Goal: Task Accomplishment & Management: Use online tool/utility

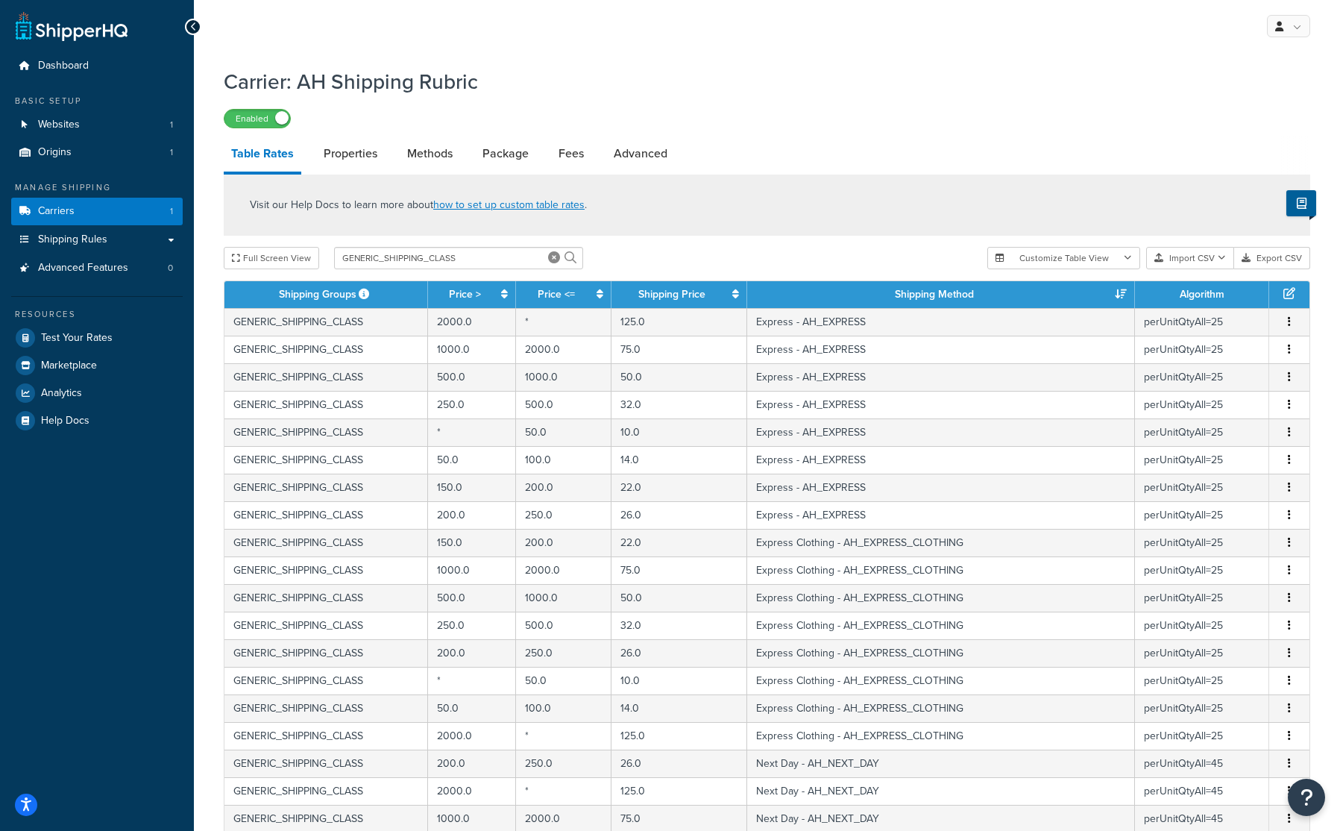
select select "50"
click at [1288, 263] on button "Export CSV" at bounding box center [1273, 258] width 76 height 22
click at [290, 46] on div "My Profile Billing Global Settings Contact Us Logout" at bounding box center [767, 26] width 1147 height 52
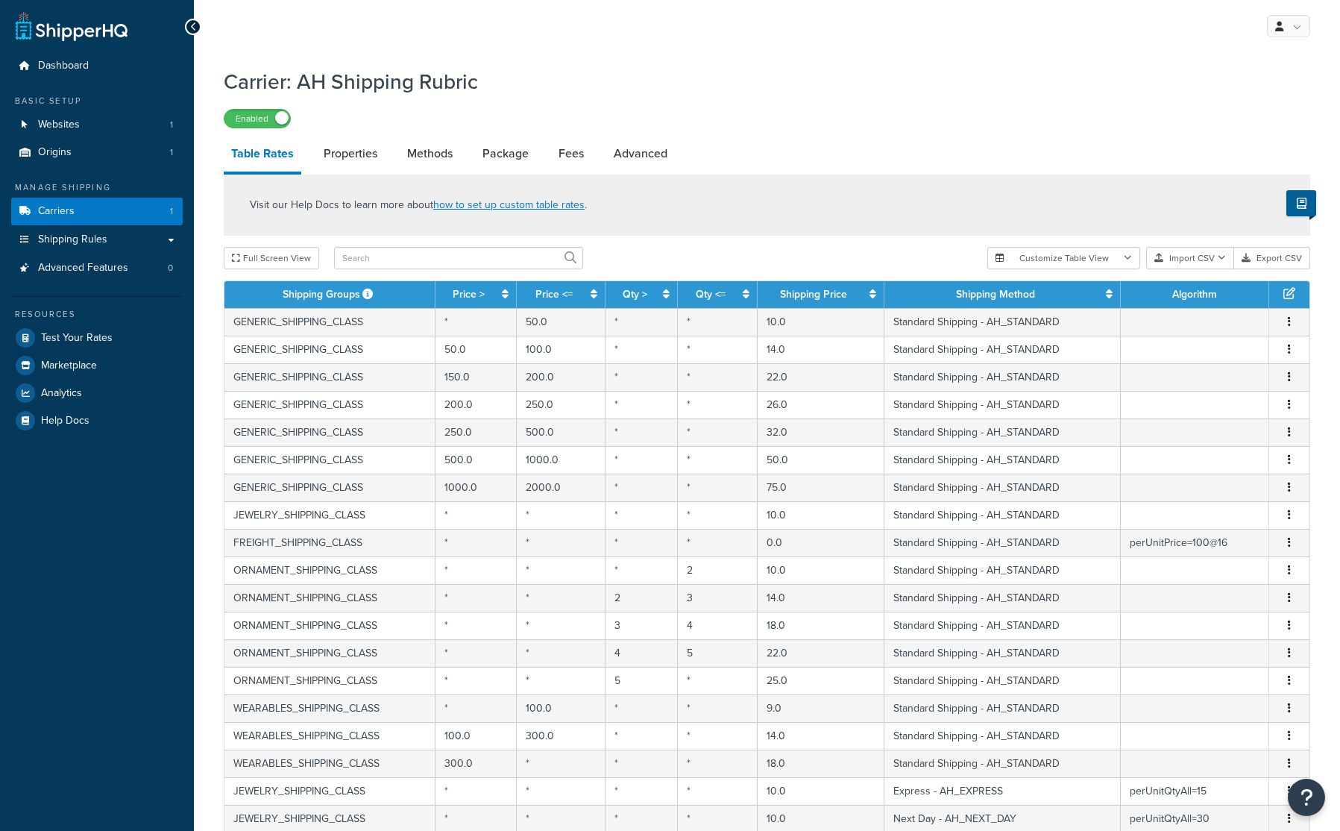
select select "25"
click at [1290, 14] on div "My Profile Billing Global Settings Contact Us Logout" at bounding box center [767, 26] width 1147 height 52
click at [1282, 28] on icon at bounding box center [1280, 27] width 8 height 10
click at [1226, 54] on span "My Profile" at bounding box center [1226, 56] width 42 height 14
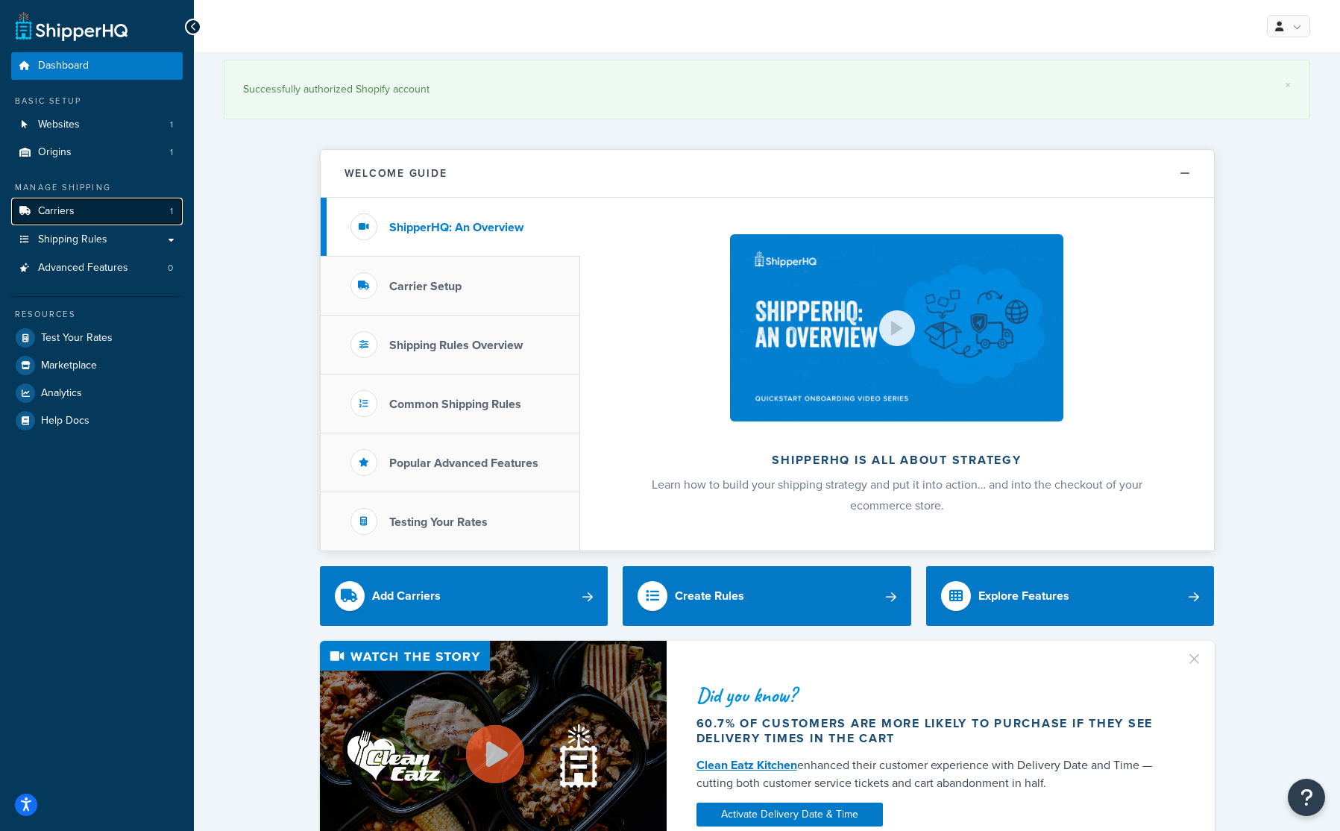
click at [78, 209] on link "Carriers 1" at bounding box center [97, 212] width 172 height 28
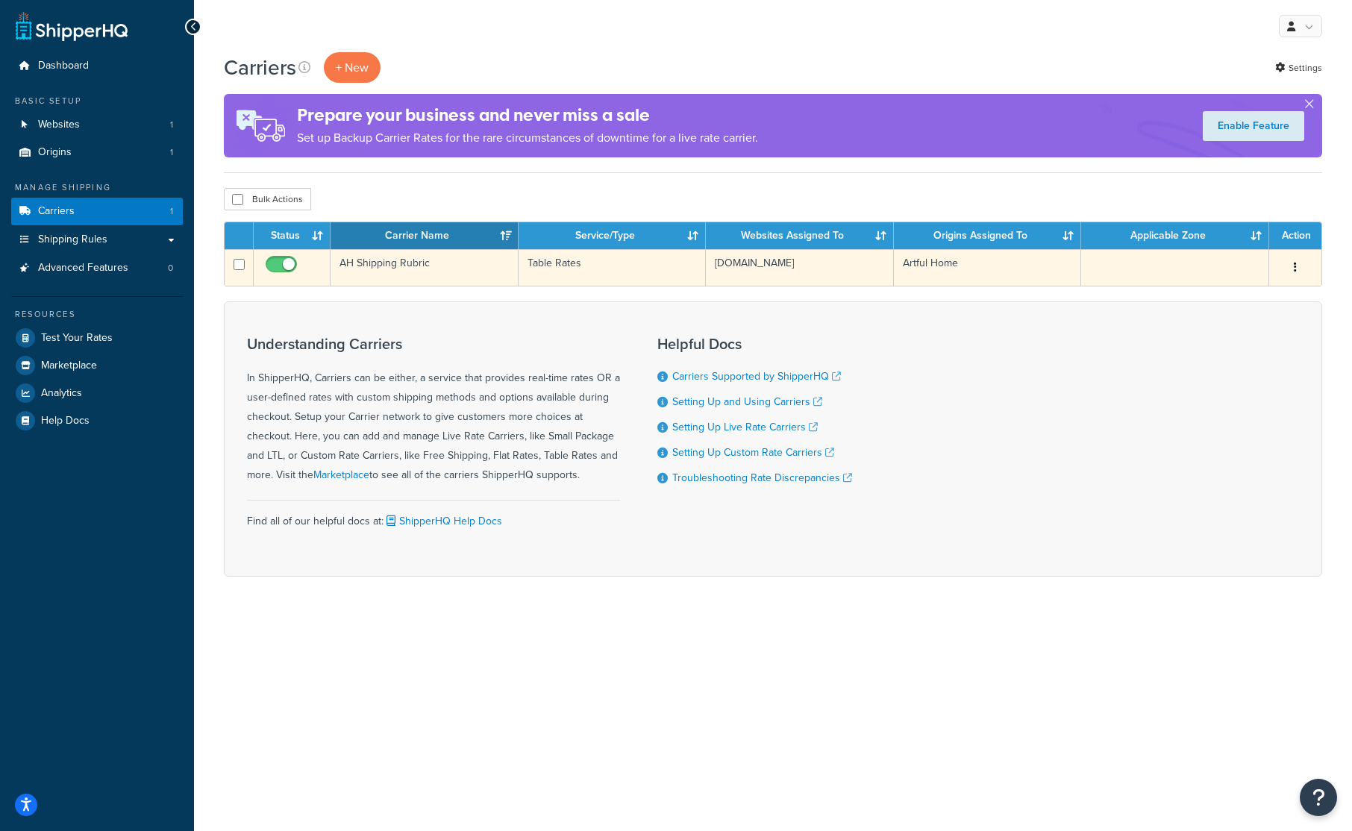
click at [559, 268] on td "Table Rates" at bounding box center [611, 267] width 187 height 37
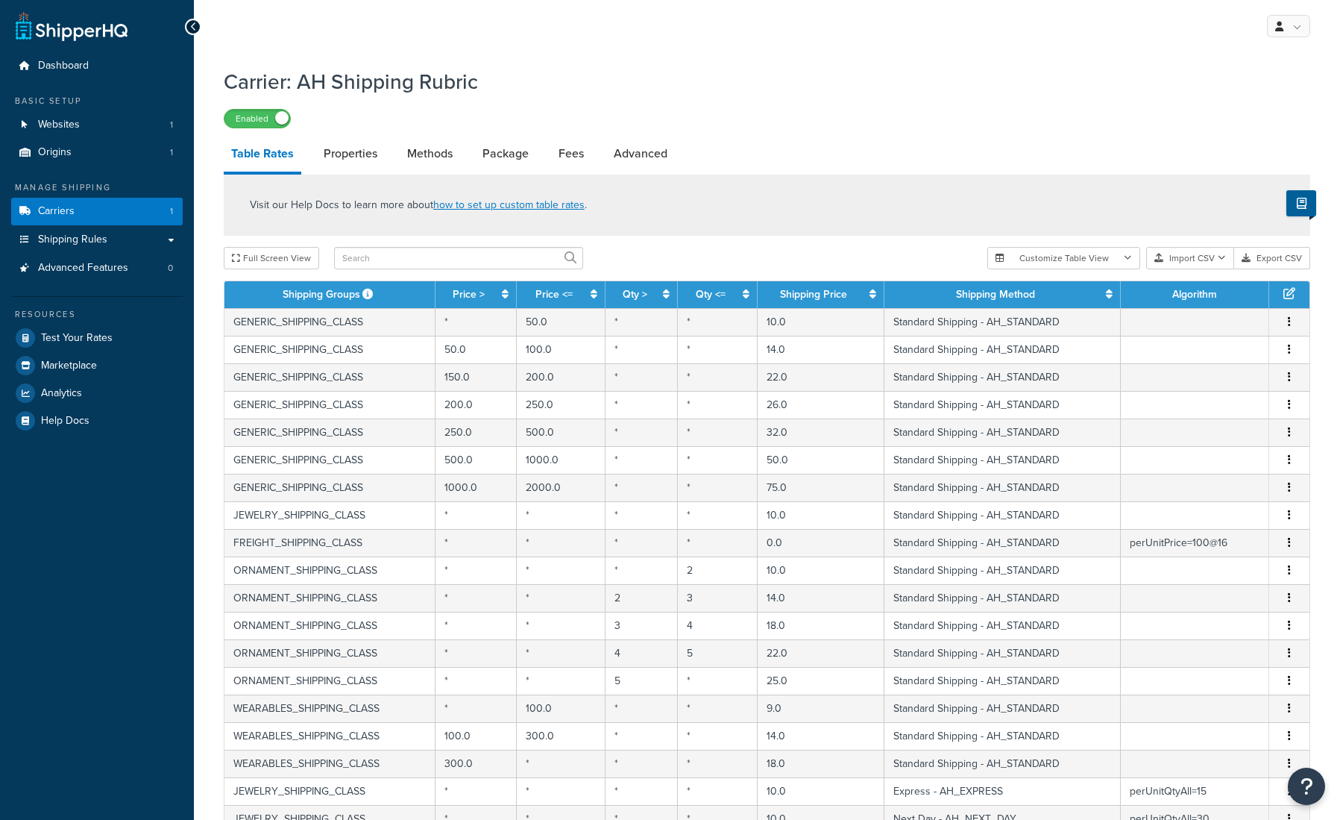
select select "25"
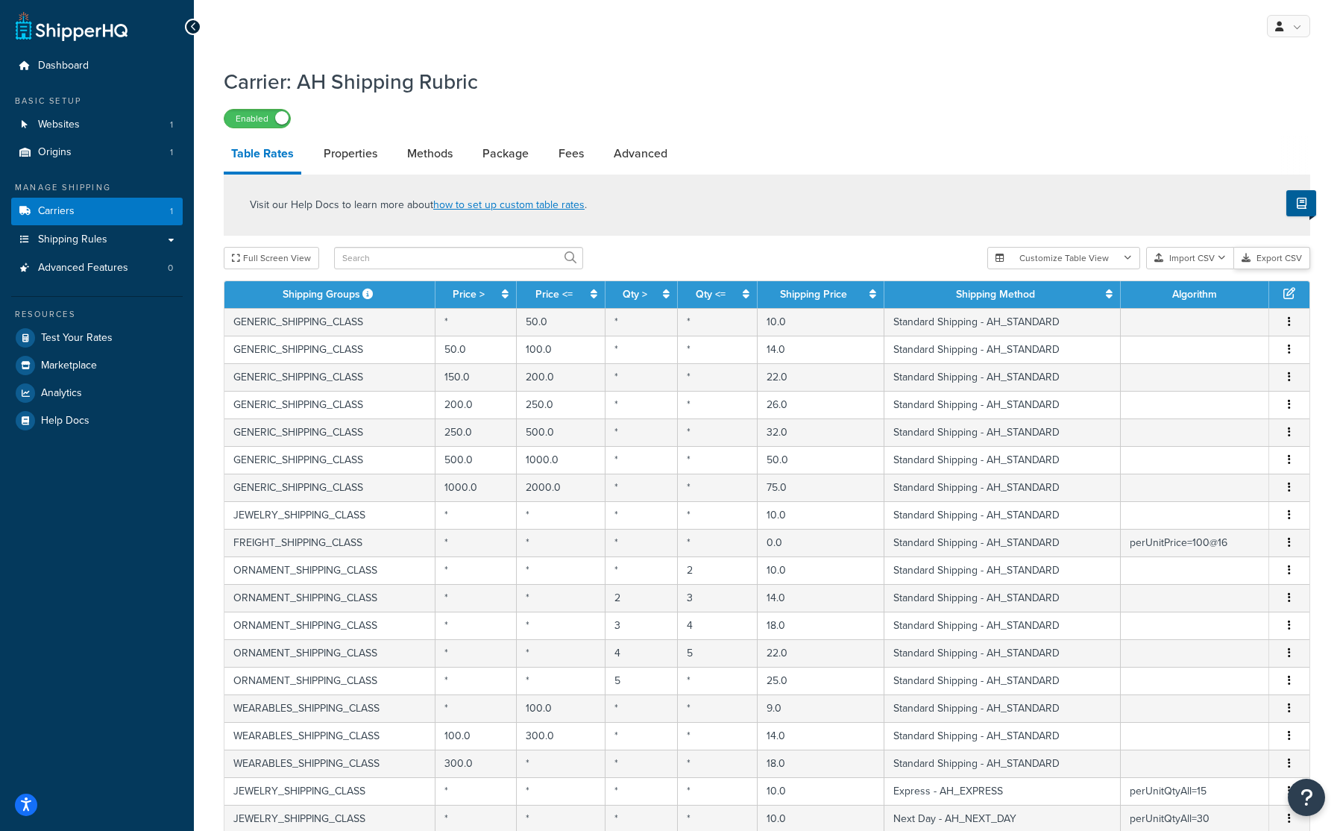
click at [1268, 259] on button "Export CSV" at bounding box center [1273, 258] width 76 height 22
click at [686, 196] on div "Visit our Help Docs to learn more about how to set up custom table rates ." at bounding box center [767, 205] width 1087 height 61
click at [1300, 197] on button at bounding box center [1302, 203] width 30 height 26
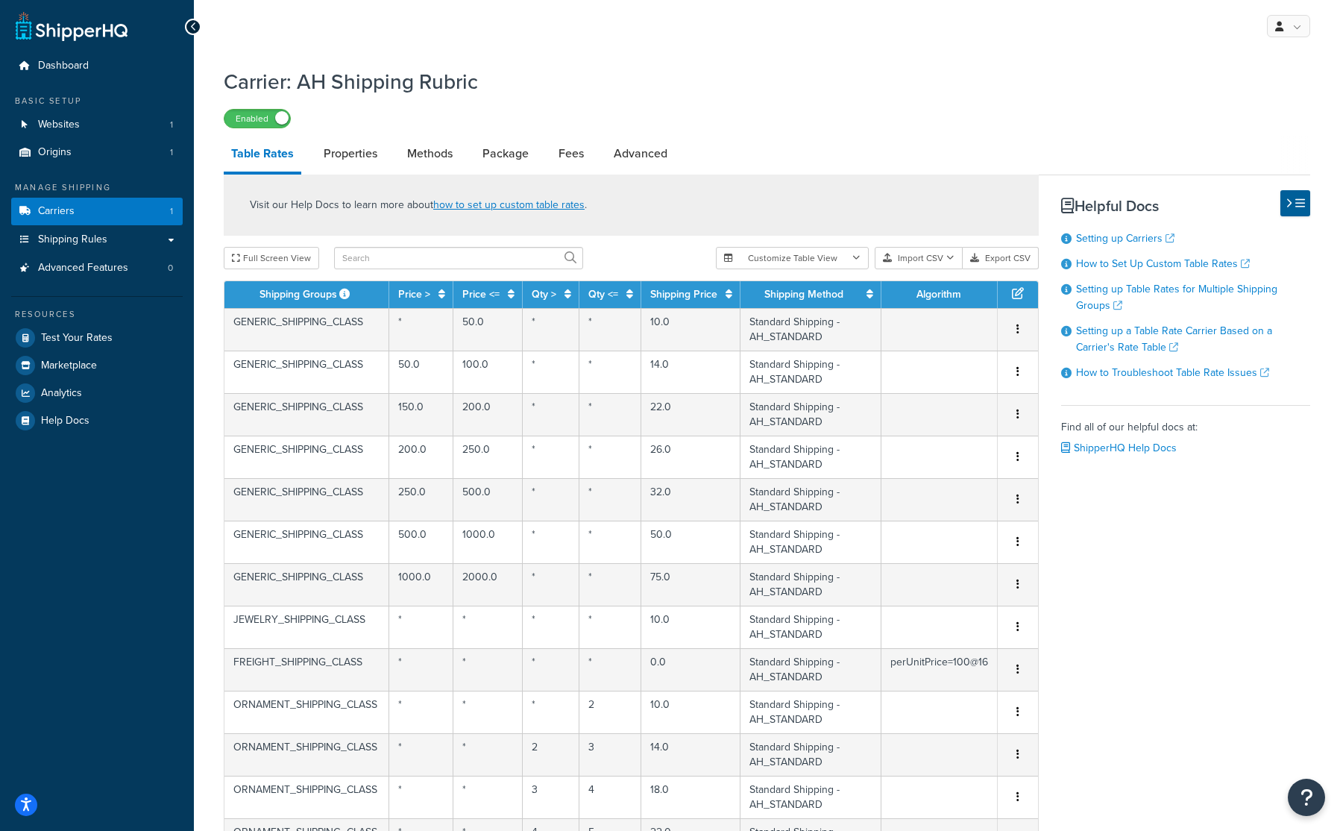
click at [1079, 110] on div "Enabled" at bounding box center [767, 117] width 1087 height 21
click at [1302, 202] on icon at bounding box center [1301, 203] width 10 height 11
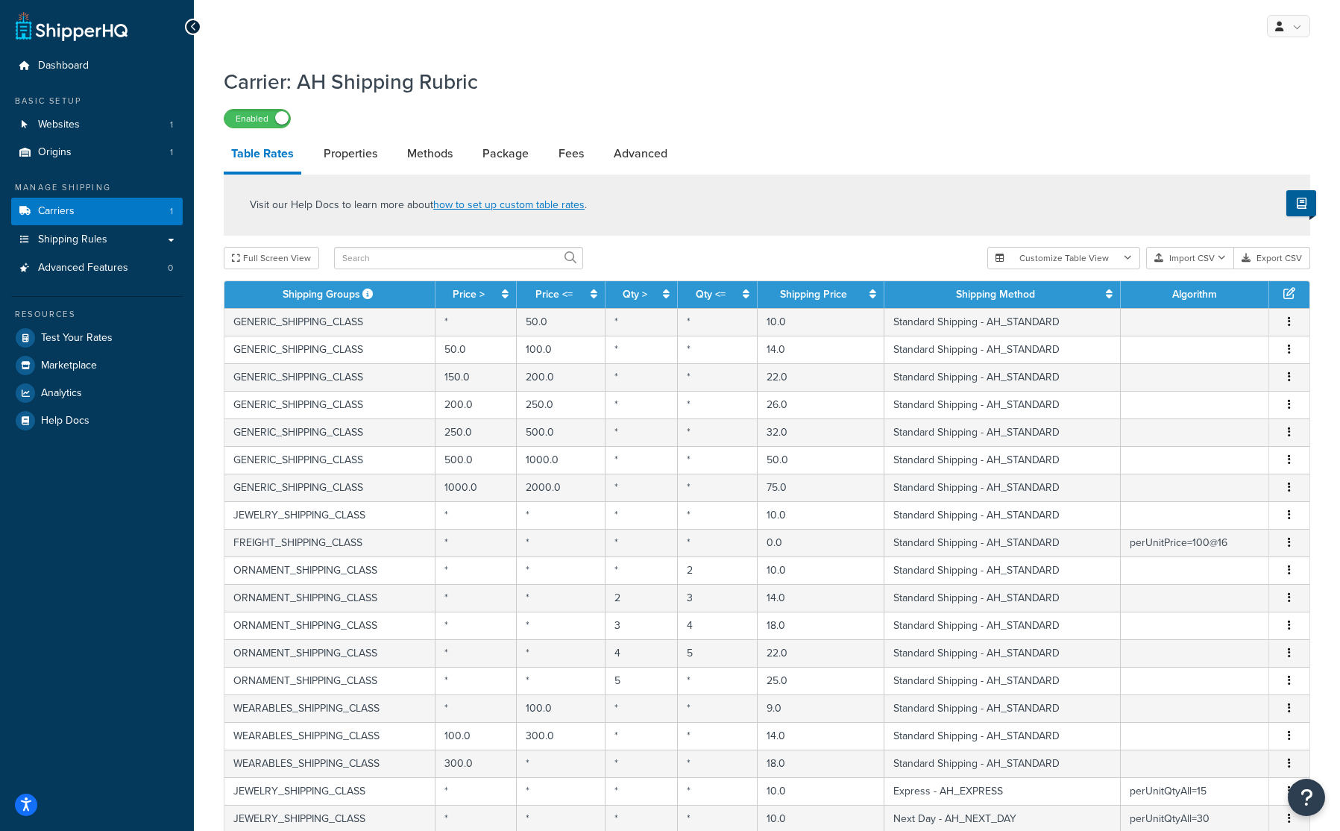
click at [1298, 292] on th at bounding box center [1290, 294] width 40 height 27
click at [1289, 294] on icon at bounding box center [1290, 293] width 12 height 12
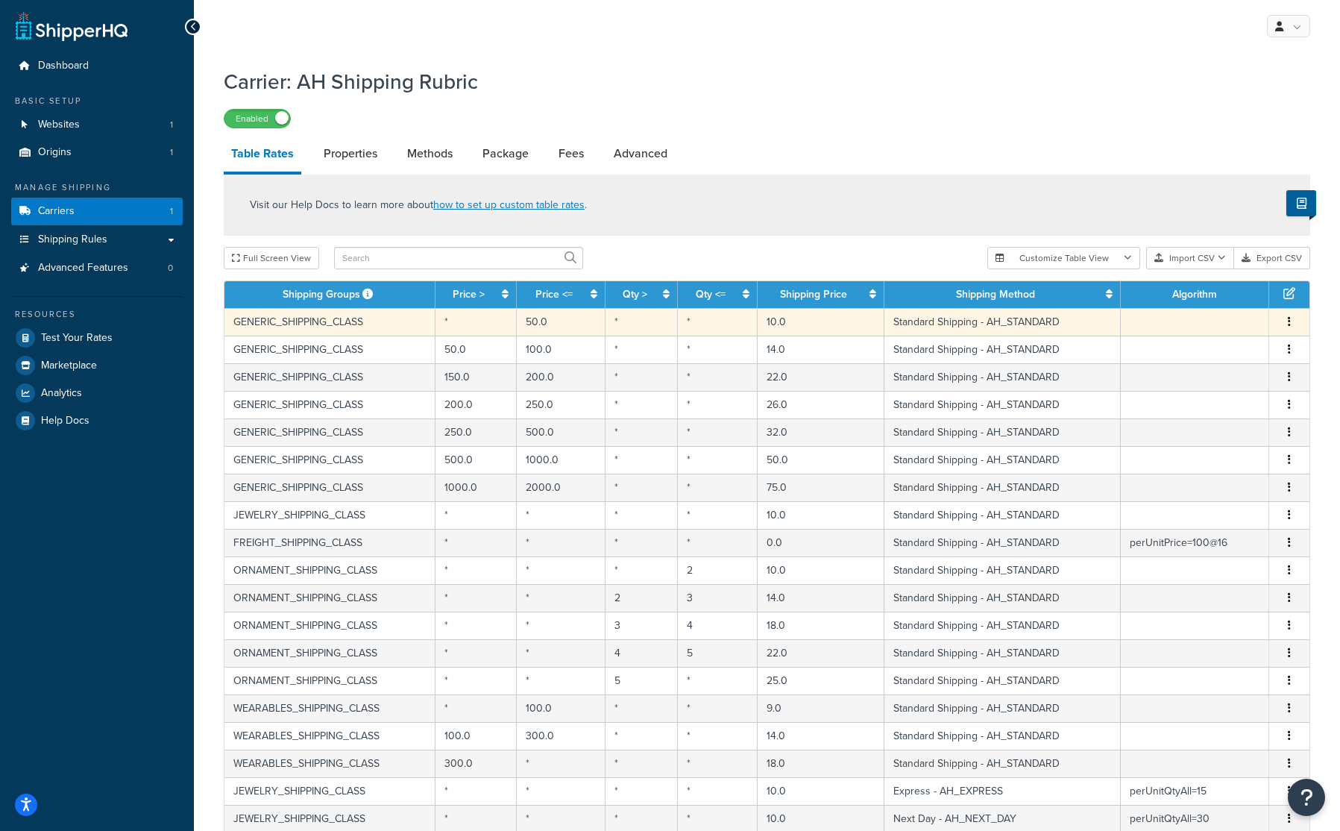
click at [1289, 322] on icon "button" at bounding box center [1289, 321] width 3 height 10
click at [1108, 298] on icon at bounding box center [1109, 294] width 7 height 10
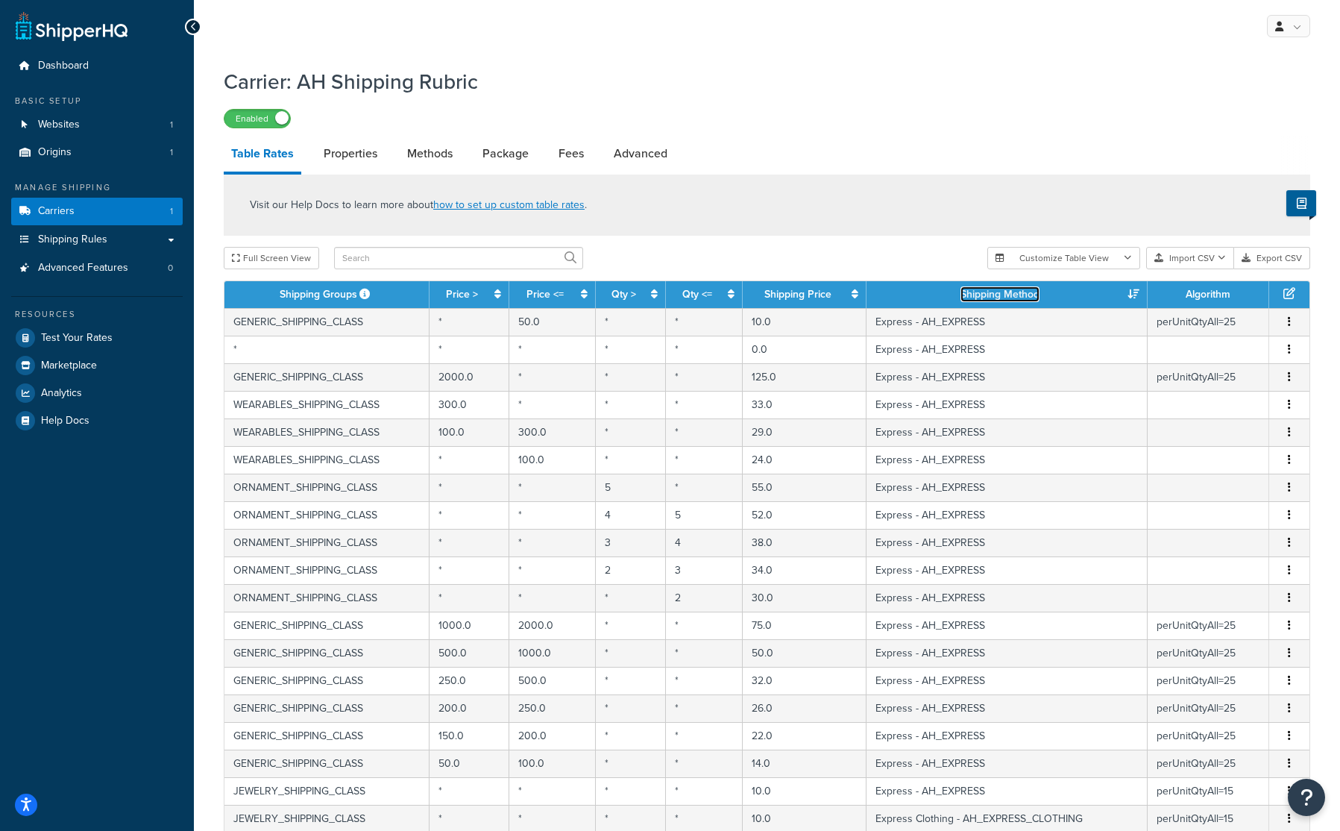
click at [1132, 297] on icon at bounding box center [1134, 294] width 12 height 10
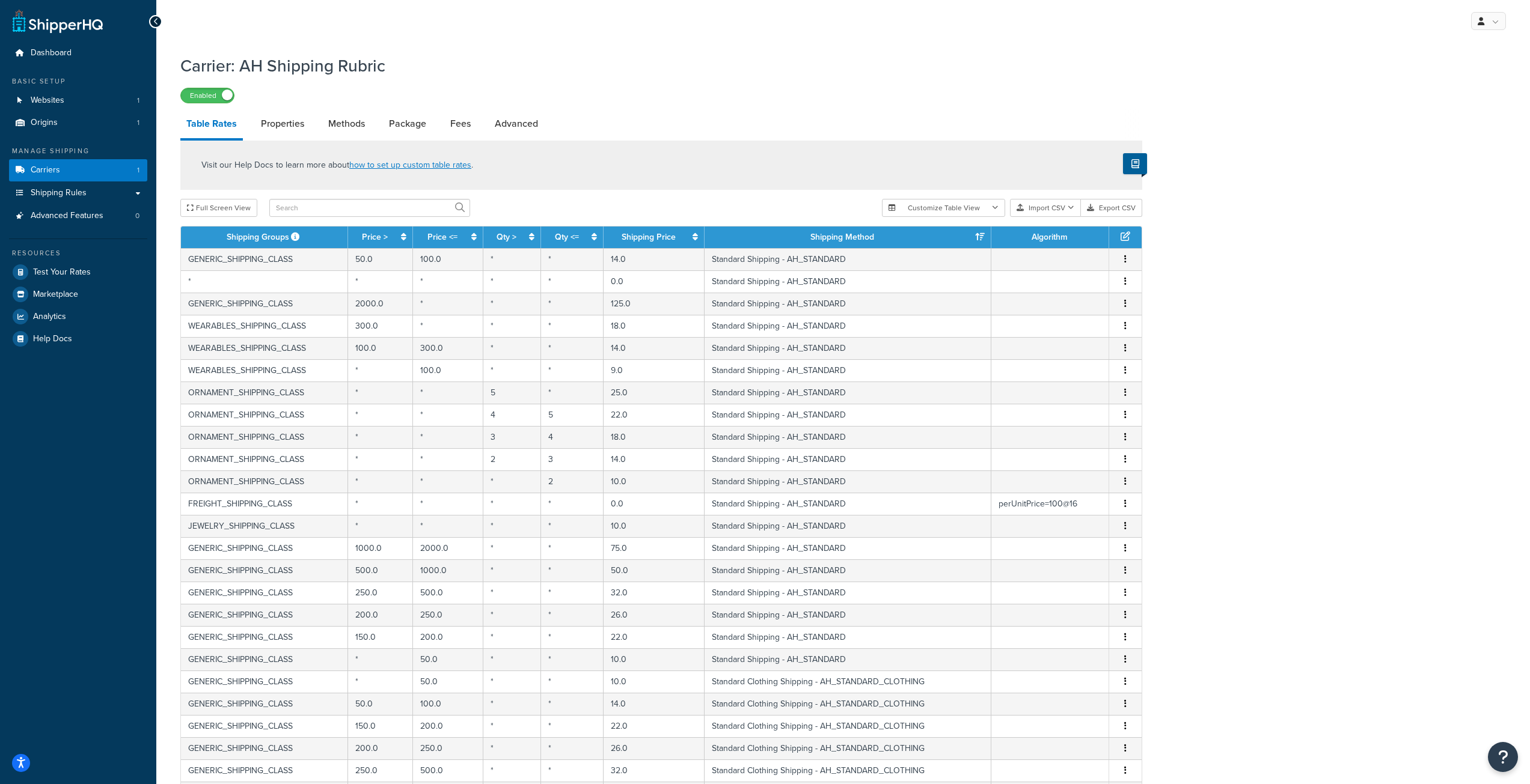
drag, startPoint x: 326, startPoint y: 234, endPoint x: 306, endPoint y: 234, distance: 20.0
click at [326, 234] on th "Shipping Groups" at bounding box center [264, 237] width 167 height 22
click at [283, 239] on th "Shipping Groups" at bounding box center [264, 237] width 167 height 22
drag, startPoint x: 247, startPoint y: 231, endPoint x: 268, endPoint y: 226, distance: 21.6
click at [247, 231] on th "Shipping Groups" at bounding box center [264, 237] width 167 height 22
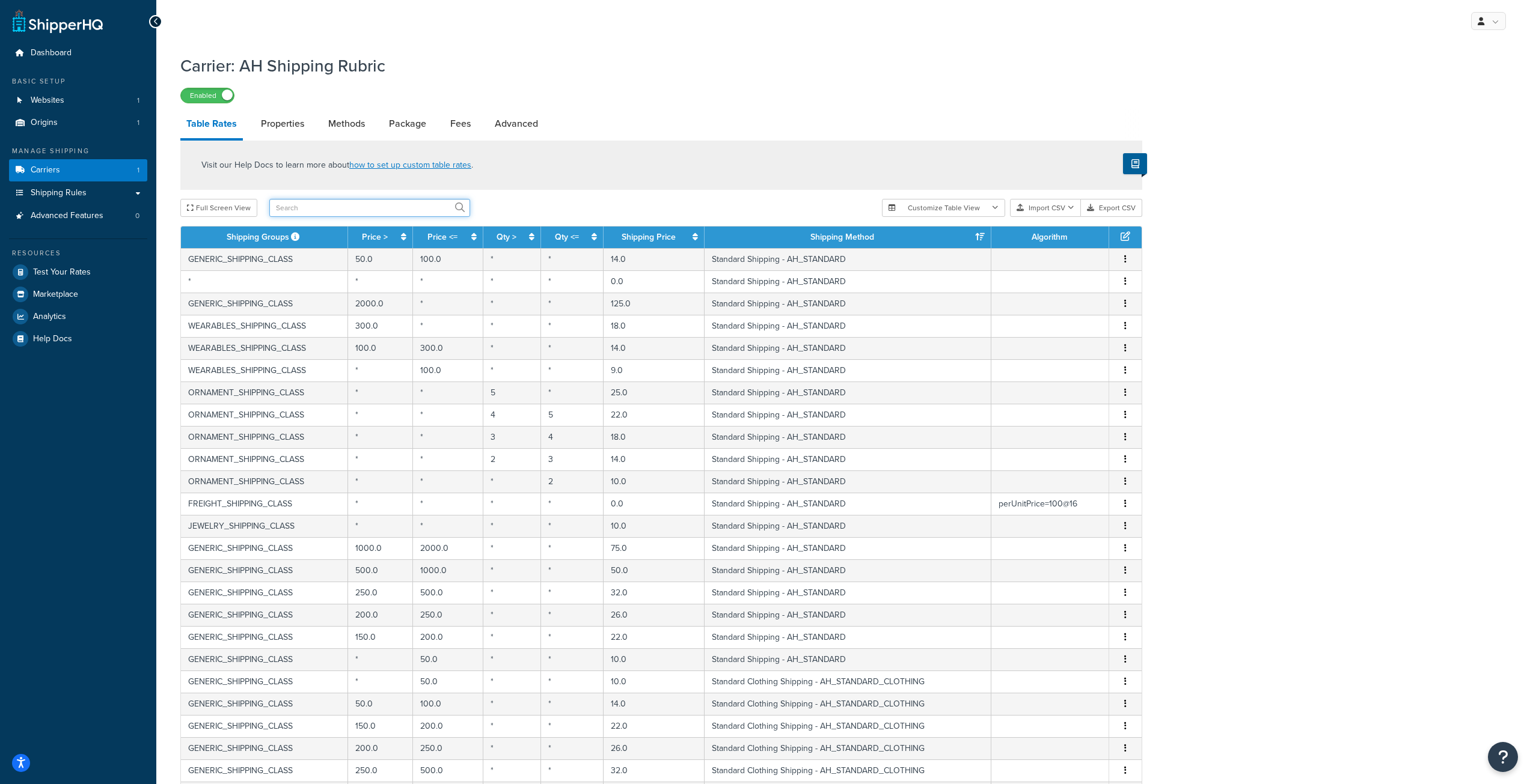
click at [339, 213] on input "text" at bounding box center [369, 208] width 201 height 18
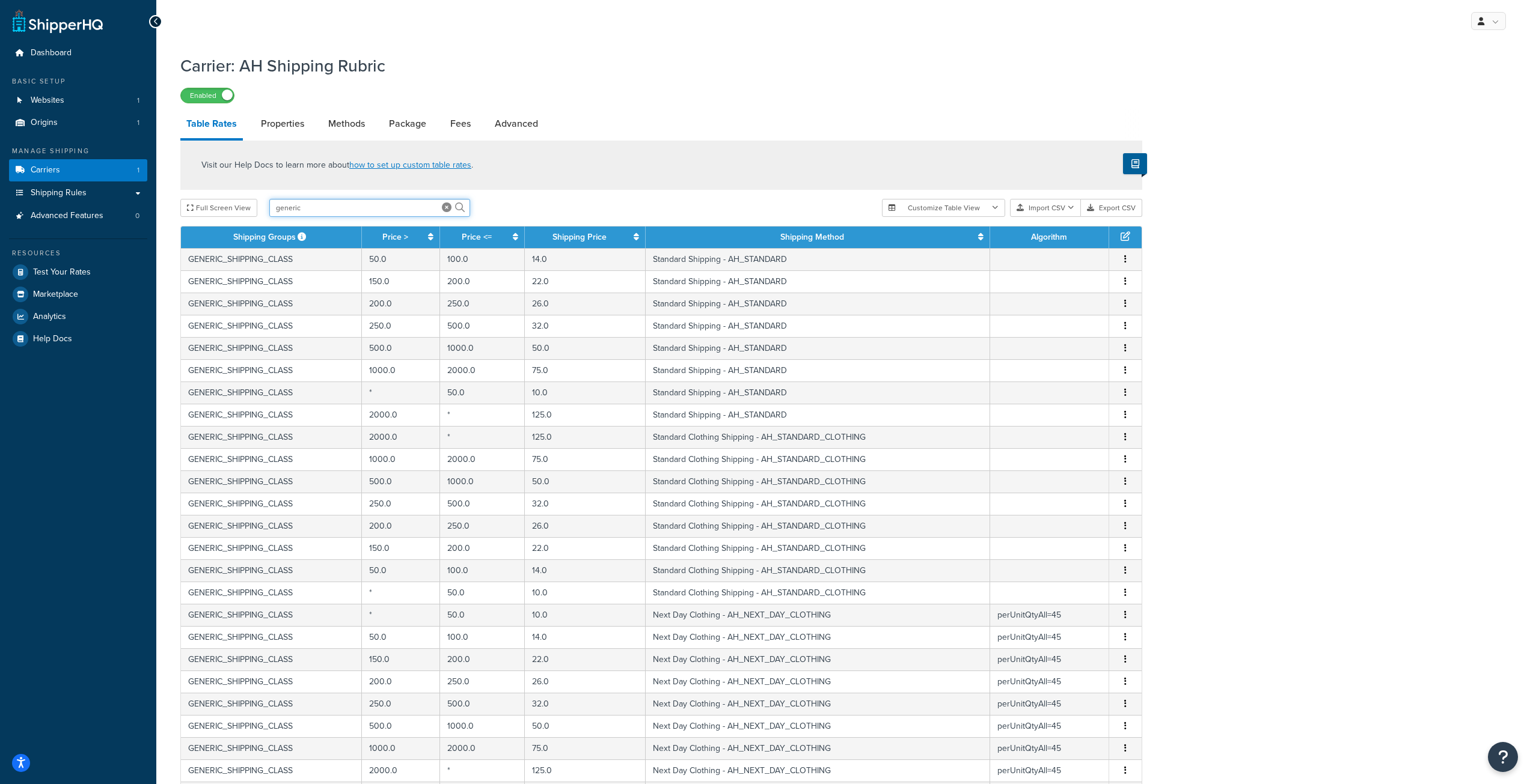
drag, startPoint x: 339, startPoint y: 214, endPoint x: 169, endPoint y: 198, distance: 170.8
click at [169, 198] on div "Carrier: AH Shipping Rubric Enabled Table Rates Properties Methods Package Fees…" at bounding box center [843, 496] width 1374 height 895
click at [318, 213] on div "Visit our Help Docs to learn more about how to set up custom table rates . Full…" at bounding box center [662, 503] width 980 height 724
click at [319, 211] on input "GEN" at bounding box center [369, 208] width 201 height 18
type input "GENERIC_SHIPPING_CLASS"
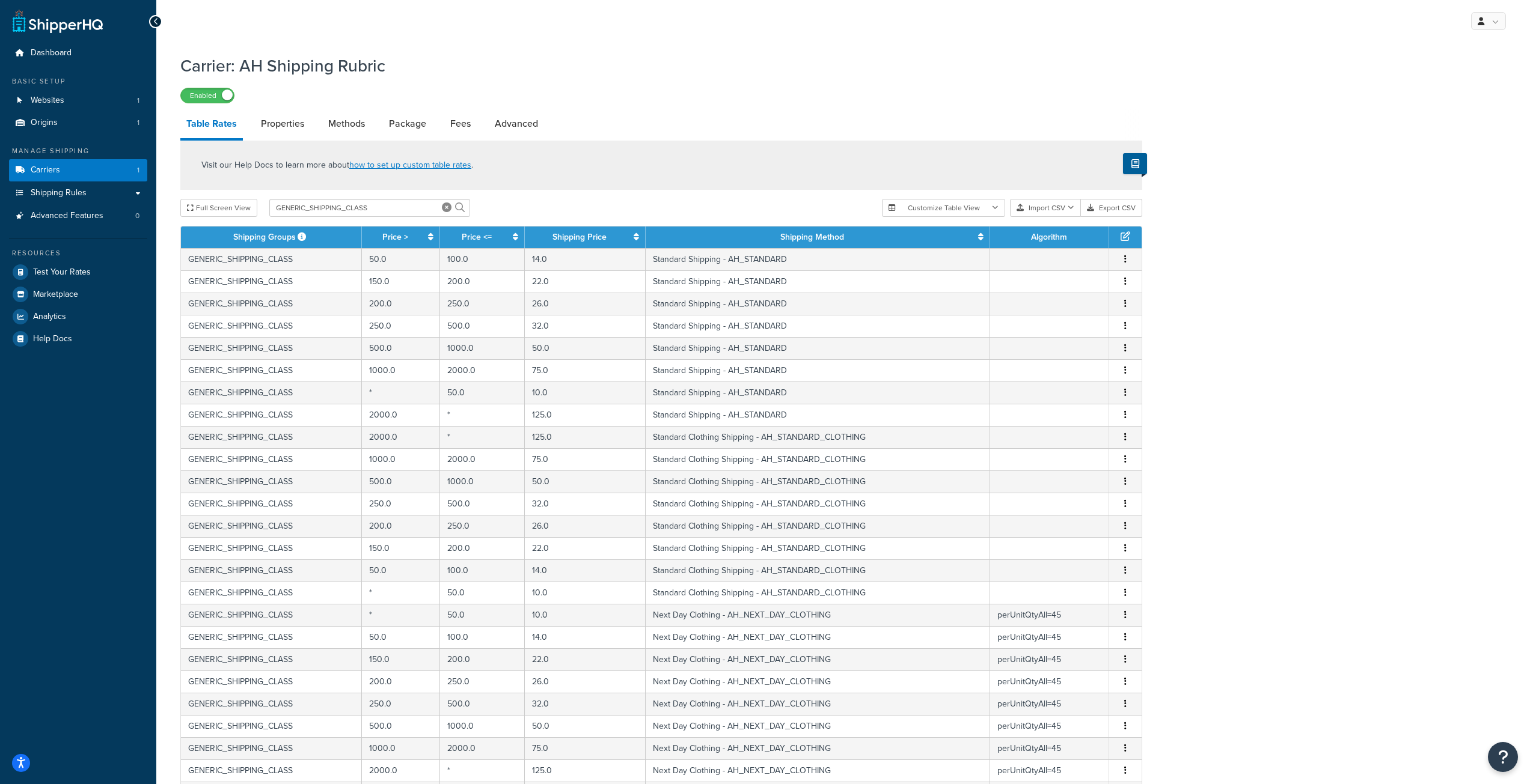
click at [1080, 305] on div "Carrier: AH Shipping Rubric Enabled Table Rates Properties Methods Package Fees…" at bounding box center [843, 496] width 1374 height 895
click at [981, 241] on icon at bounding box center [981, 237] width 6 height 8
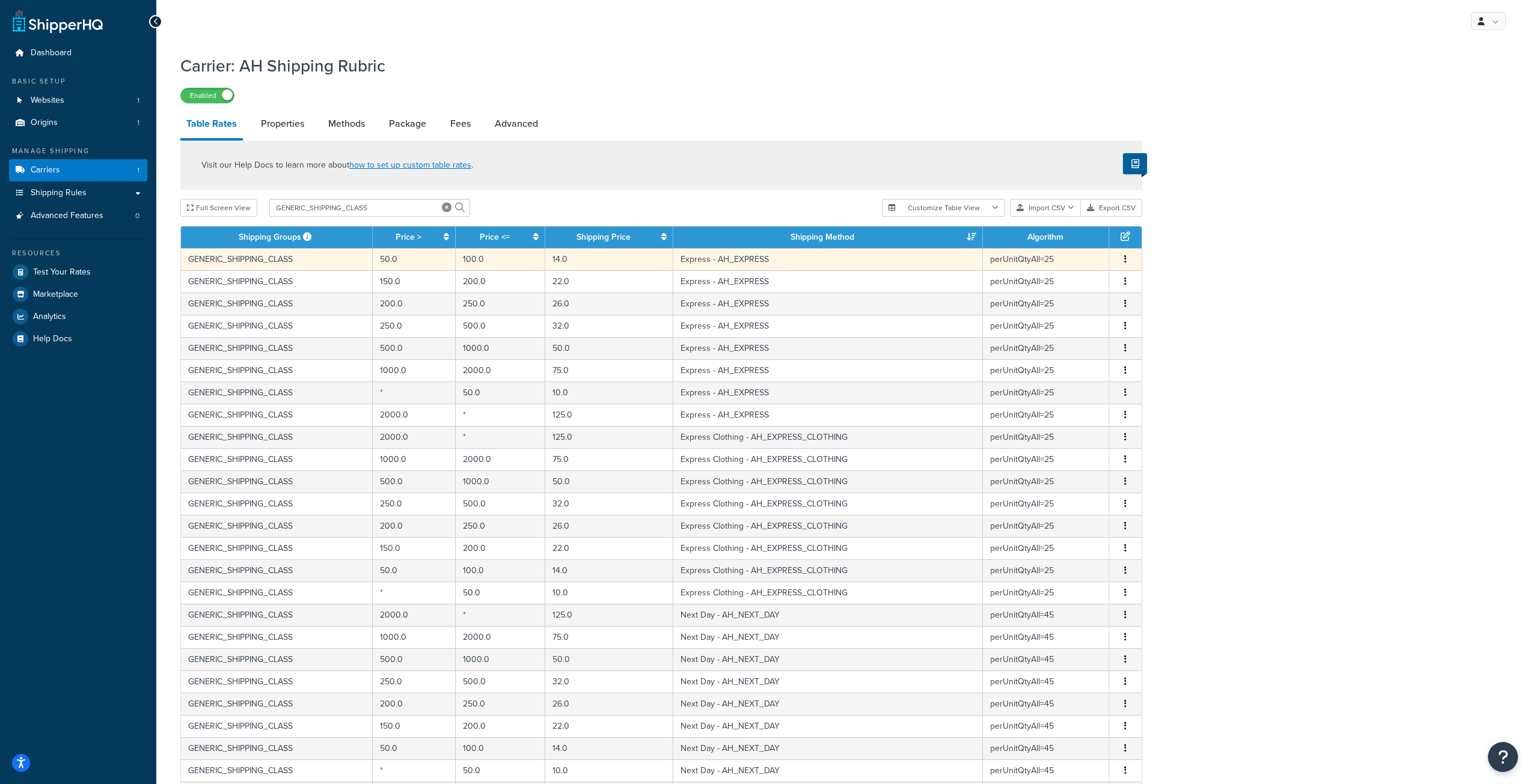
click at [1080, 259] on button "button" at bounding box center [1125, 259] width 10 height 13
click at [1050, 262] on div "Duplicate" at bounding box center [1064, 261] width 85 height 25
select select "182349"
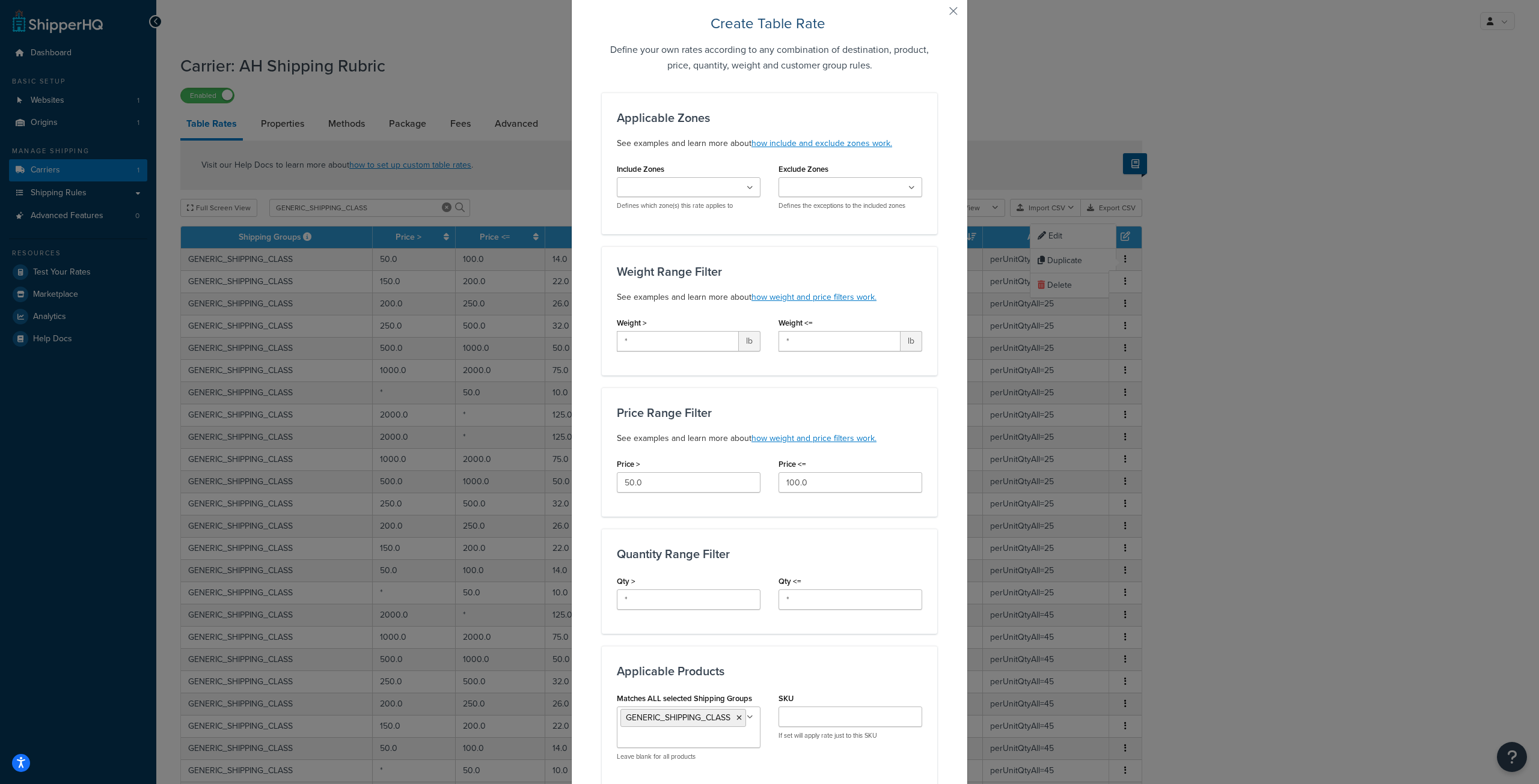
scroll to position [120, 0]
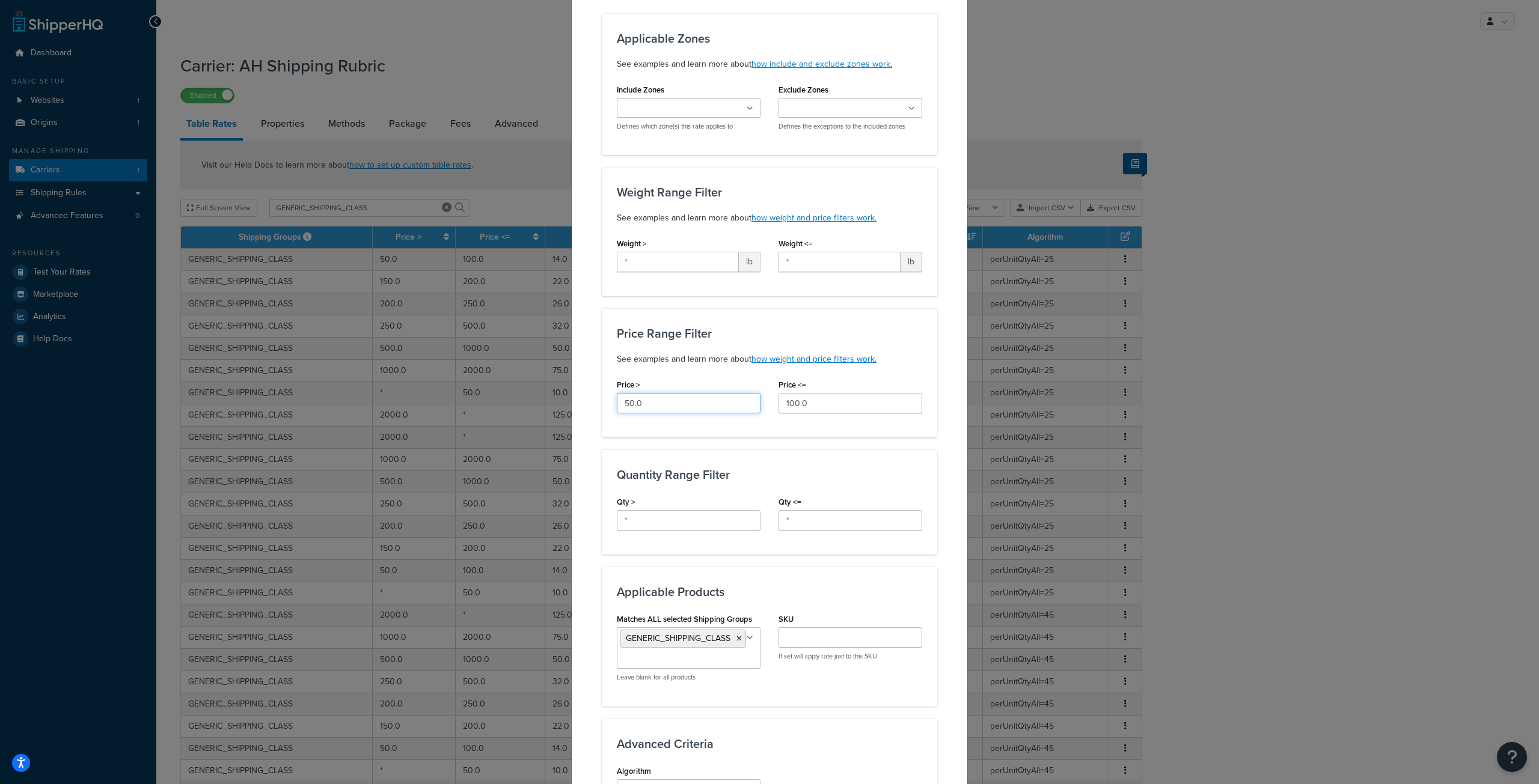
drag, startPoint x: 637, startPoint y: 403, endPoint x: 599, endPoint y: 403, distance: 38.0
click at [602, 403] on div "Price Range Filter See examples and learn more about how weight and price filte…" at bounding box center [770, 373] width 335 height 129
type input "100.0"
type input "150.0"
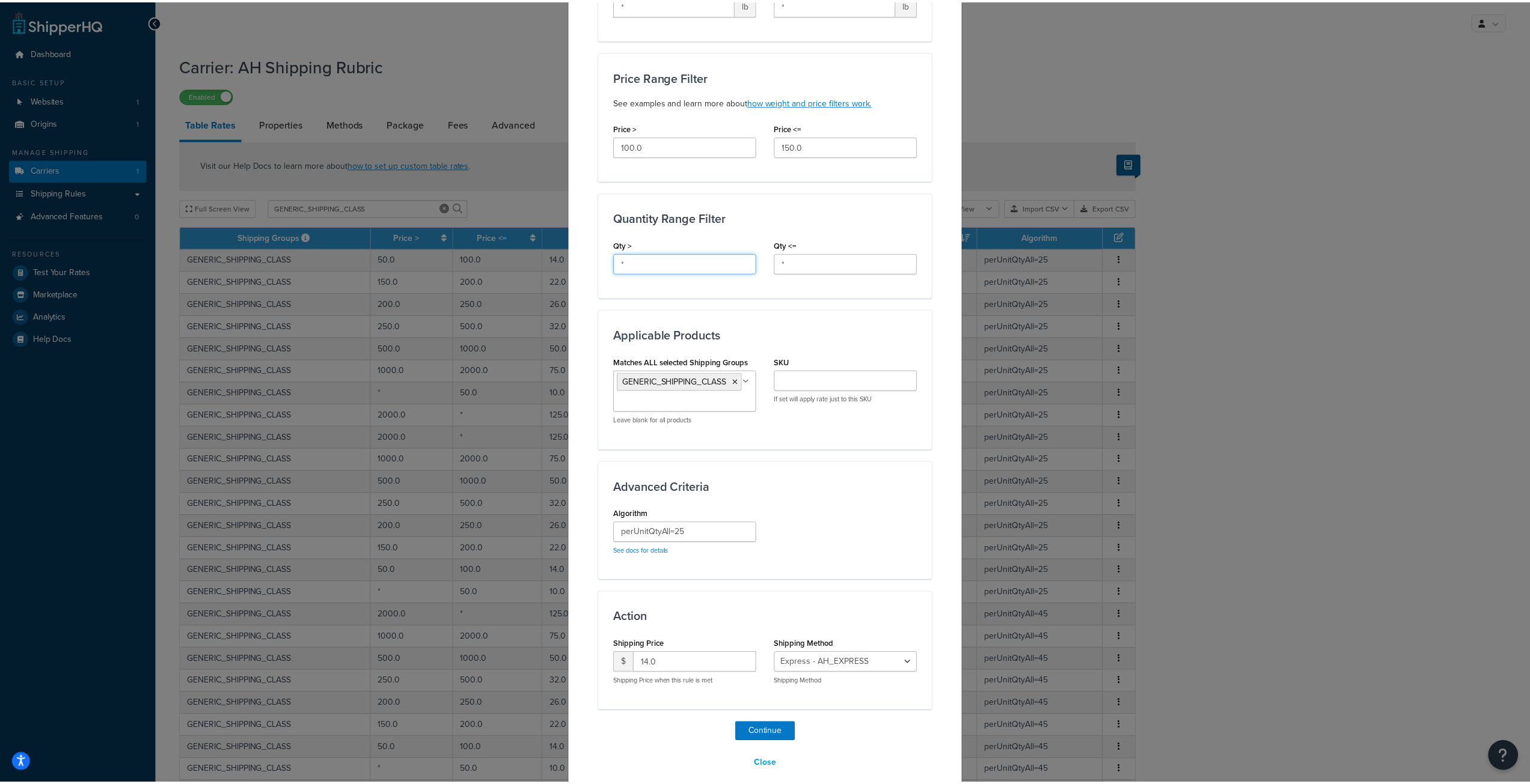
scroll to position [392, 0]
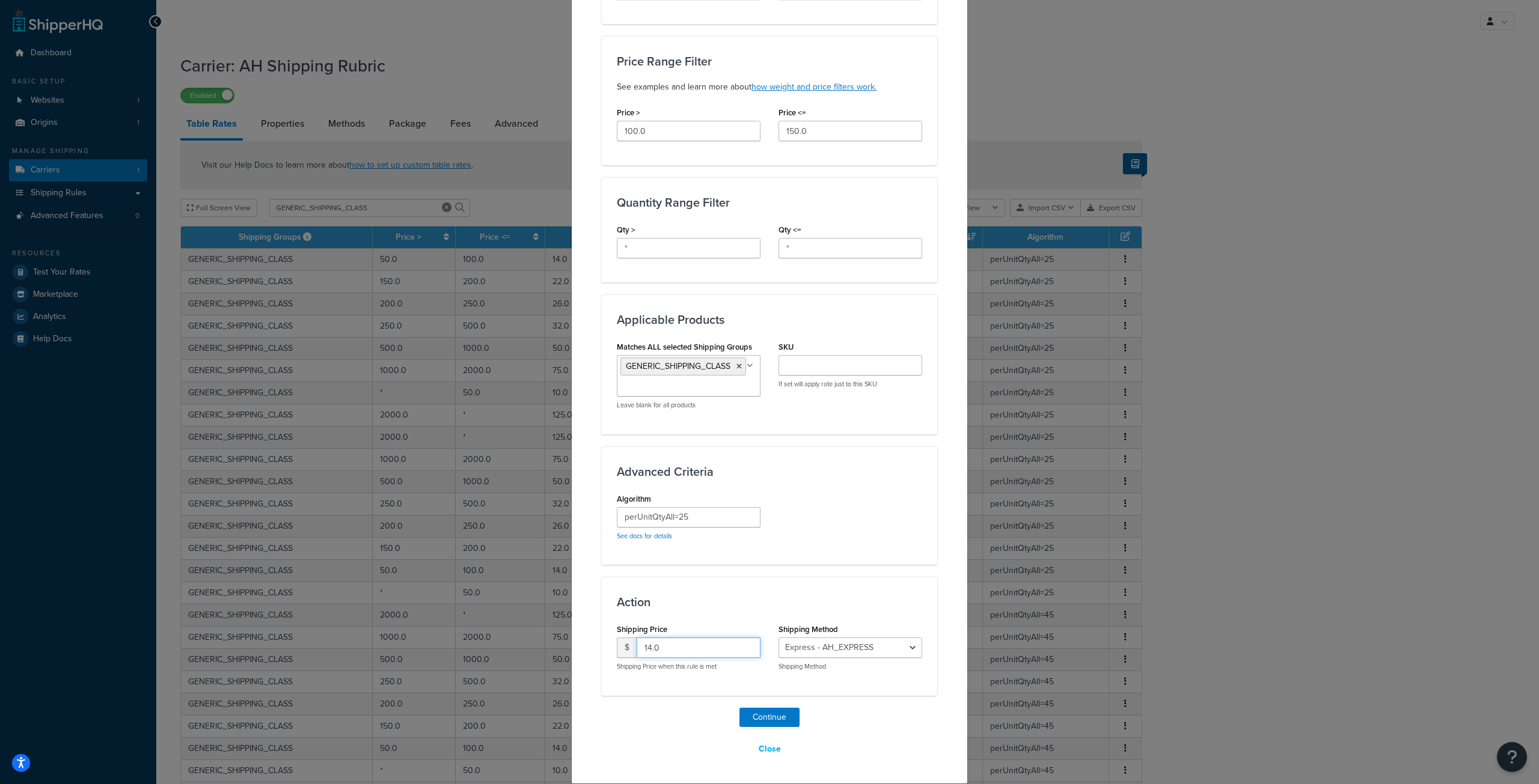
drag, startPoint x: 662, startPoint y: 649, endPoint x: 608, endPoint y: 637, distance: 55.3
click at [608, 637] on div "Shipping Price $ 14.0 Shipping Price when this rule is met" at bounding box center [688, 651] width 162 height 60
type input "18.0"
click at [783, 660] on button "Continue" at bounding box center [770, 718] width 60 height 19
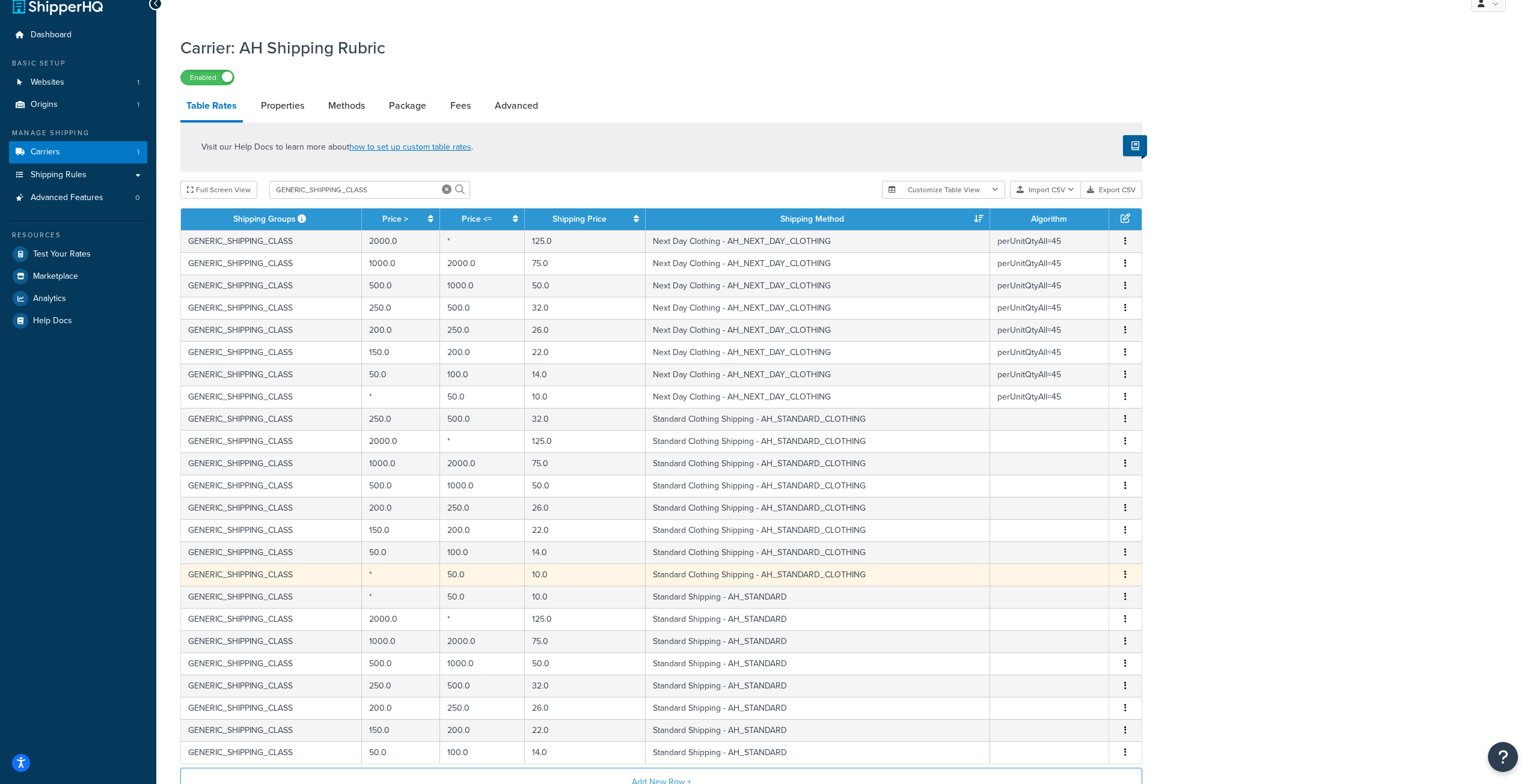
scroll to position [168, 0]
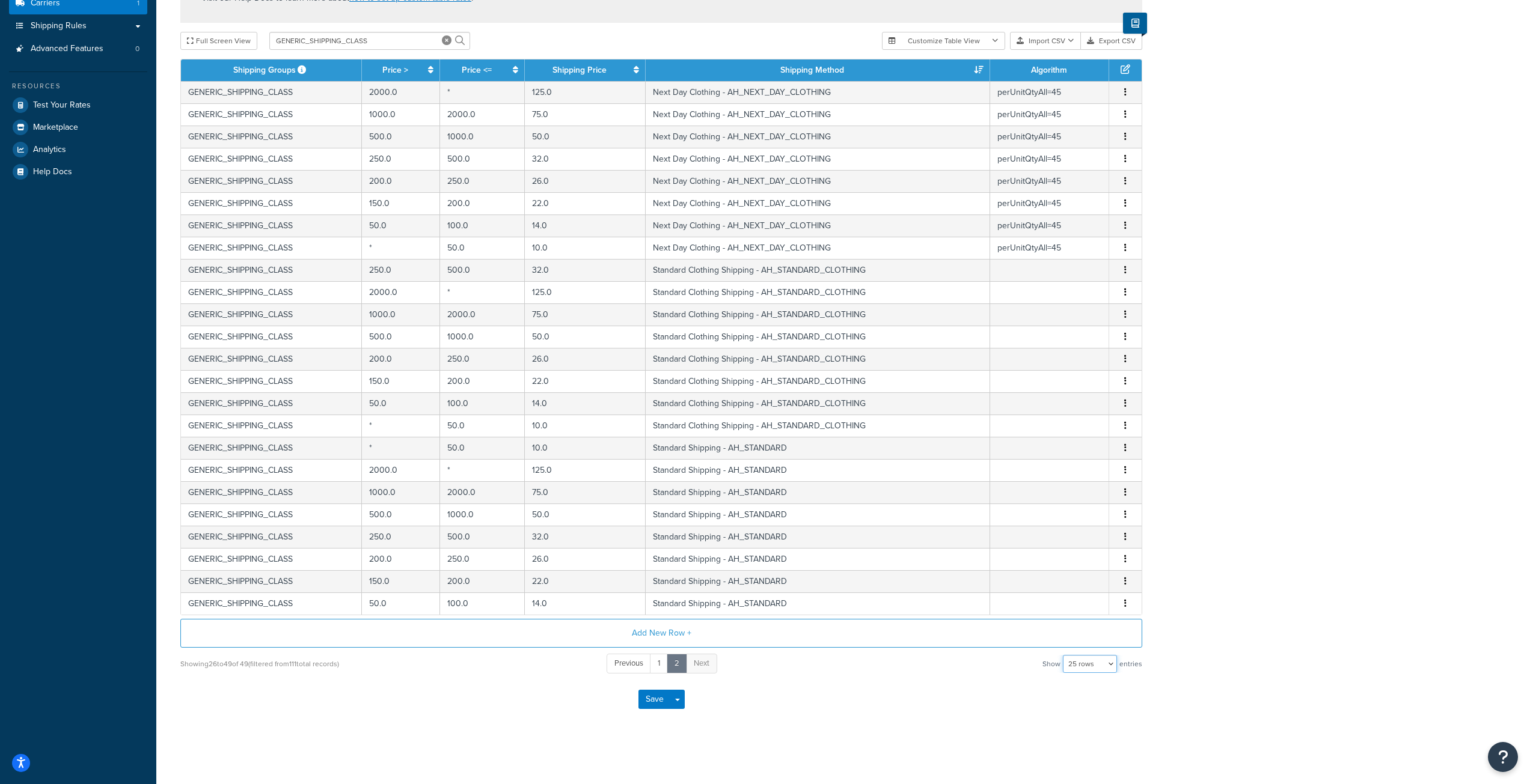
click at [1076, 660] on select "10 rows 15 rows 25 rows 50 rows 100 rows 1000 rows" at bounding box center [1090, 664] width 54 height 18
select select "50"
click at [1064, 655] on select "10 rows 15 rows 25 rows 50 rows 100 rows 1000 rows" at bounding box center [1090, 664] width 54 height 18
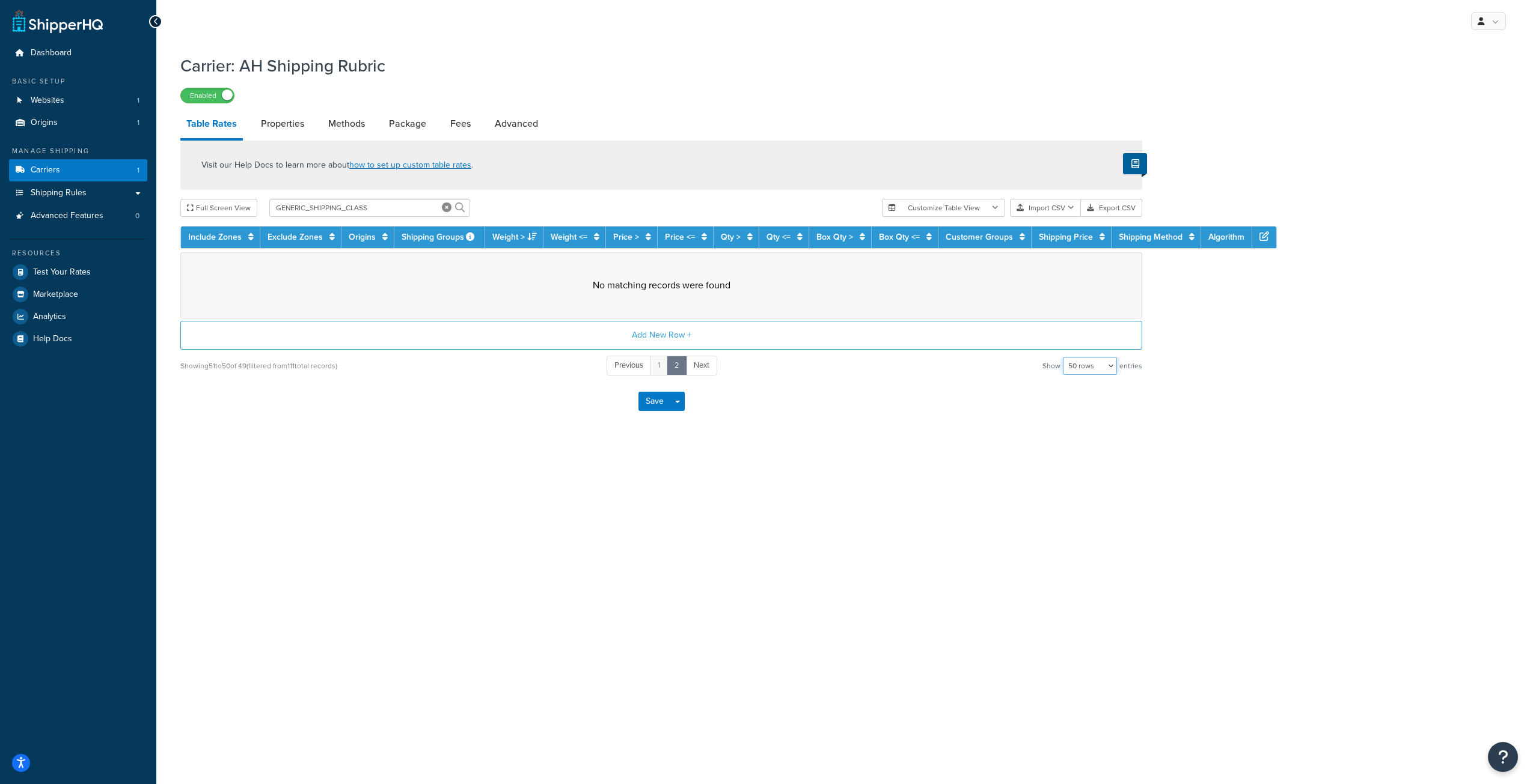
scroll to position [0, 0]
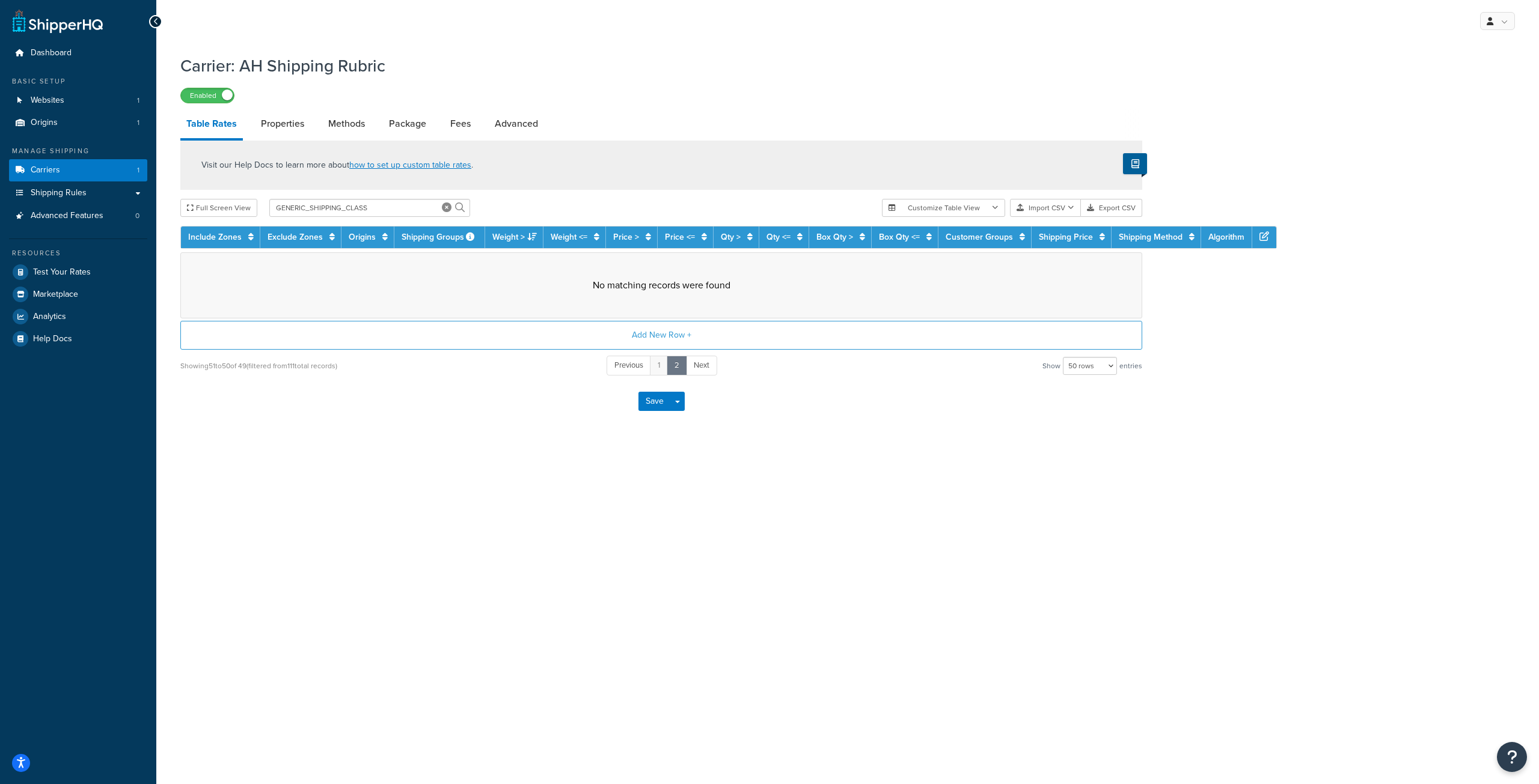
click at [1080, 380] on div "Save Save Dropdown Save and Edit" at bounding box center [662, 401] width 962 height 49
click at [1080, 371] on select "10 rows 15 rows 25 rows 50 rows 100 rows 1000 rows" at bounding box center [1089, 366] width 54 height 18
click at [659, 372] on link "1" at bounding box center [658, 366] width 18 height 20
click at [641, 368] on span "Previous" at bounding box center [628, 365] width 29 height 11
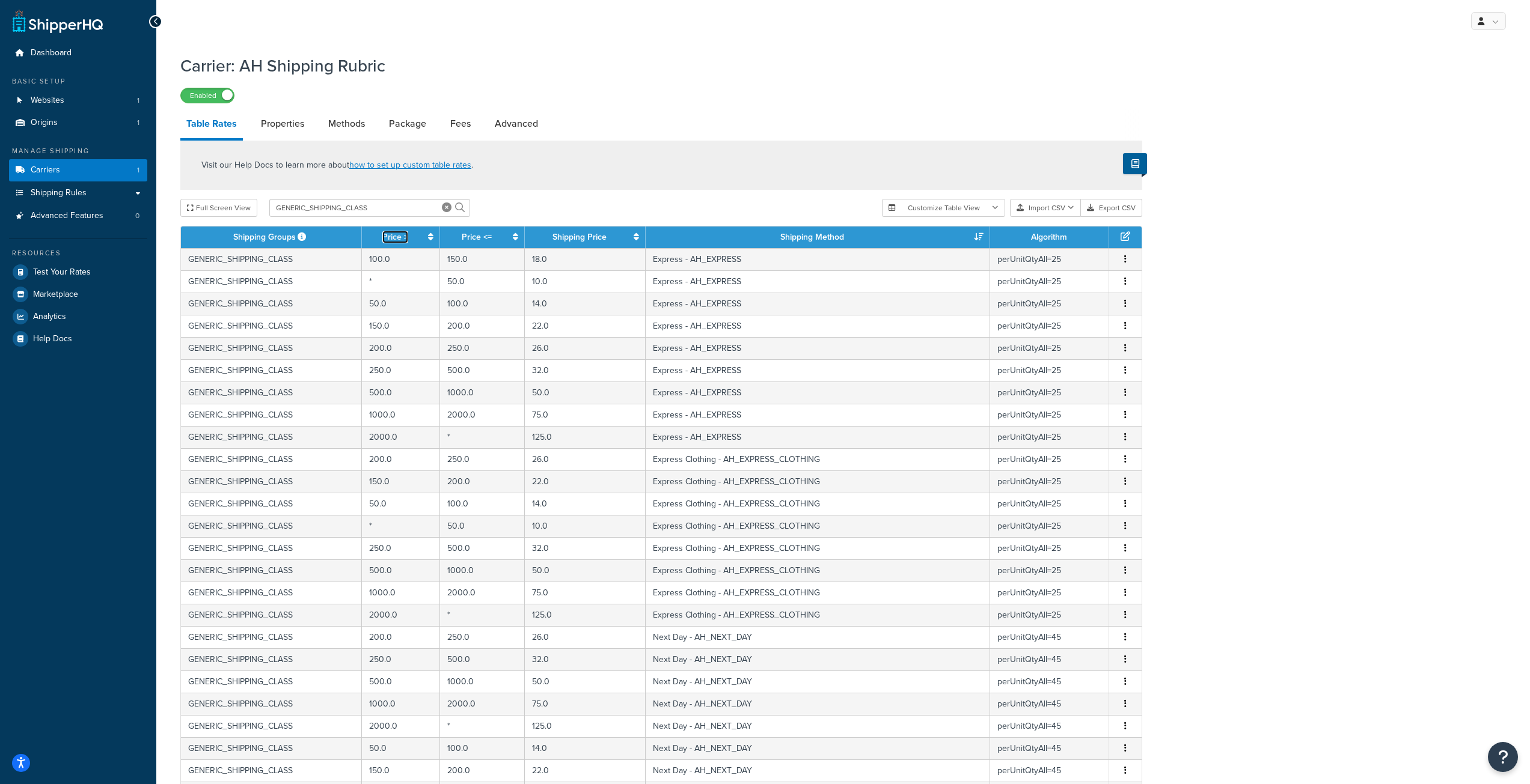
click at [432, 240] on icon at bounding box center [430, 237] width 6 height 8
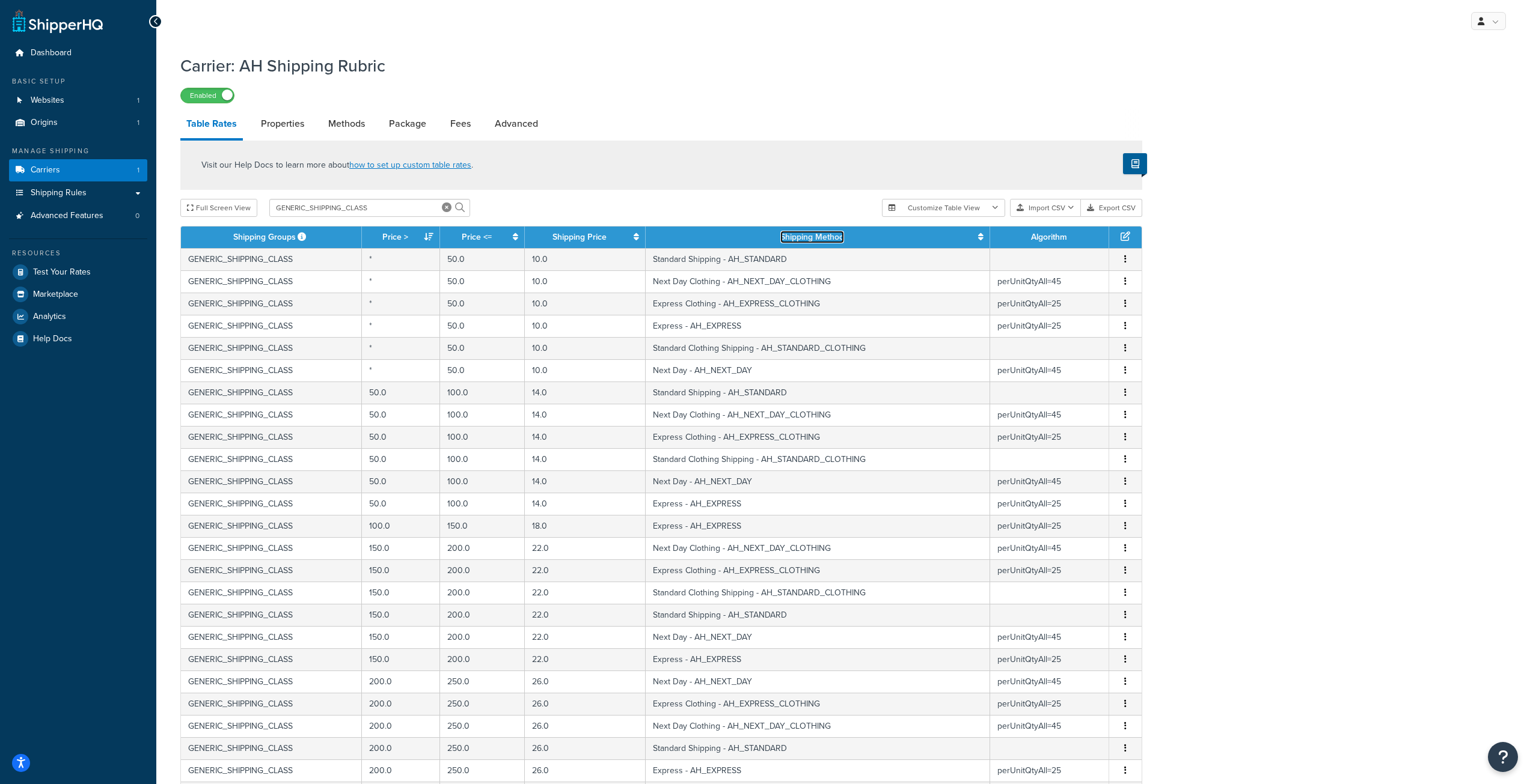
click at [980, 240] on icon at bounding box center [981, 237] width 6 height 8
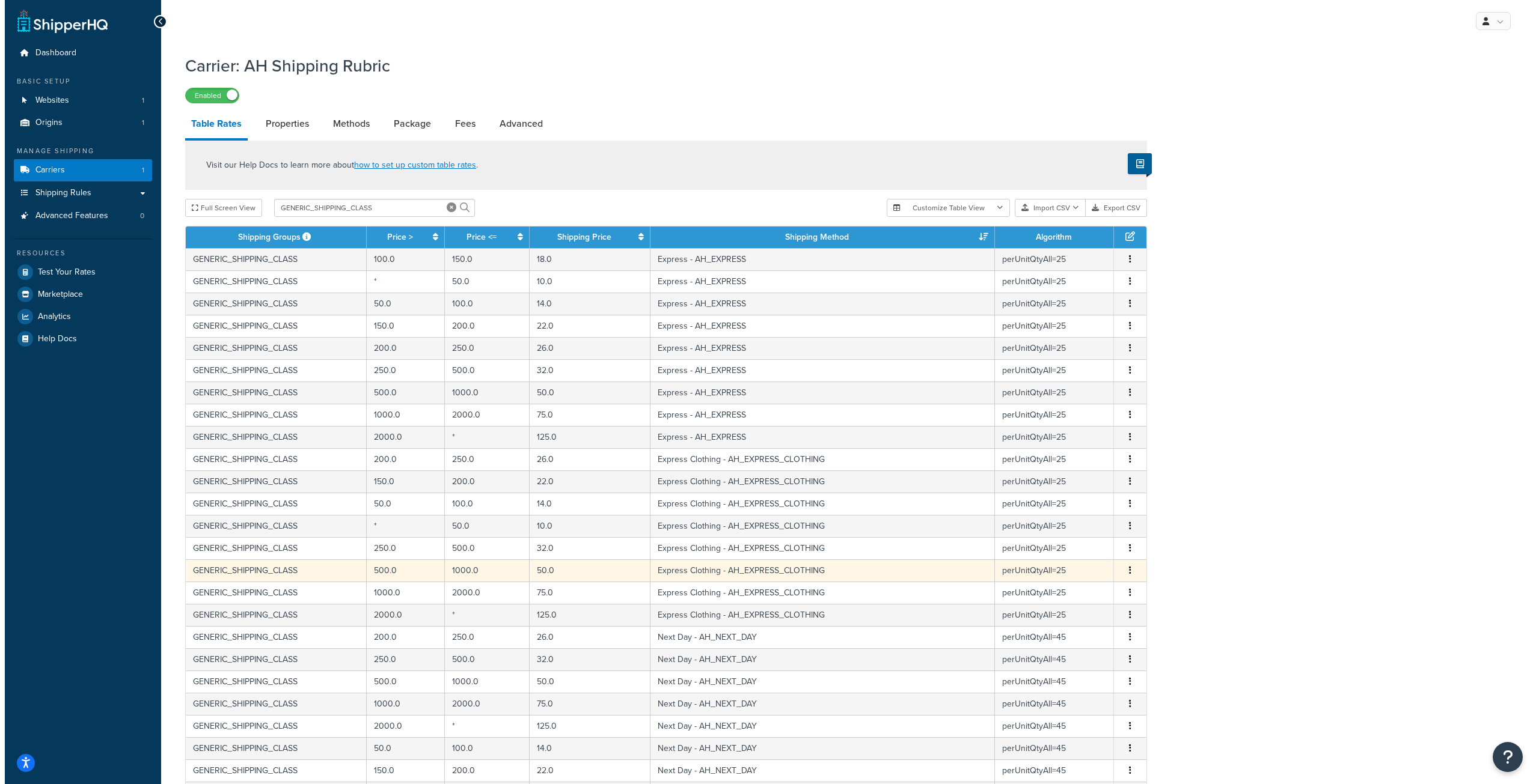
scroll to position [60, 0]
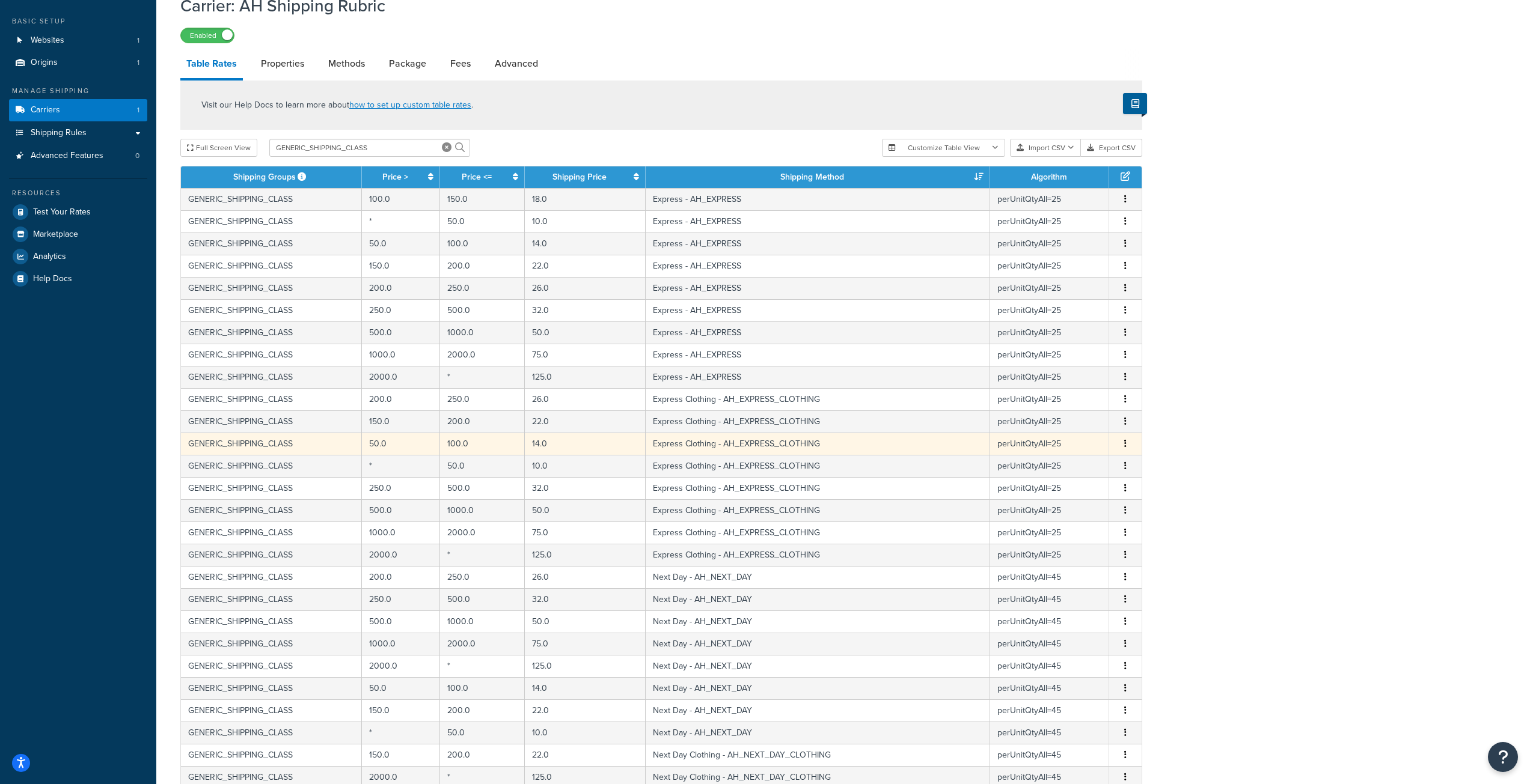
click at [1080, 443] on button "button" at bounding box center [1125, 444] width 10 height 13
click at [1062, 439] on div "Duplicate" at bounding box center [1064, 446] width 85 height 25
select select "182352"
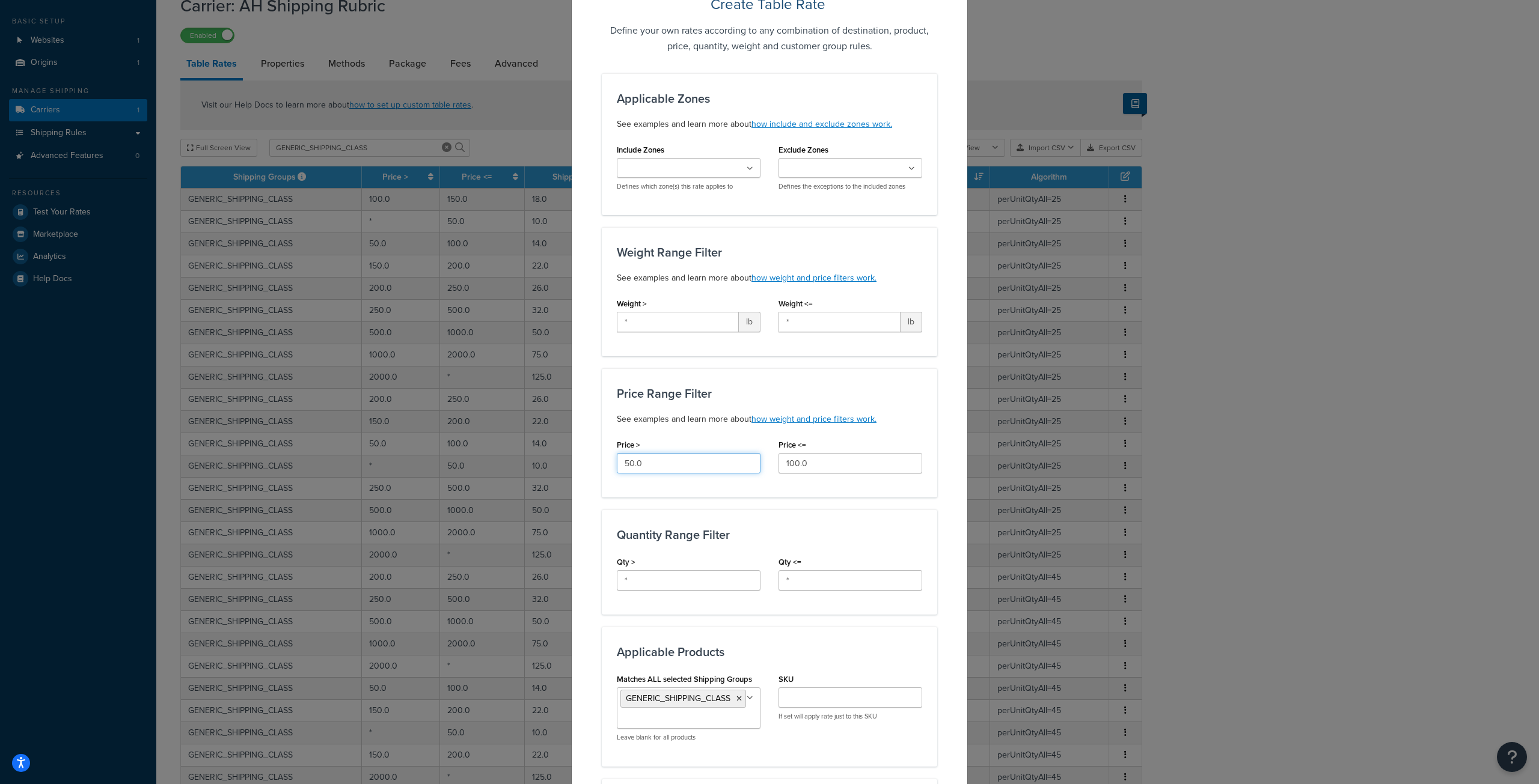
drag, startPoint x: 668, startPoint y: 463, endPoint x: 589, endPoint y: 458, distance: 79.2
click at [589, 458] on div "Create Table Rate Define your own rates according to any combination of destina…" at bounding box center [770, 546] width 396 height 1141
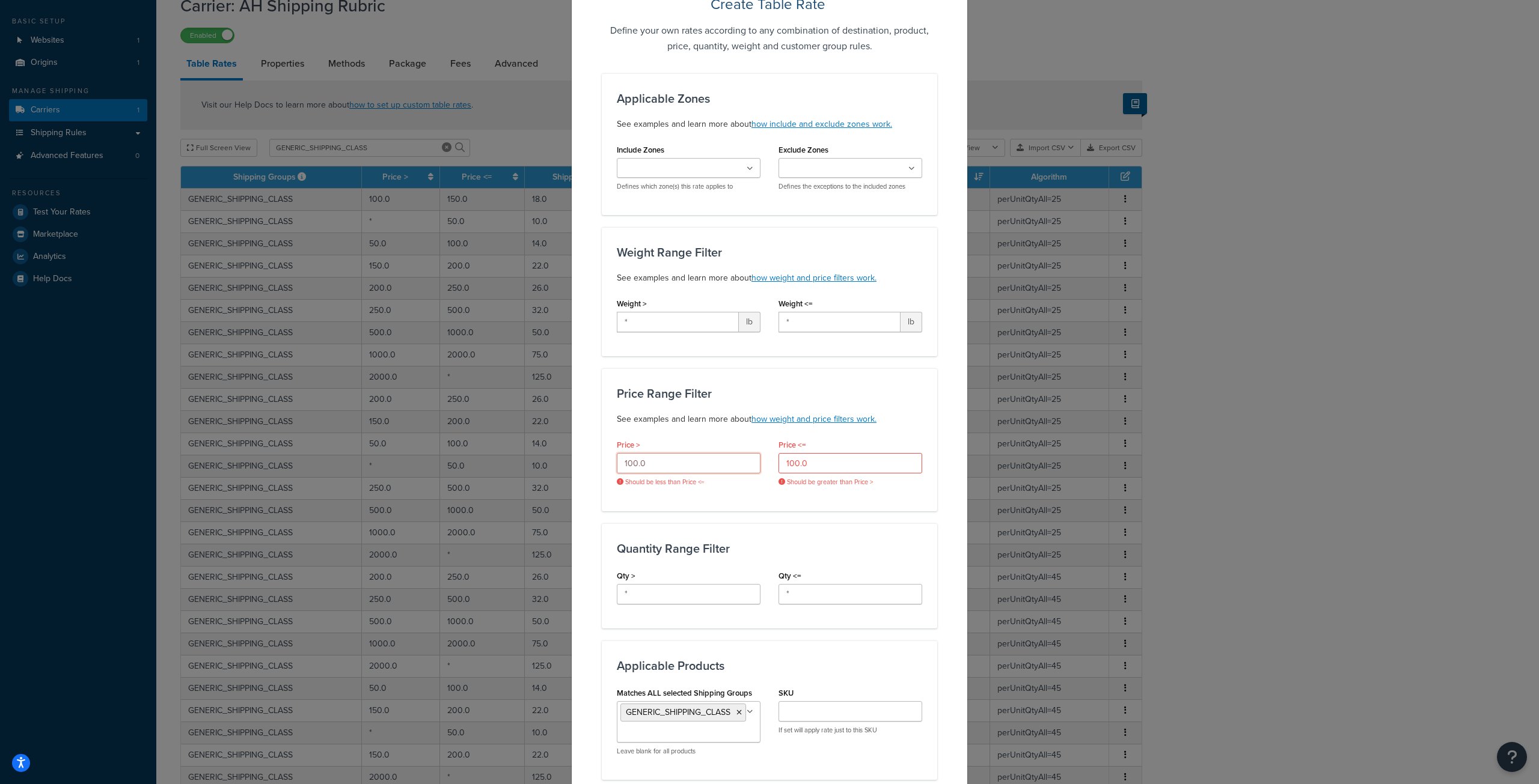
type input "100.0"
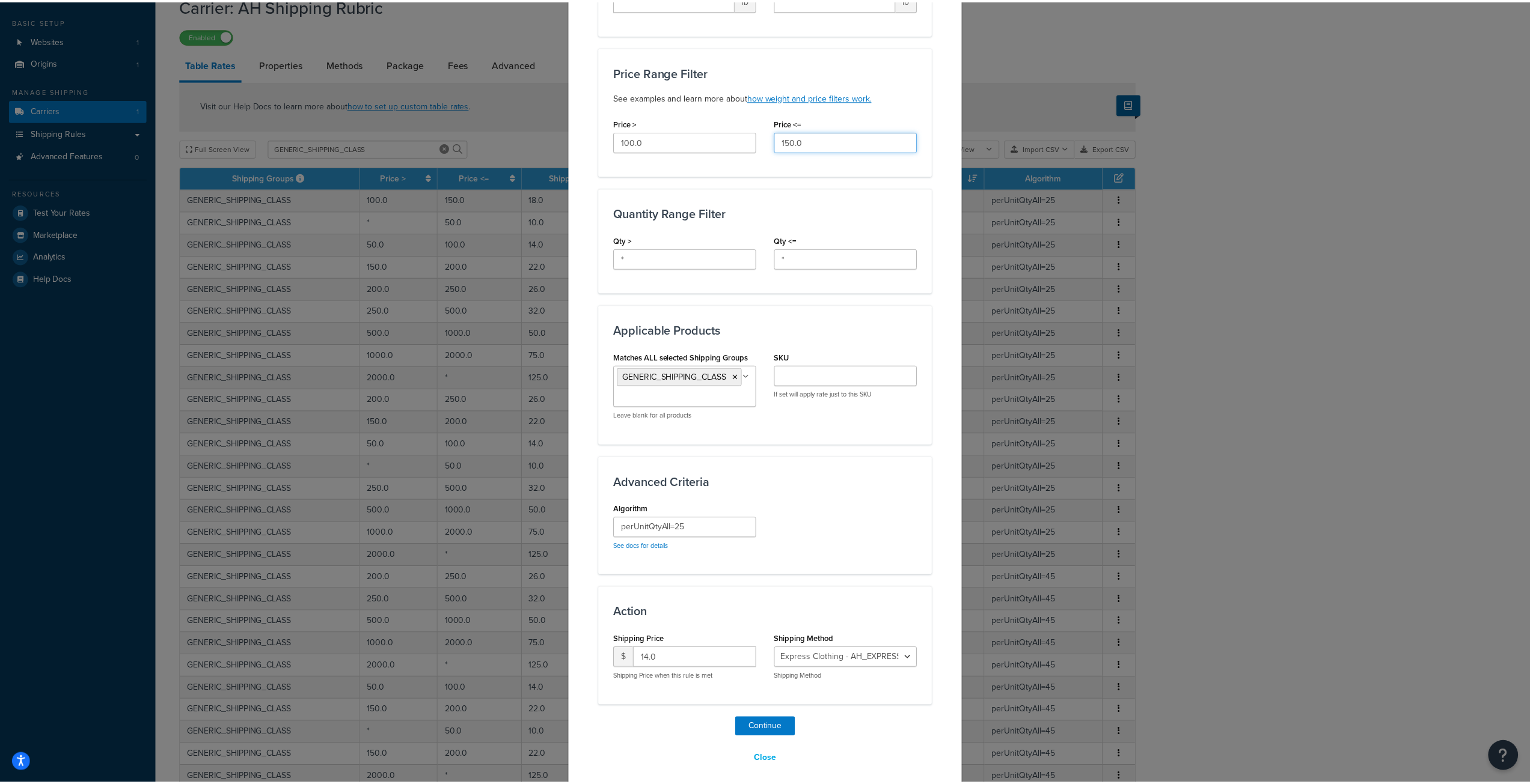
scroll to position [392, 0]
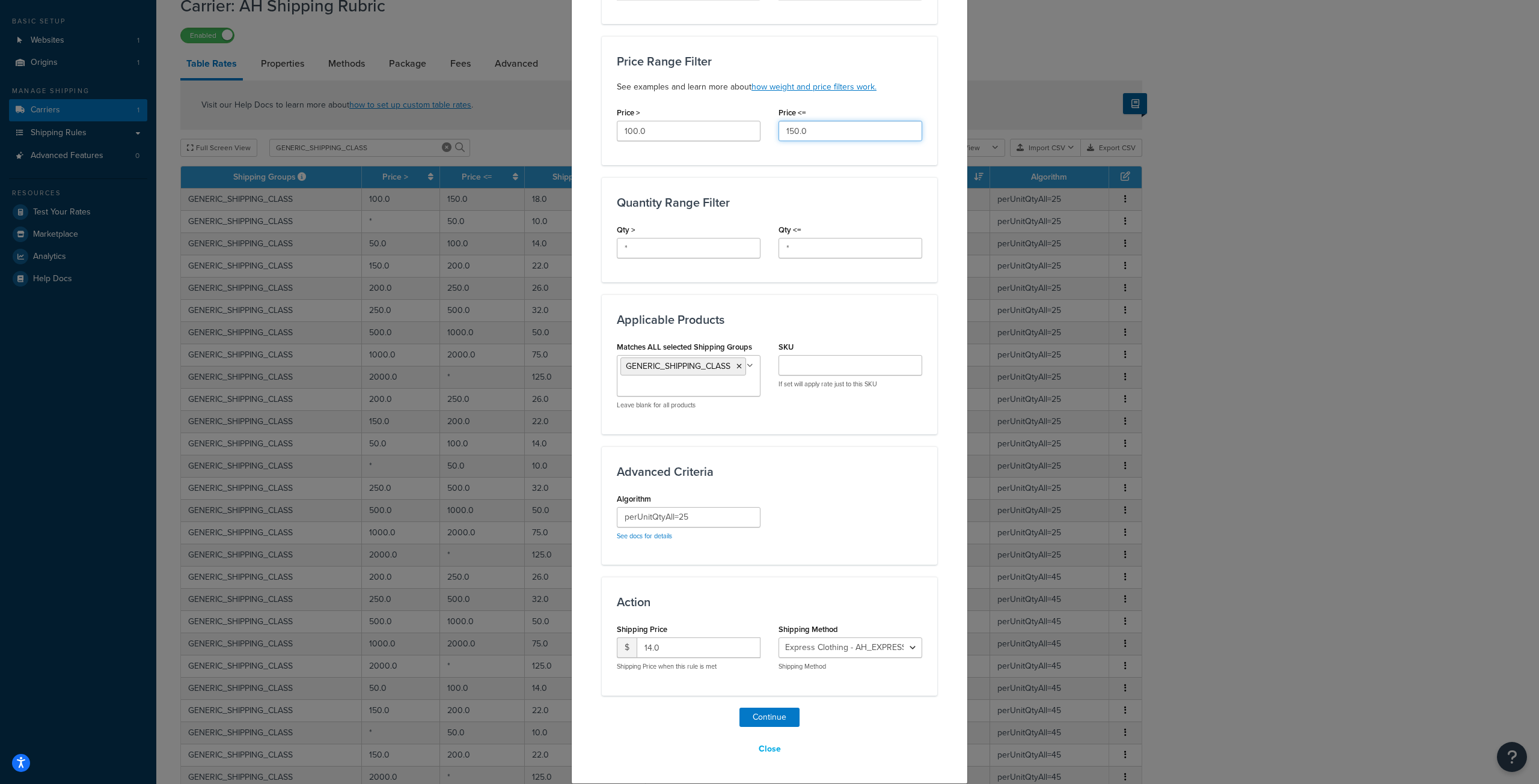
type input "150.0"
drag, startPoint x: 671, startPoint y: 642, endPoint x: 609, endPoint y: 649, distance: 62.4
click at [609, 651] on div "Shipping Price $ 14.0 Shipping Price when this rule is met" at bounding box center [688, 651] width 162 height 60
type input "18.0"
drag, startPoint x: 768, startPoint y: 716, endPoint x: 779, endPoint y: 720, distance: 11.7
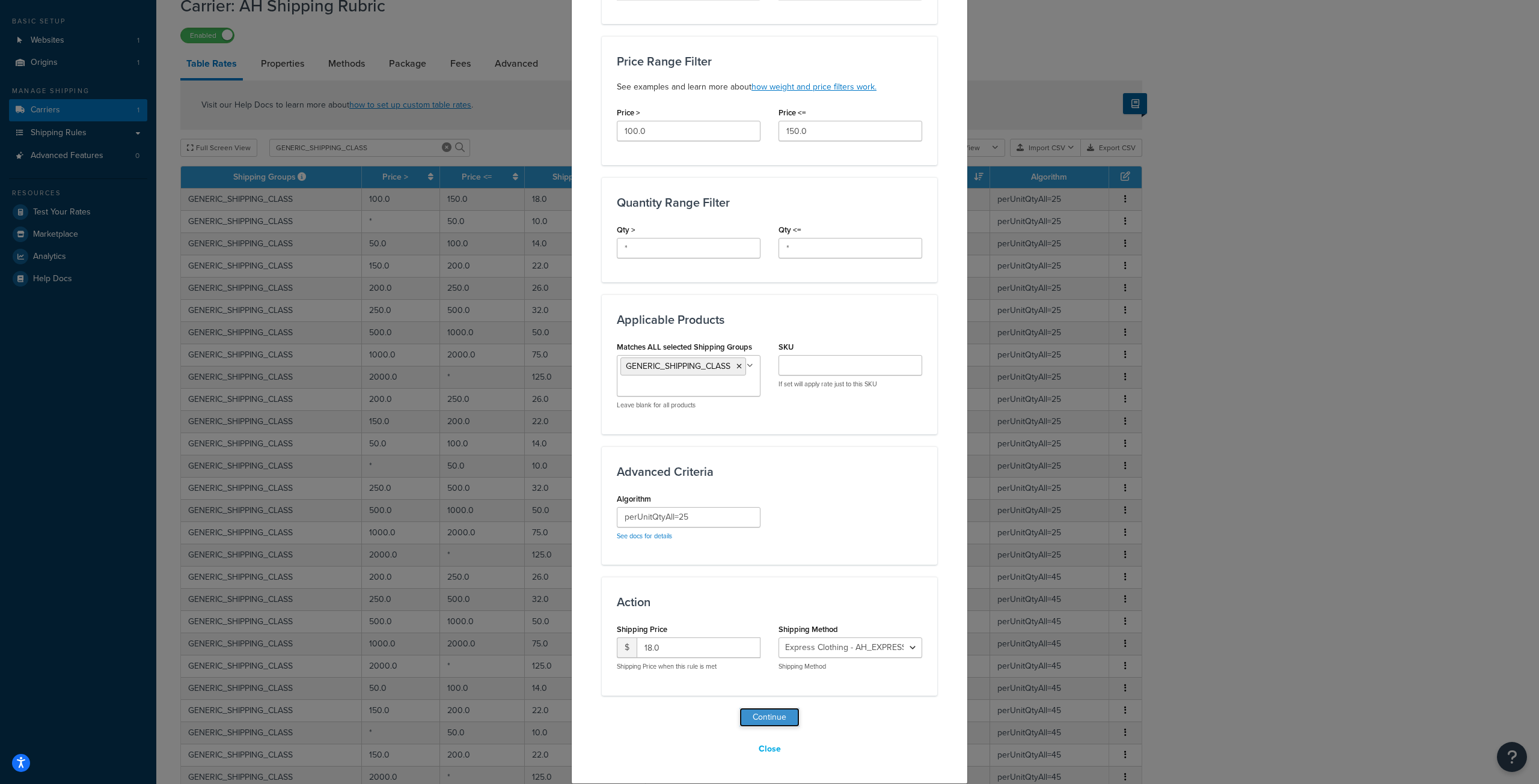
click at [779, 660] on button "Continue" at bounding box center [770, 718] width 60 height 19
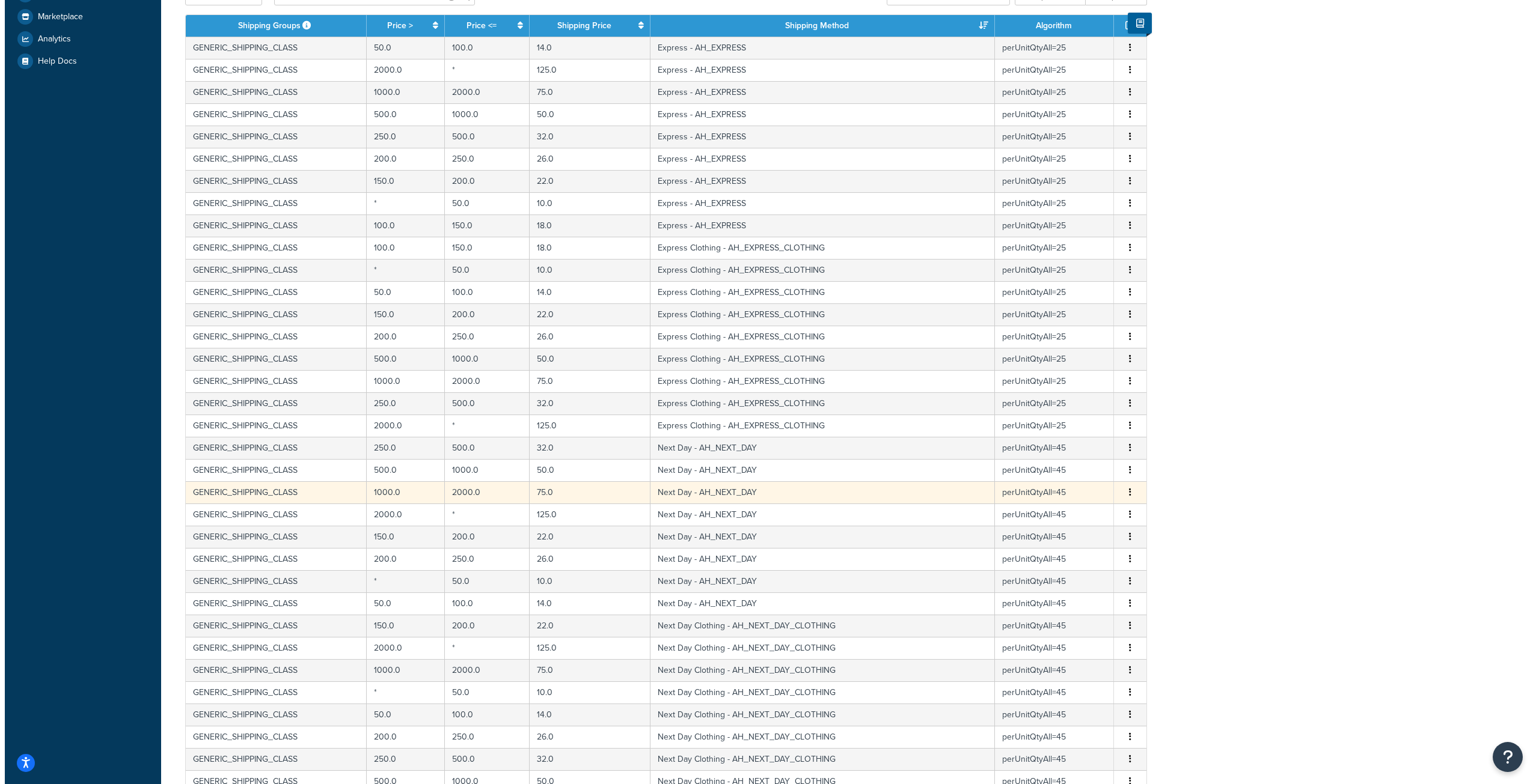
scroll to position [361, 0]
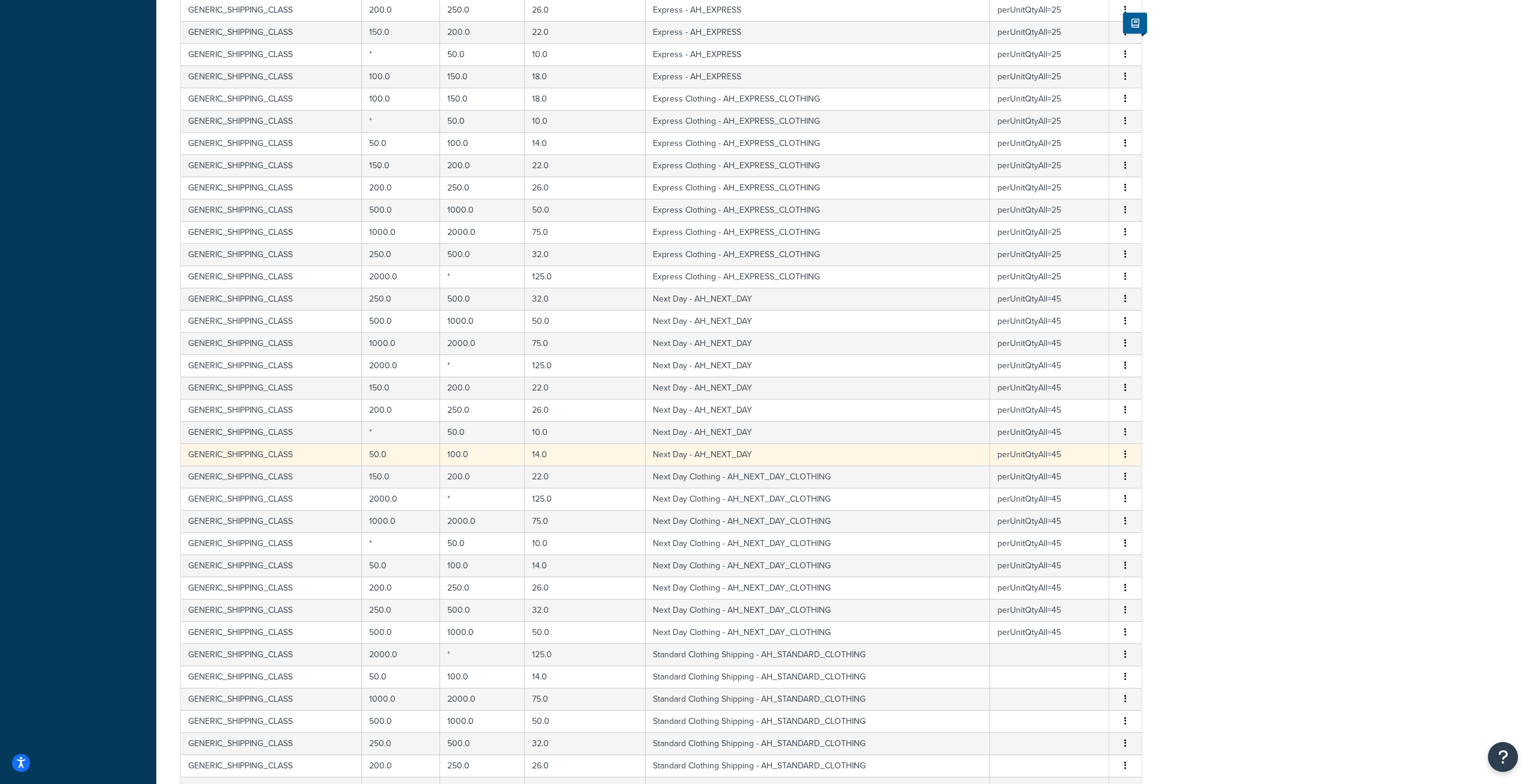
click at [671, 456] on td "Next Day - AH_NEXT_DAY" at bounding box center [817, 455] width 344 height 23
select select "182350"
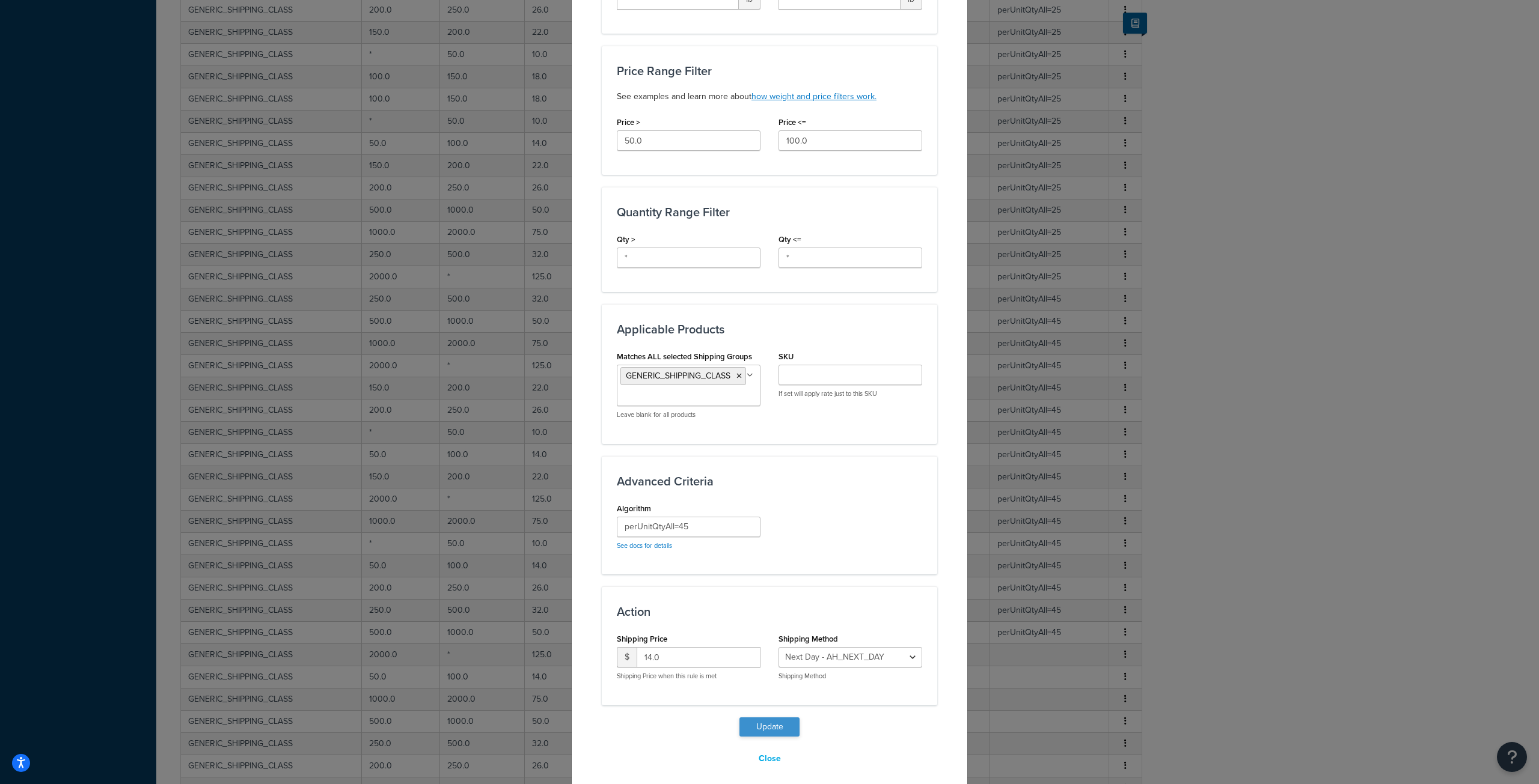
scroll to position [345, 0]
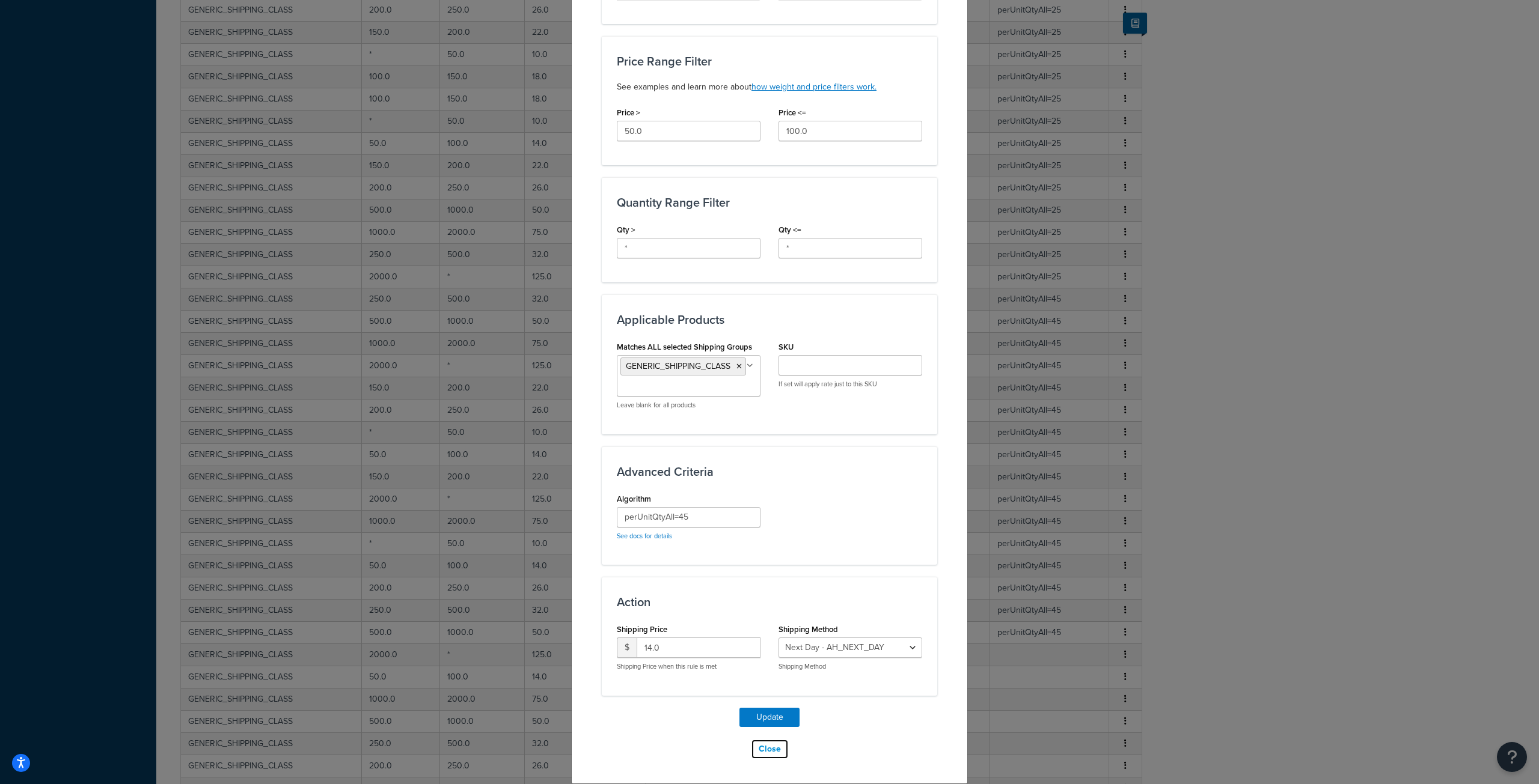
click at [767, 660] on button "Close" at bounding box center [770, 749] width 38 height 20
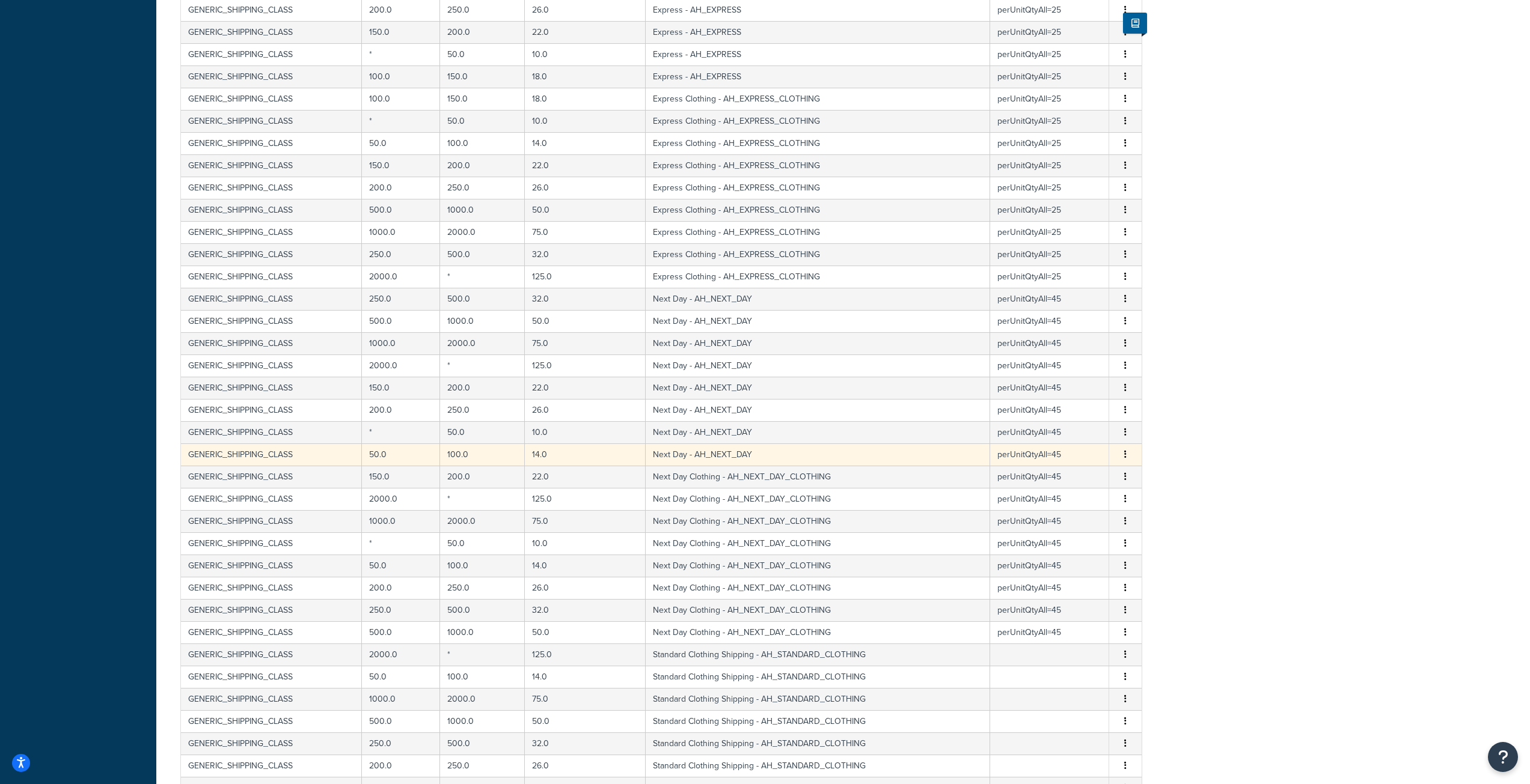
click at [1080, 455] on button "button" at bounding box center [1125, 454] width 10 height 13
click at [1071, 448] on div "Duplicate" at bounding box center [1064, 456] width 85 height 25
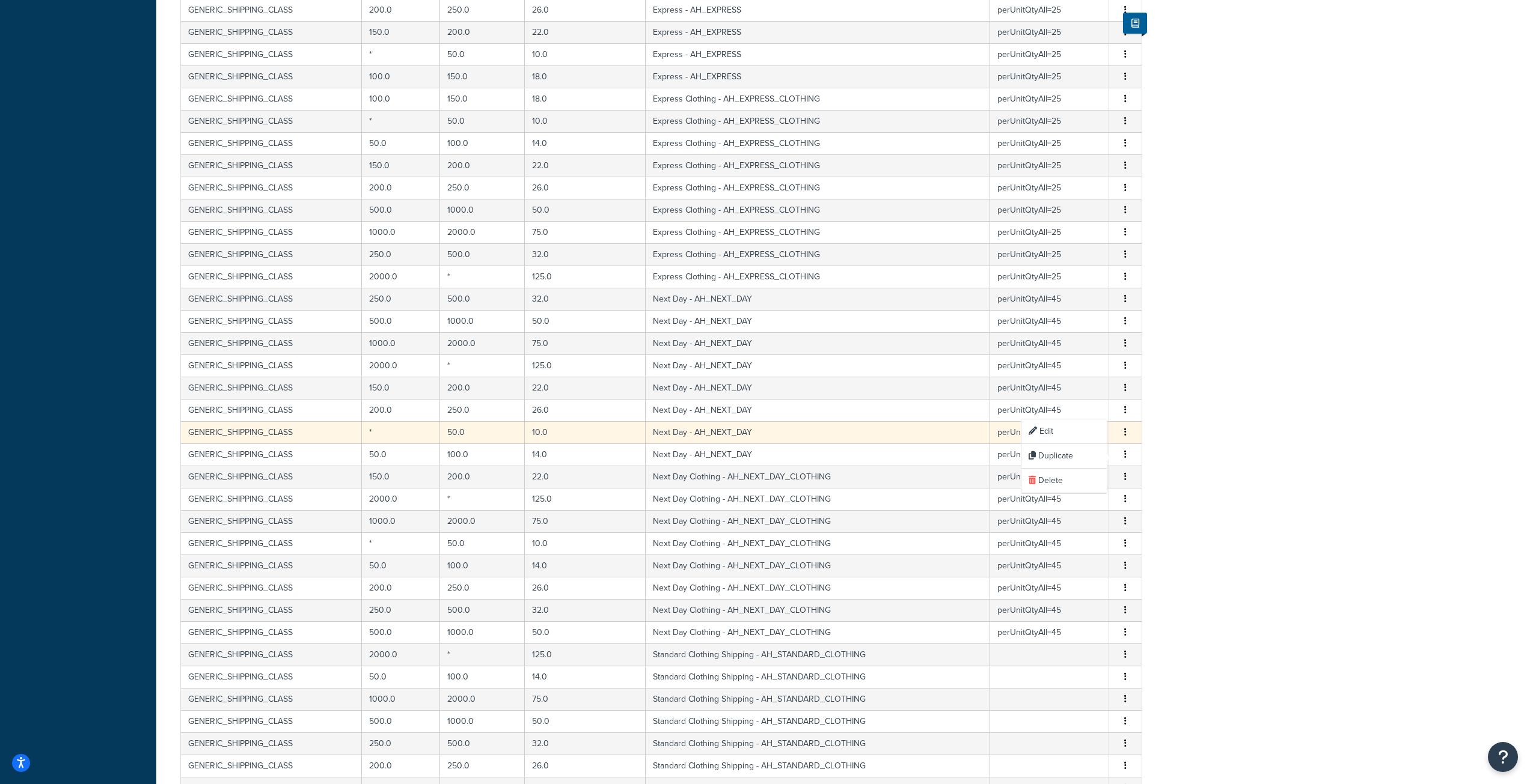
select select "182350"
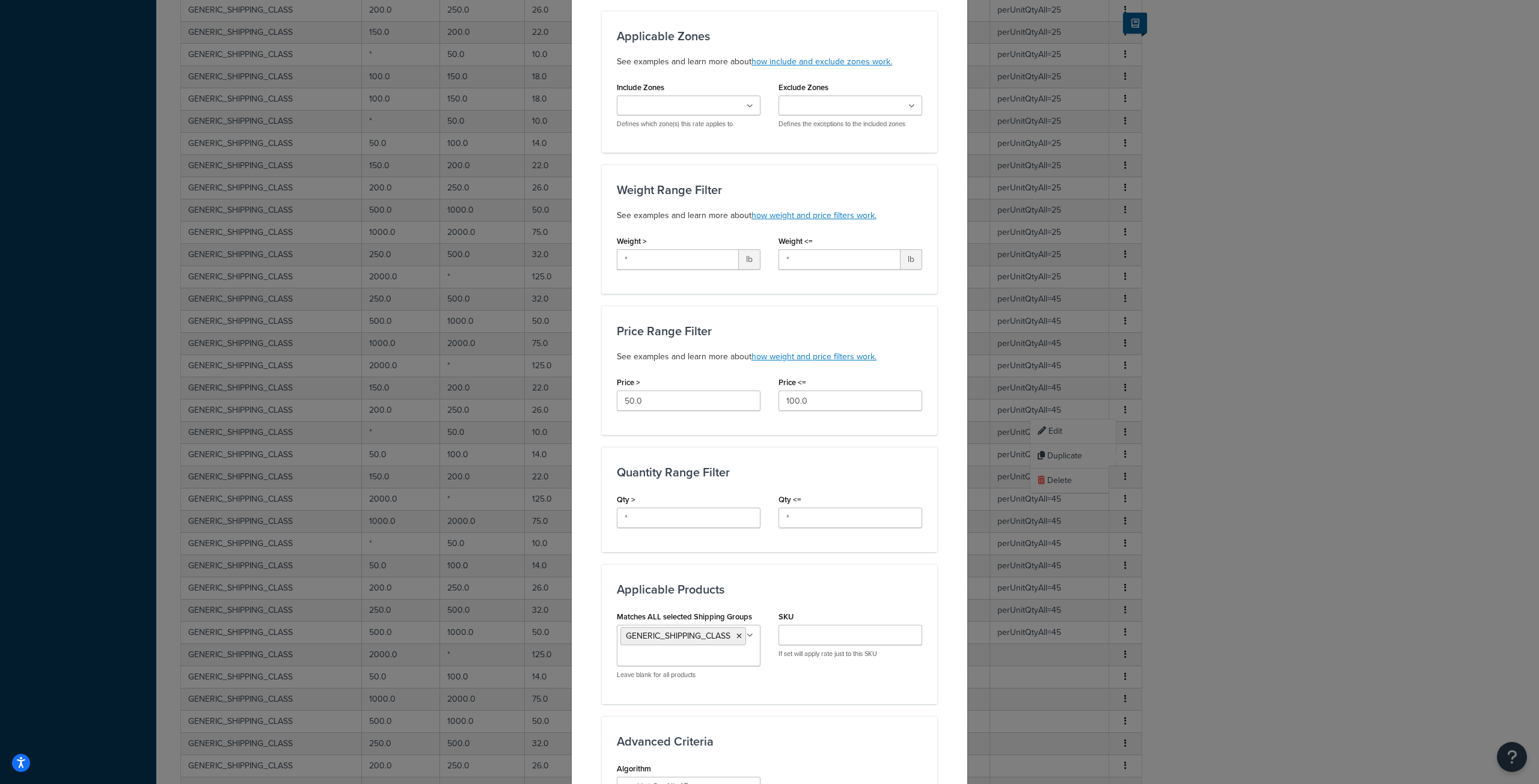
scroll to position [361, 0]
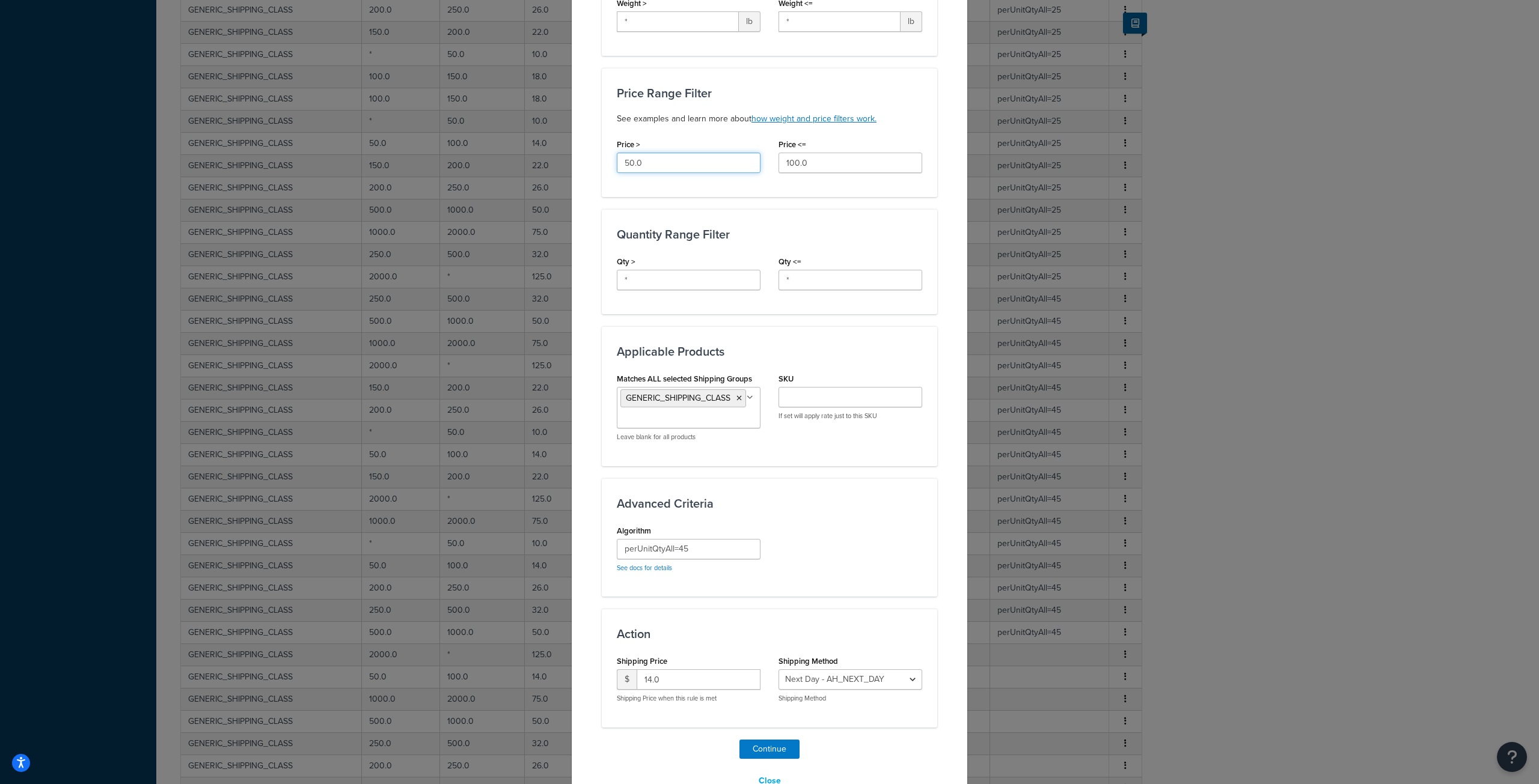
drag, startPoint x: 647, startPoint y: 164, endPoint x: 587, endPoint y: 155, distance: 60.7
click at [583, 154] on div "Create Table Rate Define your own rates according to any combination of destina…" at bounding box center [770, 246] width 396 height 1141
type input "100.00"
type input "150.00"
drag, startPoint x: 682, startPoint y: 681, endPoint x: 627, endPoint y: 681, distance: 55.0
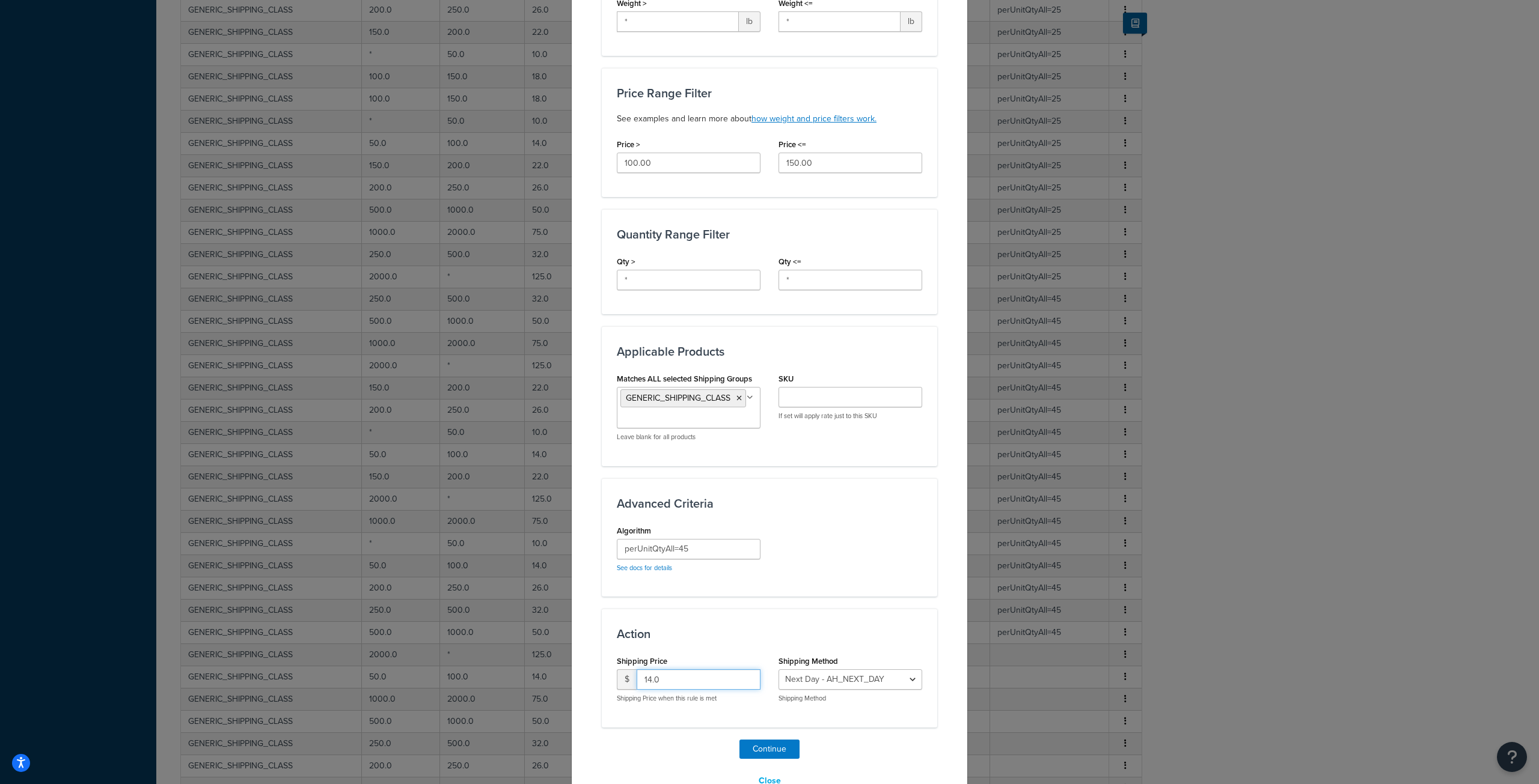
click at [627, 660] on div "$ 14.0" at bounding box center [688, 679] width 143 height 20
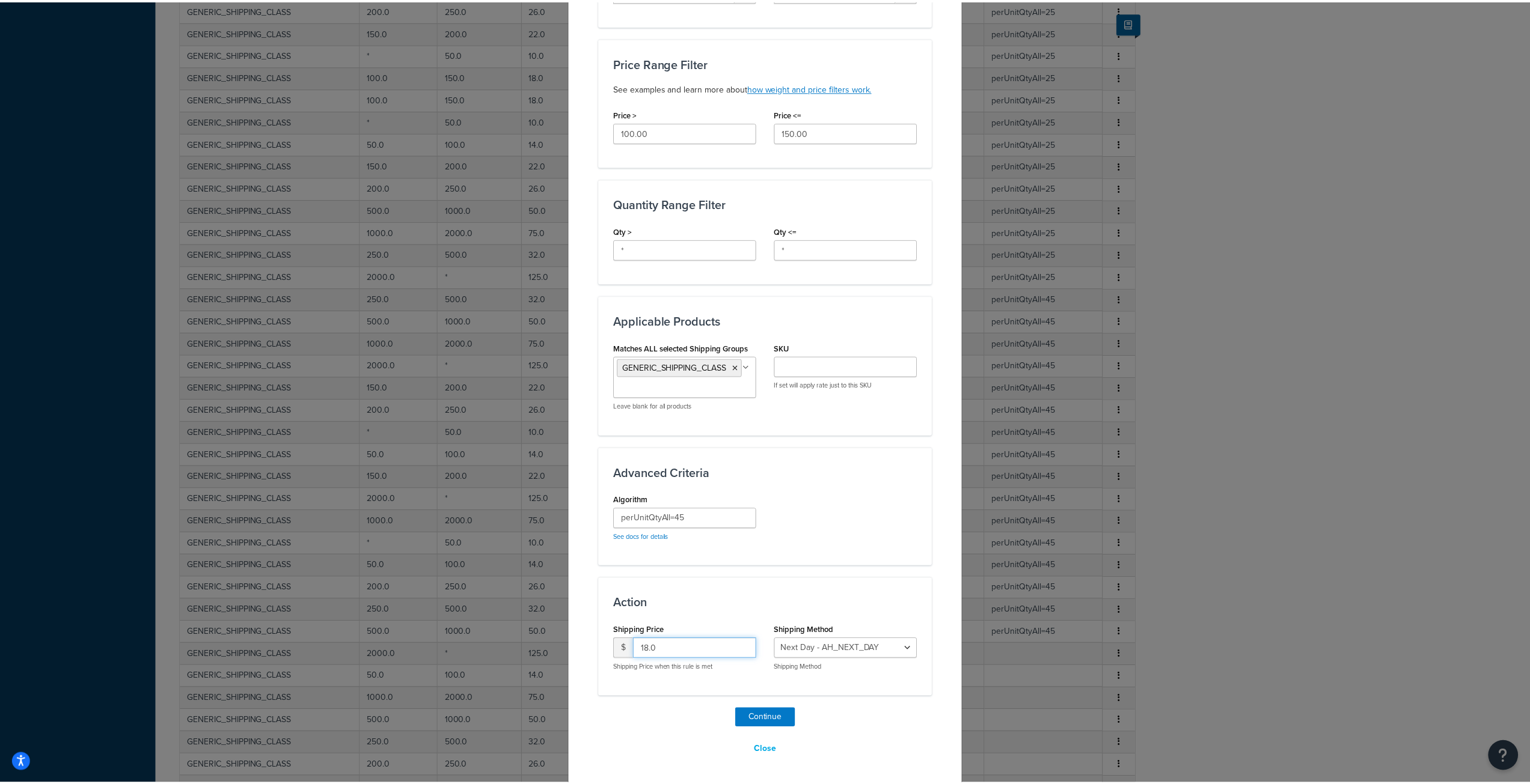
scroll to position [392, 0]
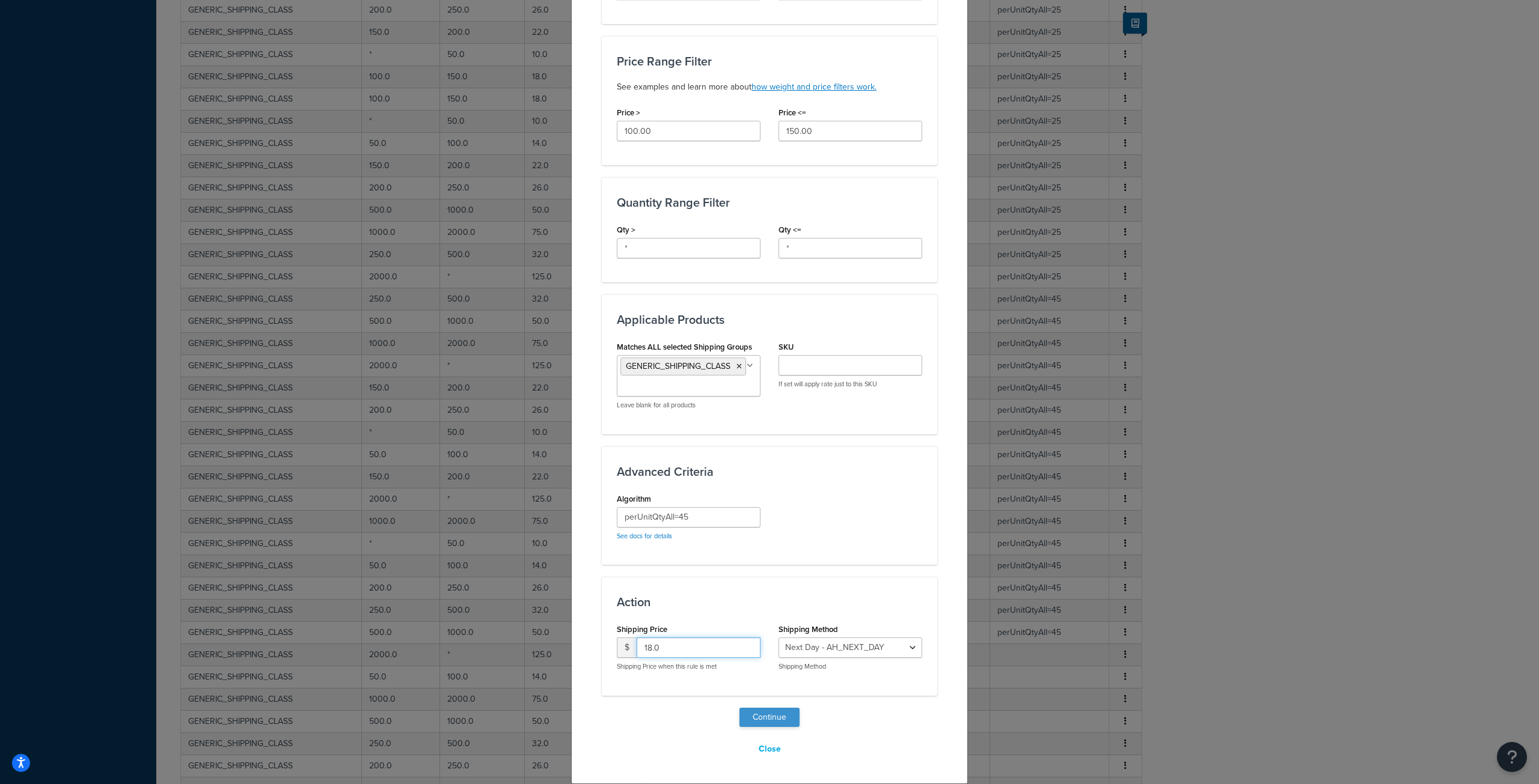
type input "18.0"
click at [759, 660] on button "Continue" at bounding box center [770, 718] width 60 height 19
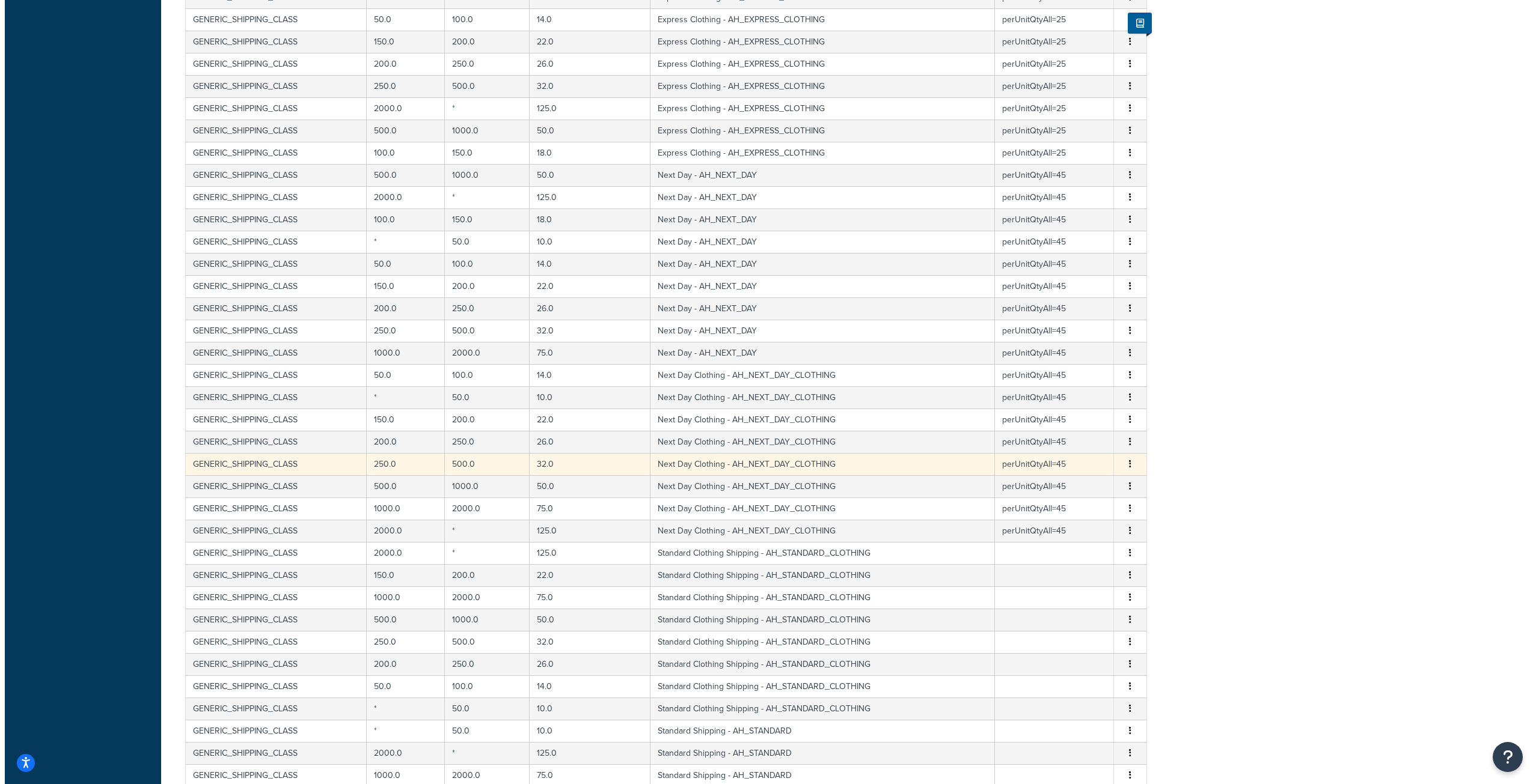
scroll to position [541, 0]
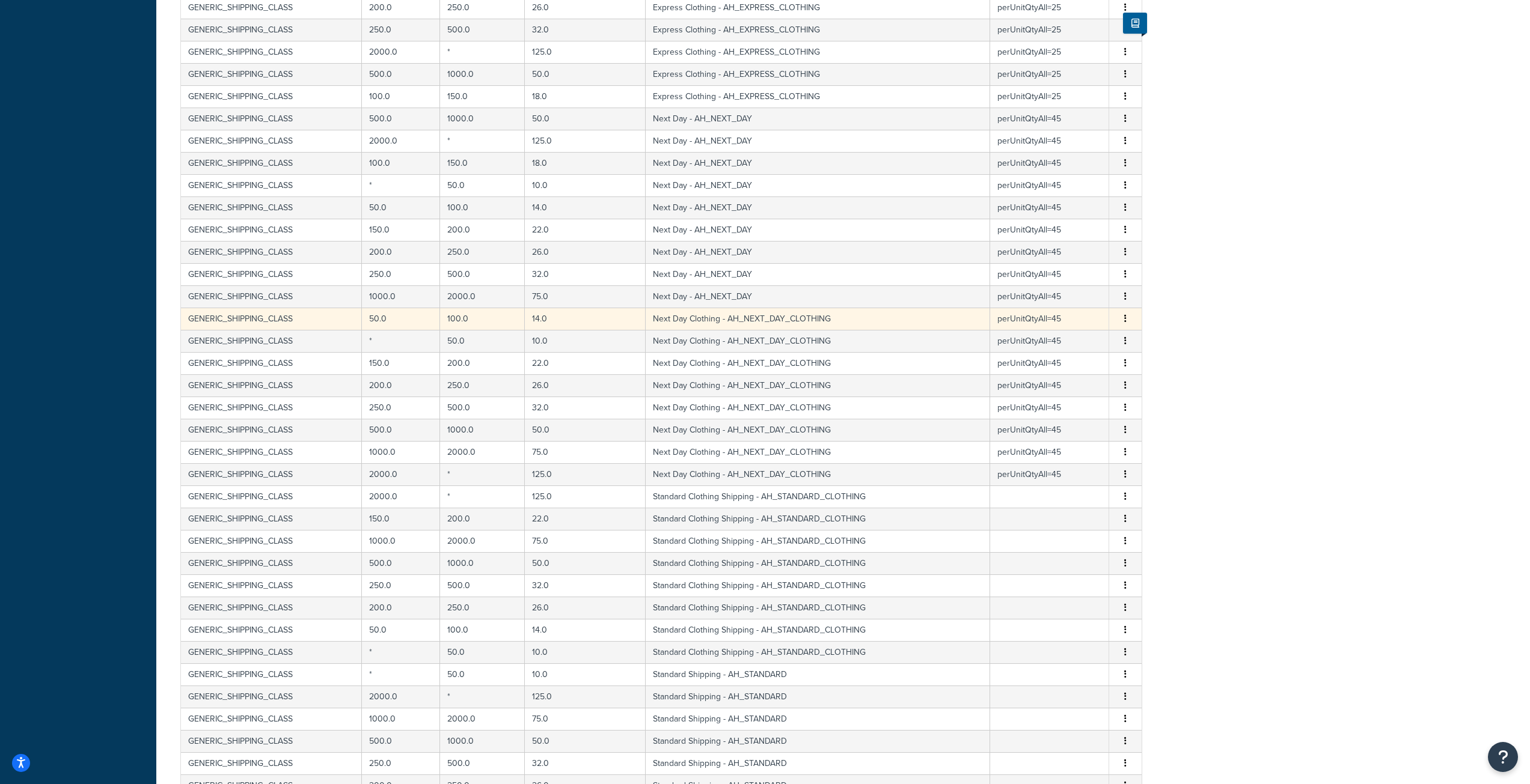
click at [1080, 319] on icon "button" at bounding box center [1125, 318] width 2 height 8
click at [1071, 318] on div "Duplicate" at bounding box center [1064, 321] width 85 height 25
select select "182353"
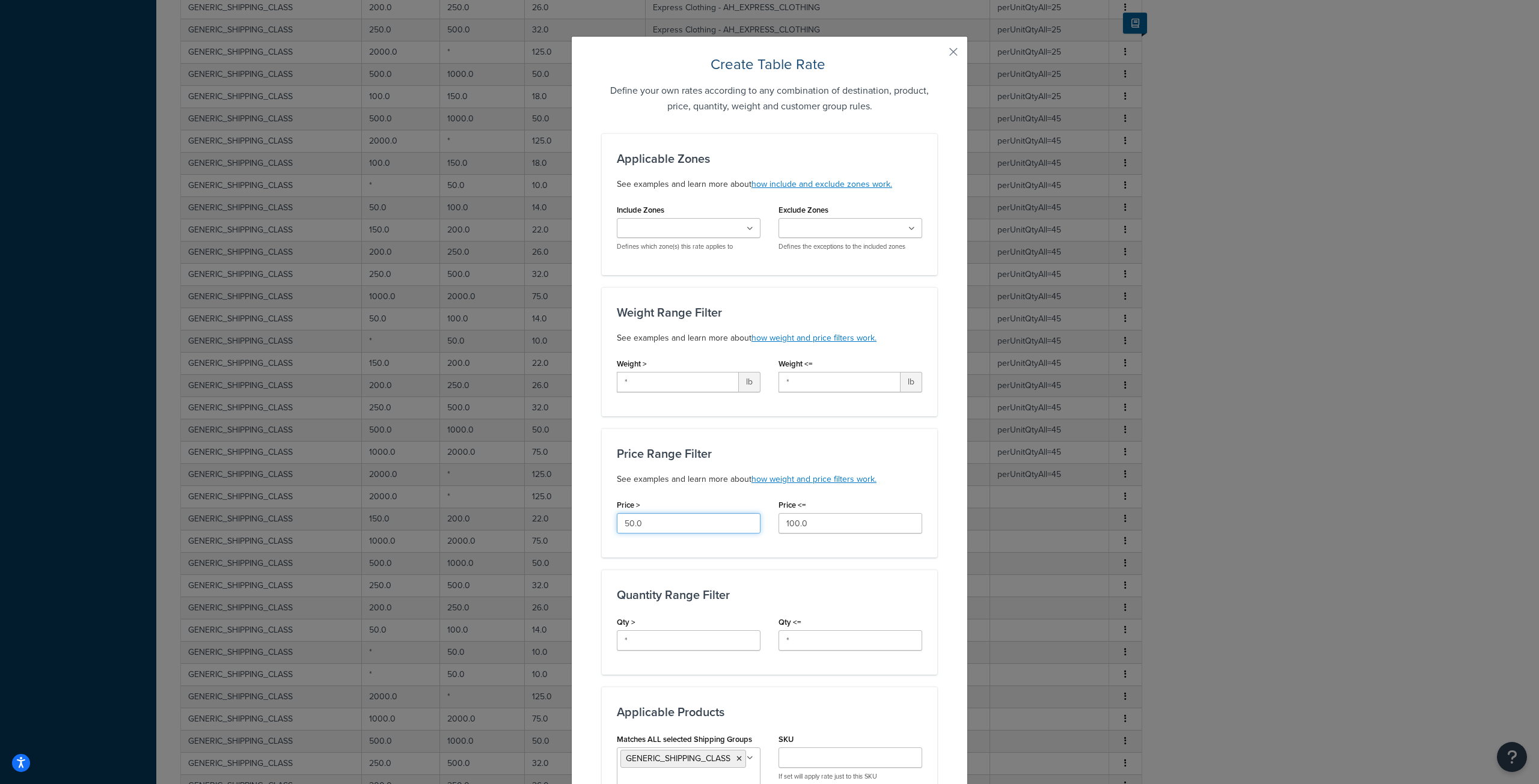
drag, startPoint x: 616, startPoint y: 521, endPoint x: 574, endPoint y: 521, distance: 42.0
click at [574, 521] on div "Create Table Rate Define your own rates according to any combination of destina…" at bounding box center [770, 607] width 396 height 1141
type input "100.0"
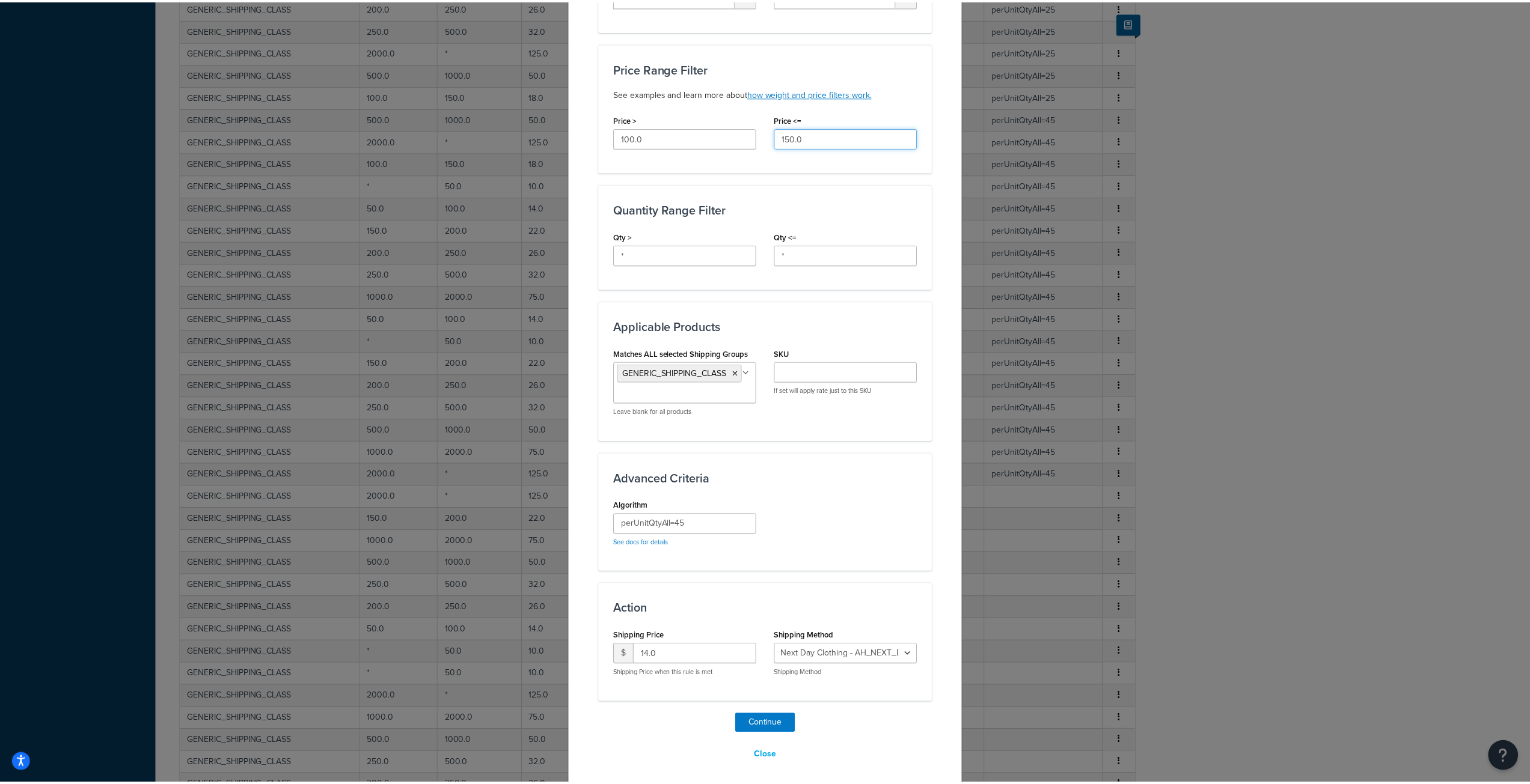
scroll to position [392, 0]
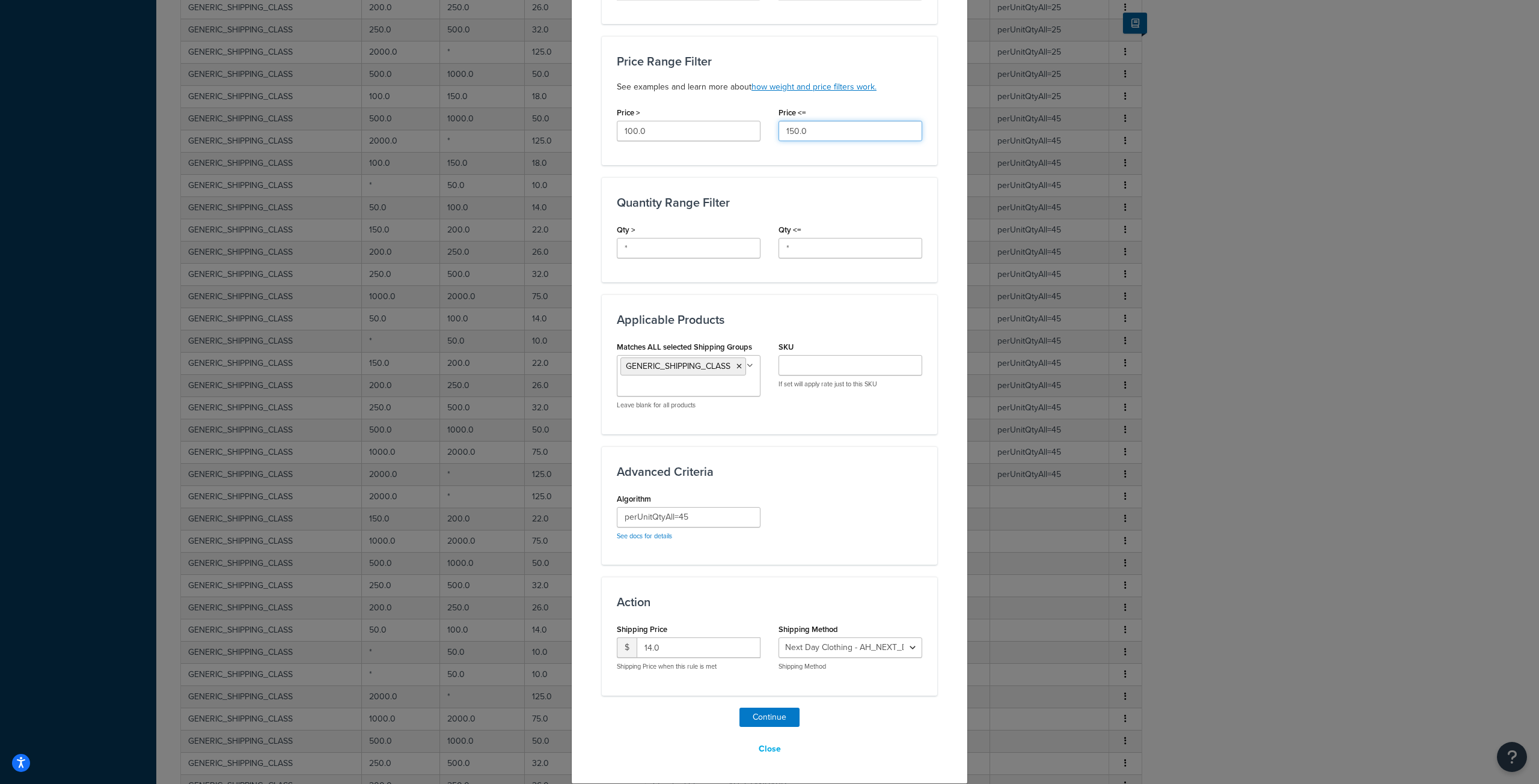
type input "150.0"
drag, startPoint x: 638, startPoint y: 646, endPoint x: 618, endPoint y: 646, distance: 20.0
click at [618, 646] on div "$ 14.0" at bounding box center [688, 647] width 143 height 20
type input "18.0"
click at [763, 660] on button "Continue" at bounding box center [770, 718] width 60 height 19
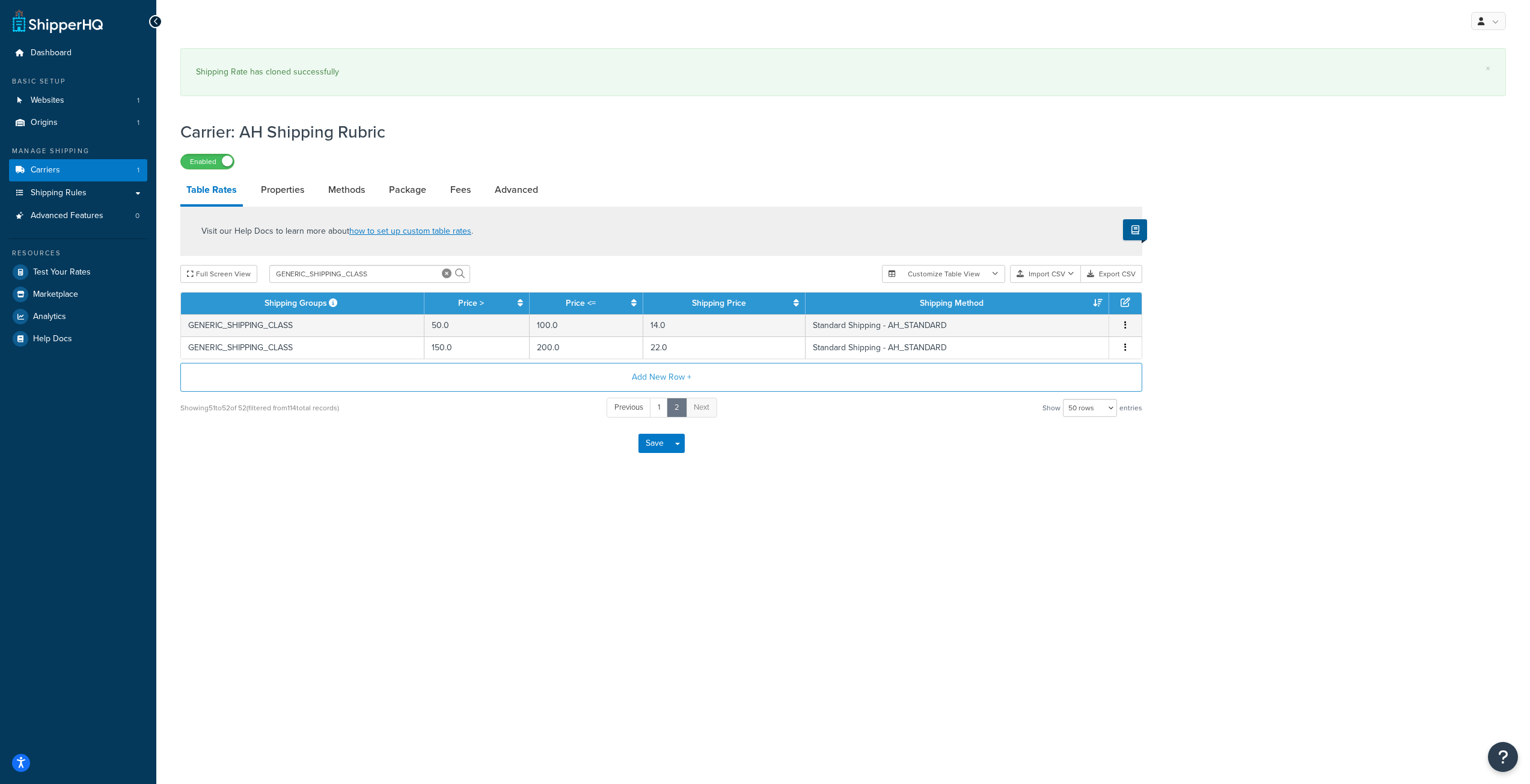
scroll to position [0, 0]
click at [1080, 414] on select "10 rows 15 rows 25 rows 50 rows 100 rows 1000 rows" at bounding box center [1090, 408] width 54 height 18
select select "100"
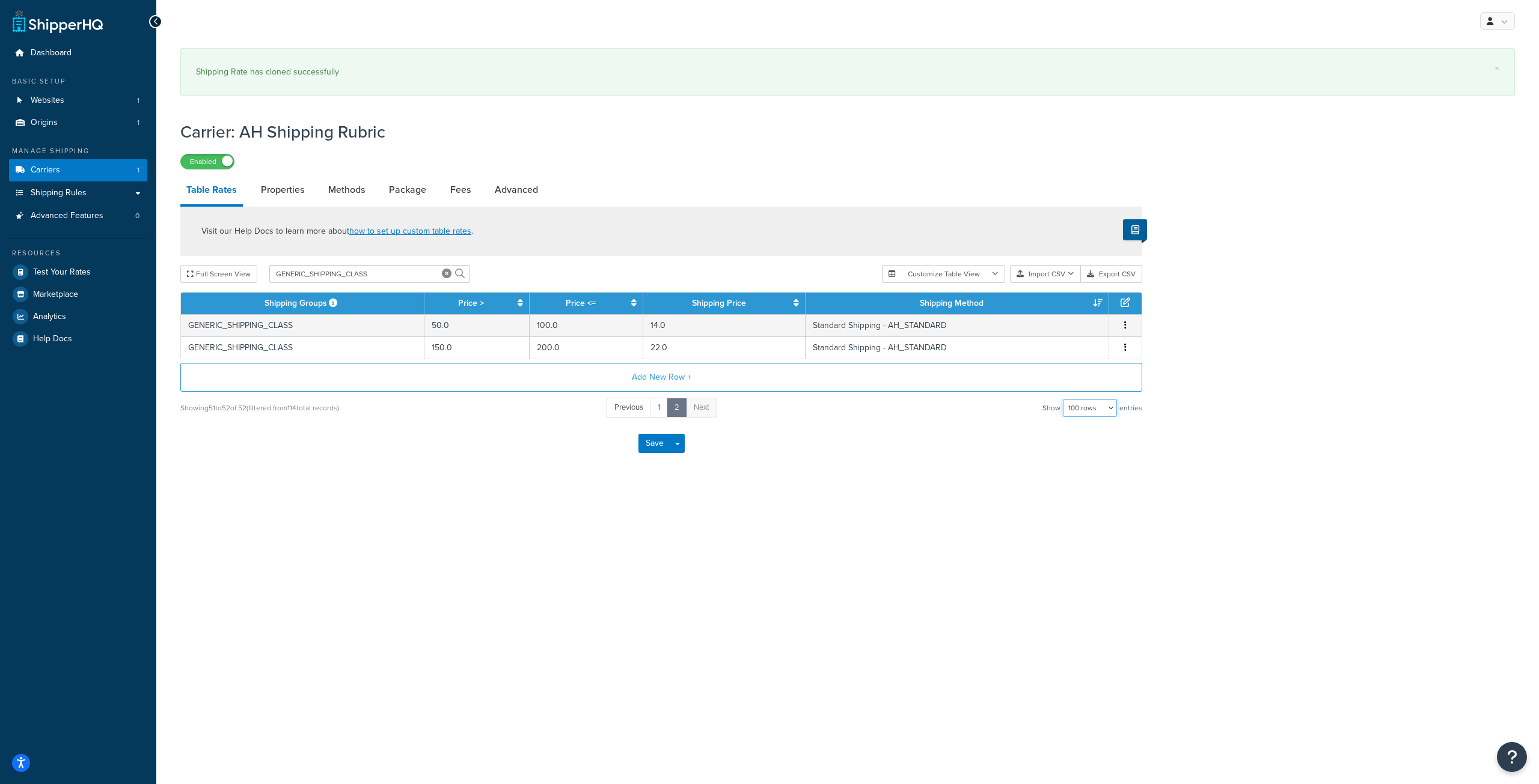
click at [1064, 400] on select "10 rows 15 rows 25 rows 50 rows 100 rows 1000 rows" at bounding box center [1089, 408] width 54 height 18
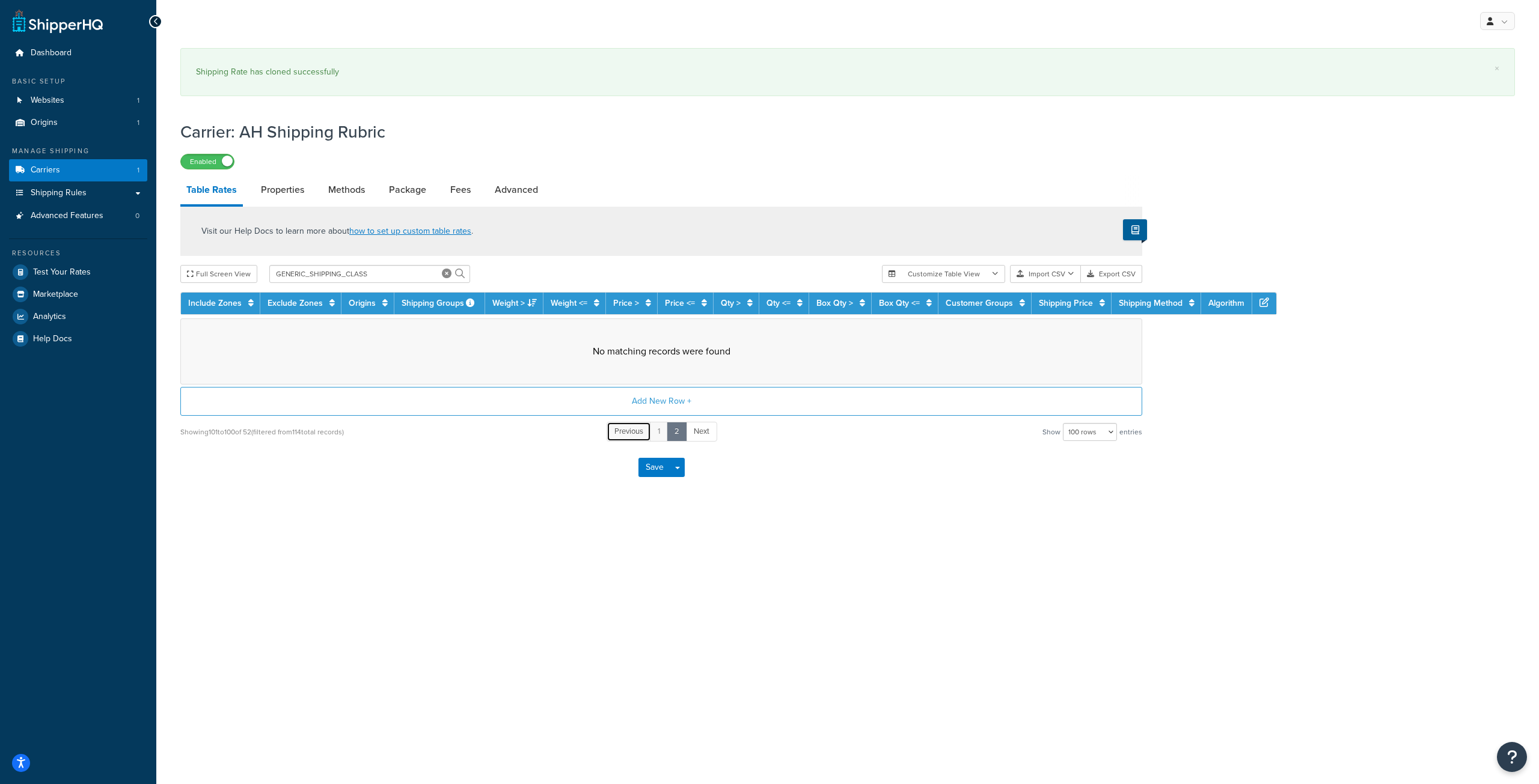
click at [628, 429] on span "Previous" at bounding box center [628, 431] width 29 height 11
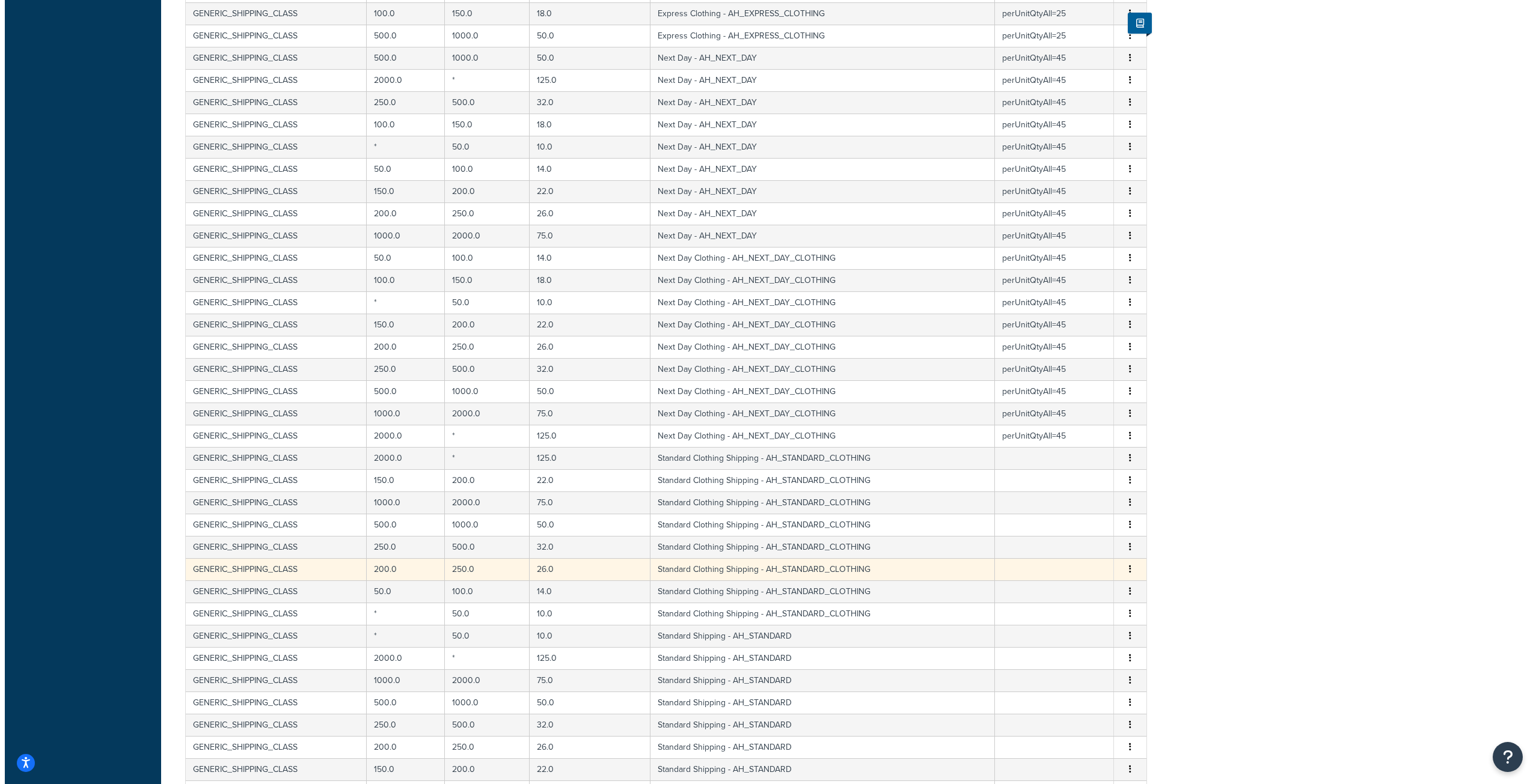
scroll to position [721, 0]
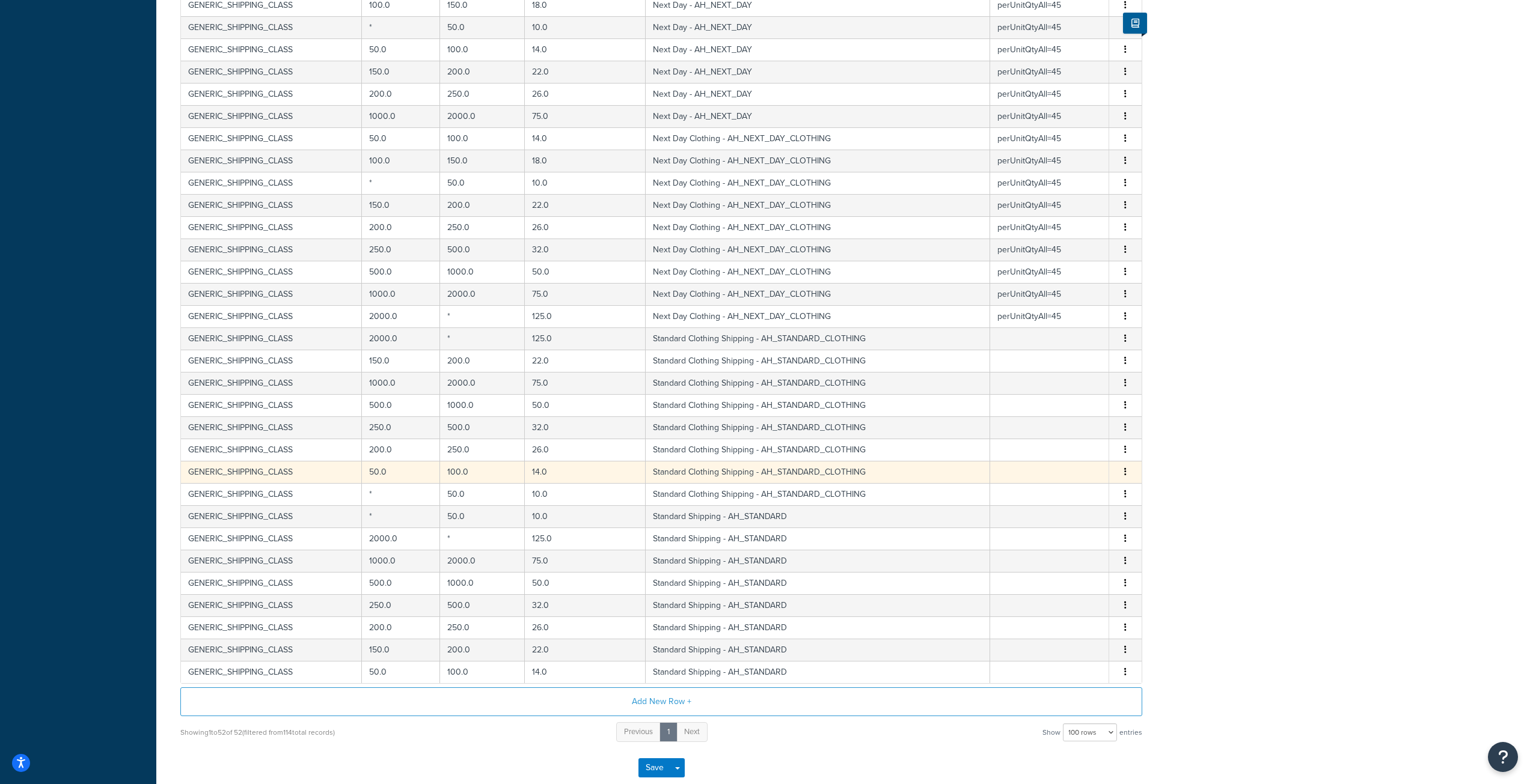
click at [1080, 472] on button "button" at bounding box center [1125, 472] width 10 height 13
click at [1041, 470] on div "Duplicate" at bounding box center [1064, 474] width 85 height 25
select select "182351"
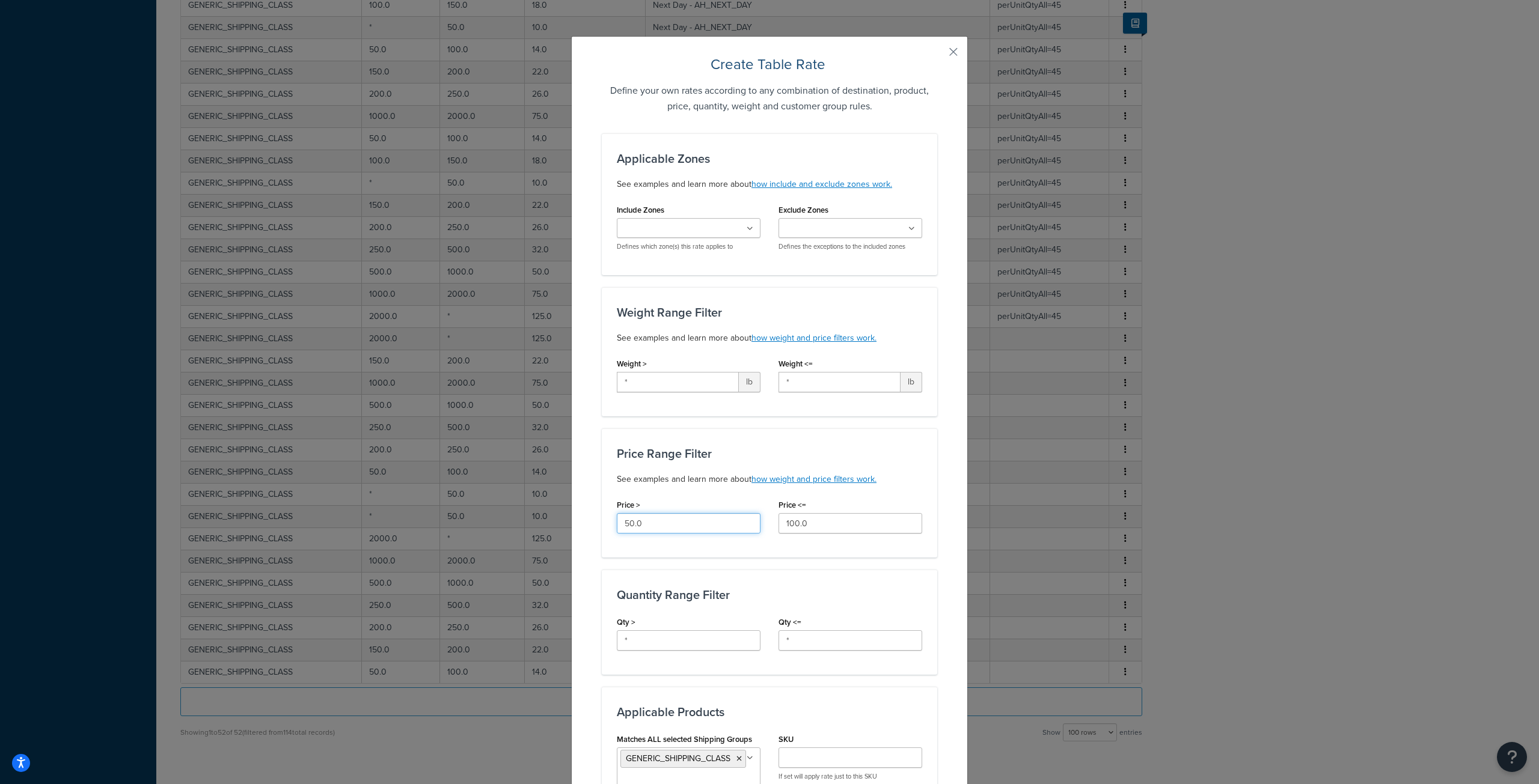
drag, startPoint x: 661, startPoint y: 521, endPoint x: 571, endPoint y: 502, distance: 92.0
click at [571, 506] on div "Create Table Rate Define your own rates according to any combination of destina…" at bounding box center [770, 607] width 396 height 1141
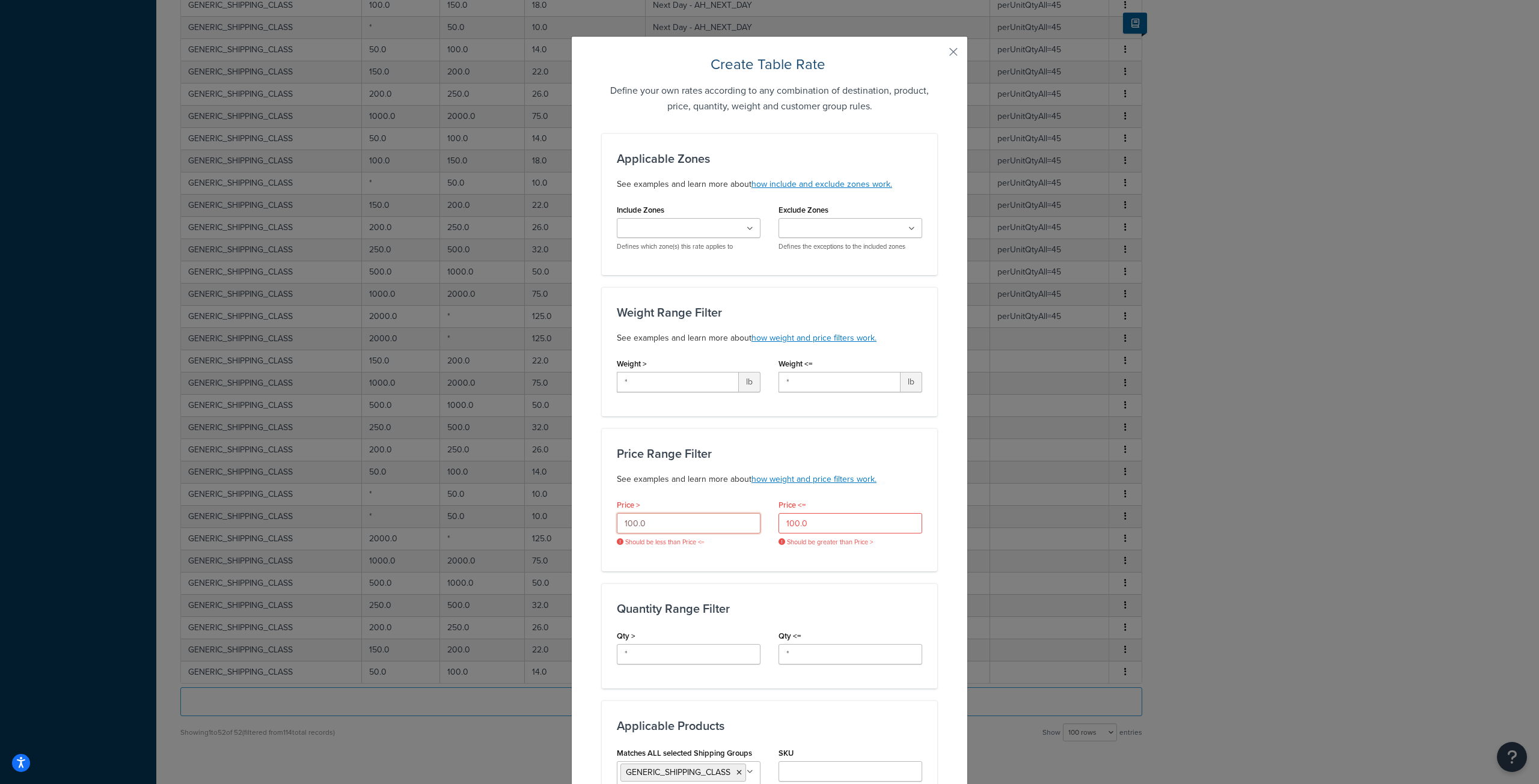
type input "100.0"
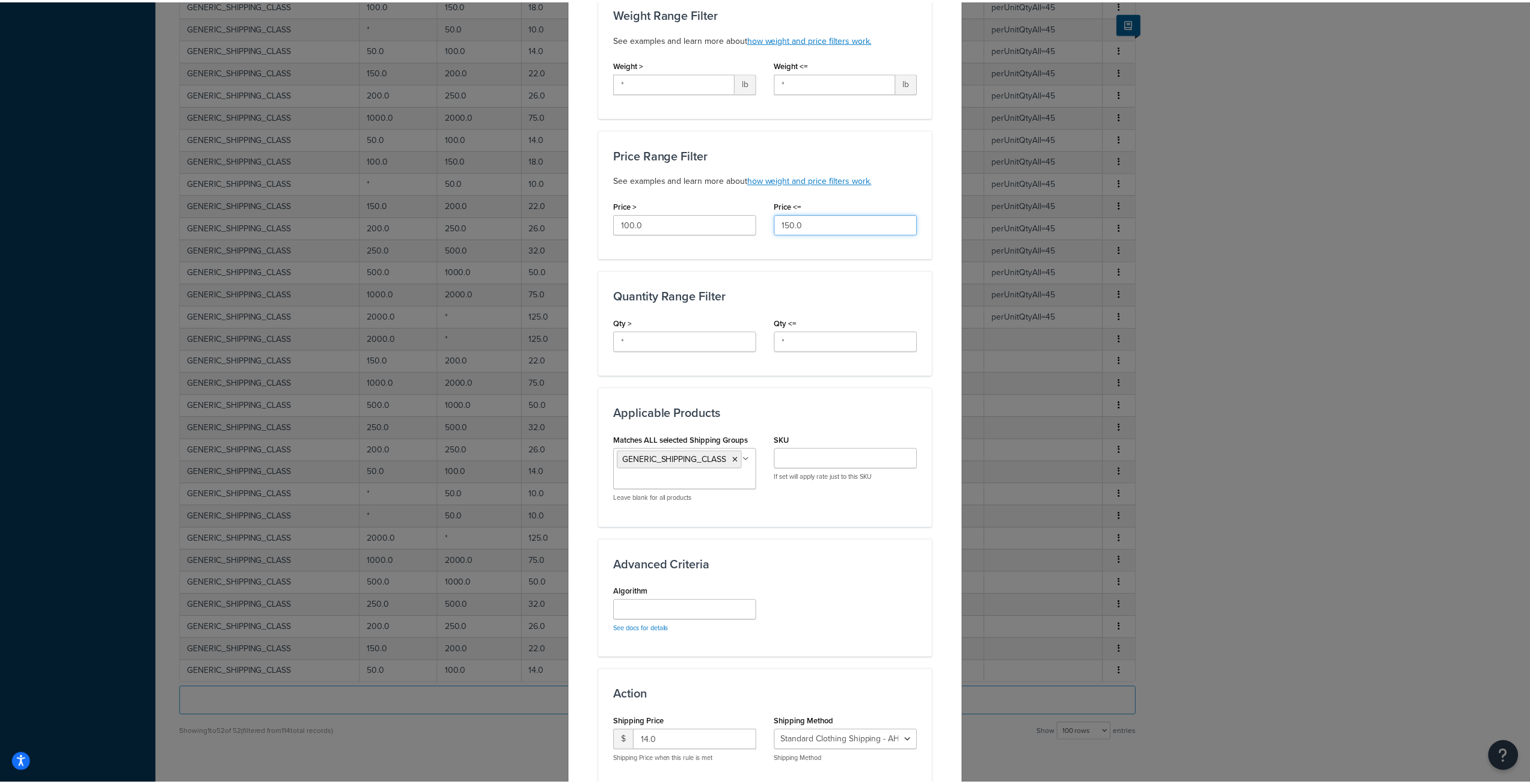
scroll to position [392, 0]
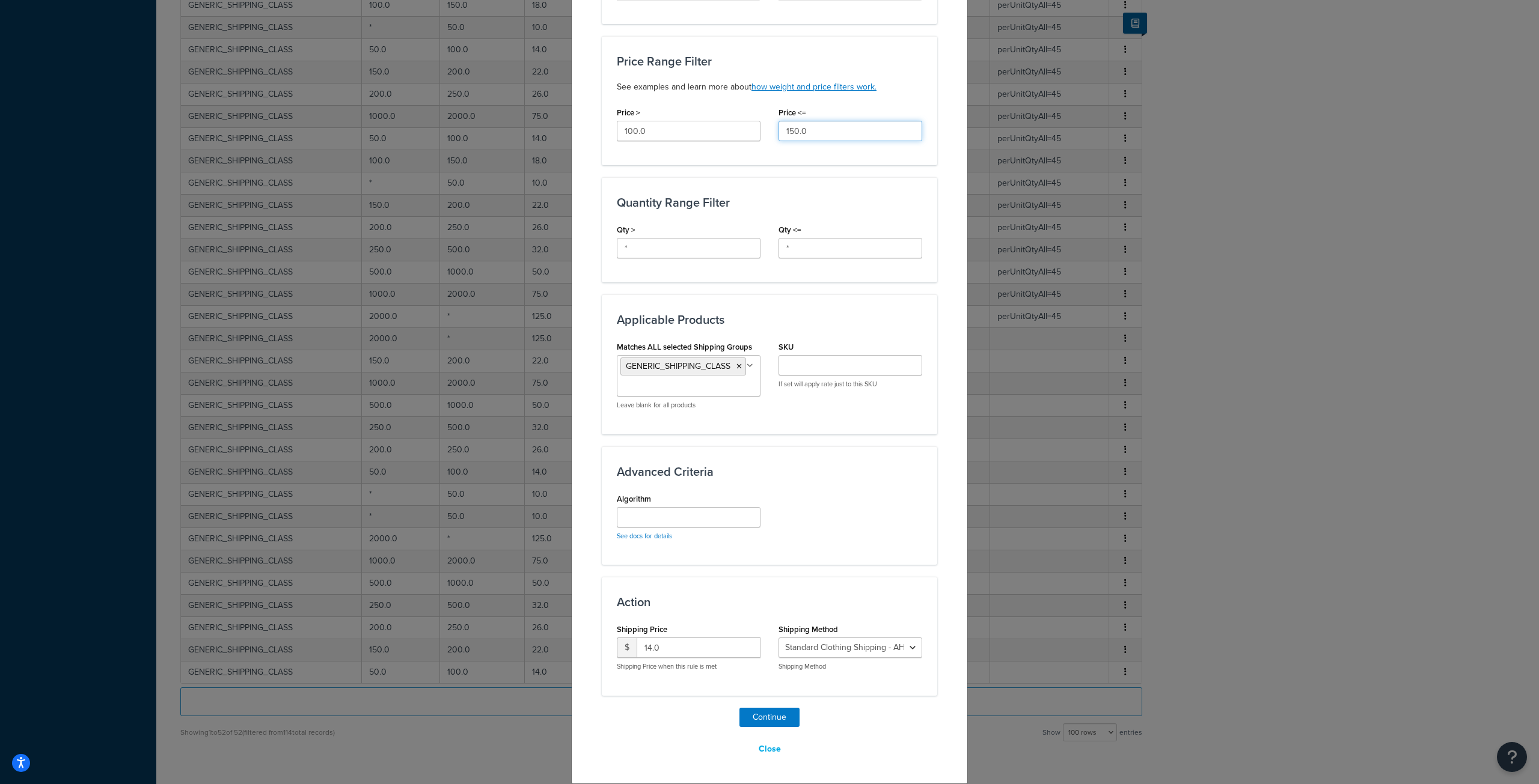
type input "150.0"
drag, startPoint x: 637, startPoint y: 647, endPoint x: 623, endPoint y: 645, distance: 14.1
click at [623, 647] on div "$ 14.0" at bounding box center [688, 647] width 143 height 20
type input "18.0"
click at [785, 660] on button "Continue" at bounding box center [770, 718] width 60 height 19
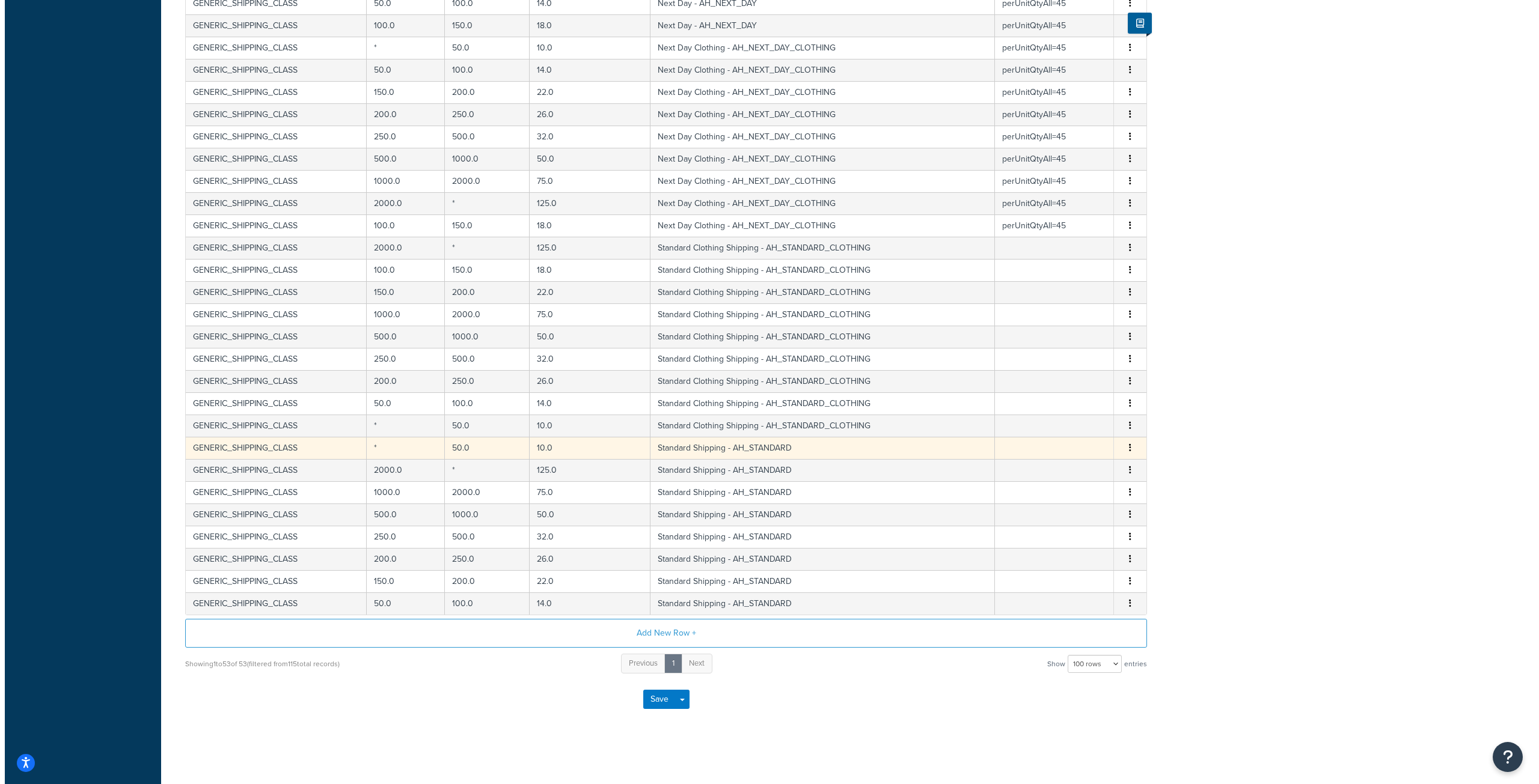
scroll to position [813, 0]
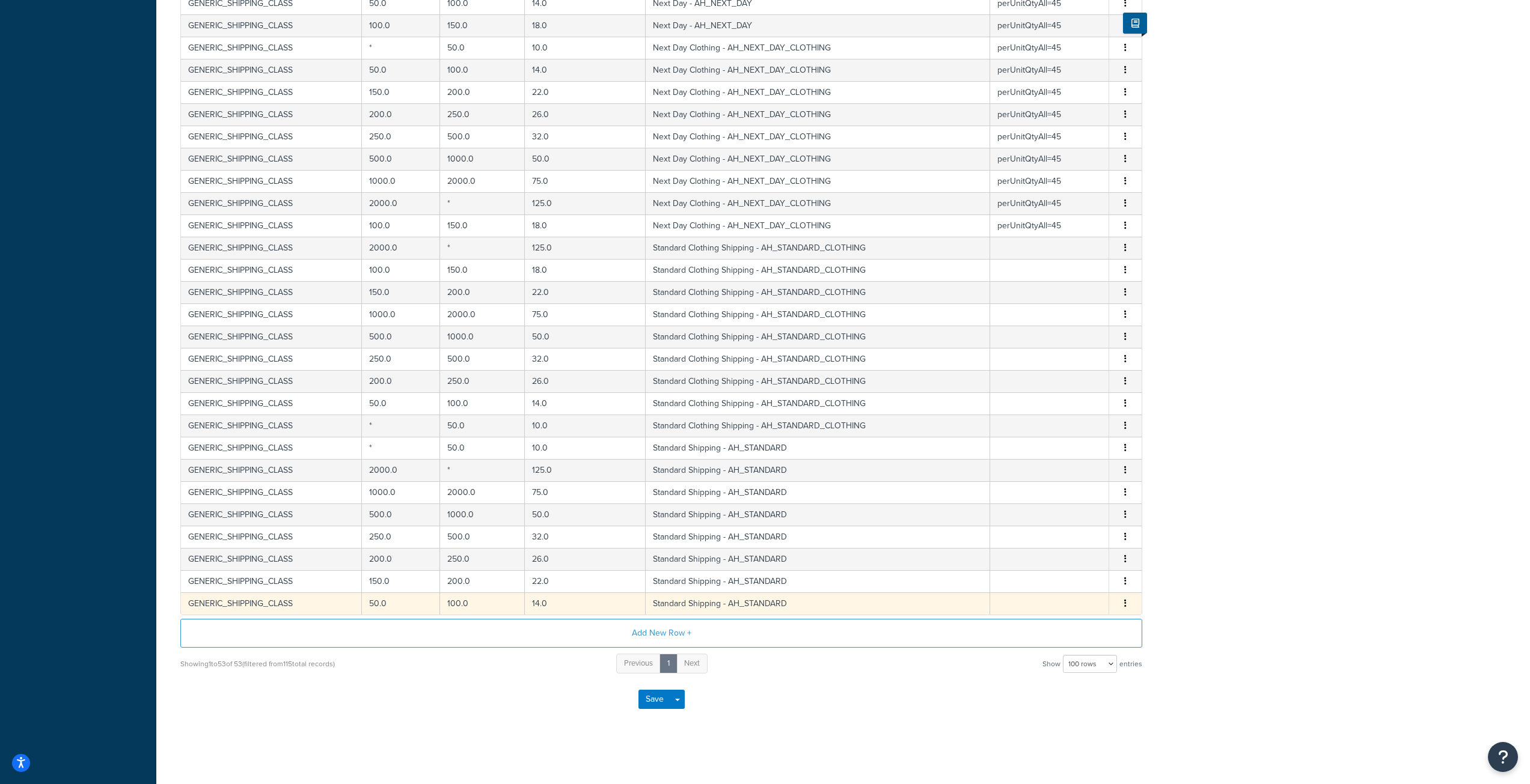
click at [1080, 607] on button "button" at bounding box center [1125, 604] width 10 height 13
click at [1064, 606] on div "Duplicate" at bounding box center [1064, 604] width 85 height 25
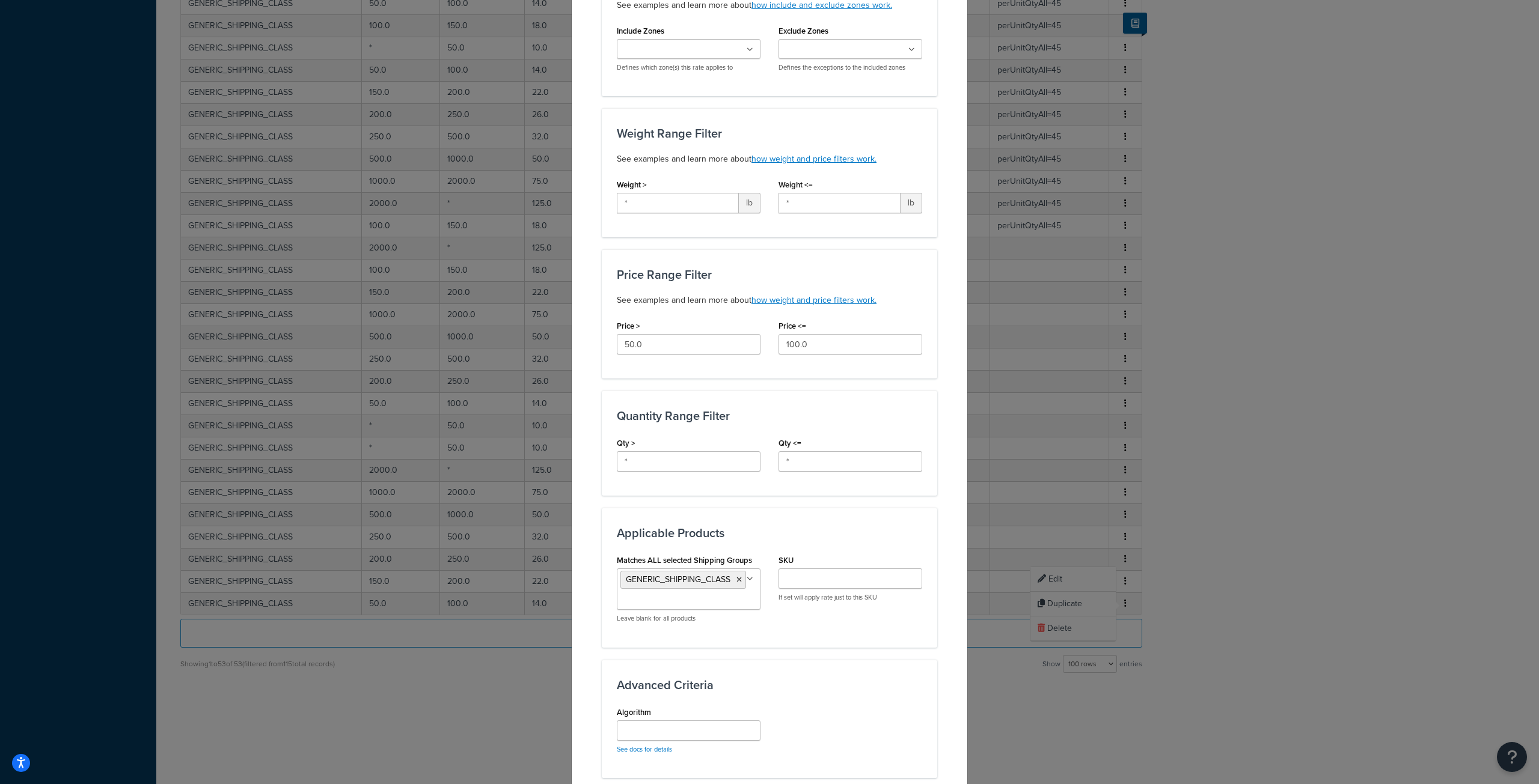
scroll to position [180, 0]
drag, startPoint x: 617, startPoint y: 342, endPoint x: 597, endPoint y: 342, distance: 20.0
click at [602, 342] on div "Price Range Filter See examples and learn more about how weight and price filte…" at bounding box center [770, 313] width 335 height 129
type input "100.0"
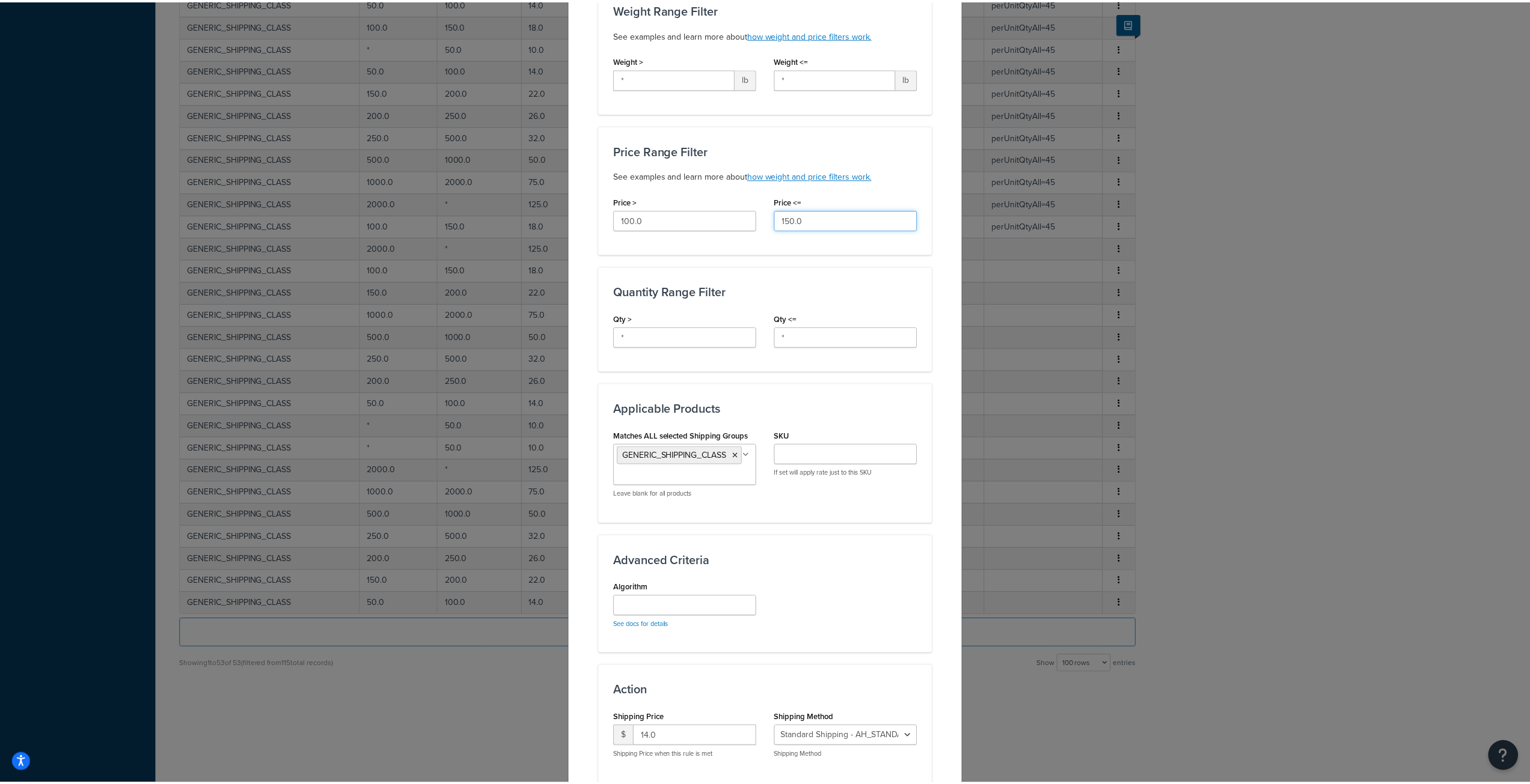
scroll to position [392, 0]
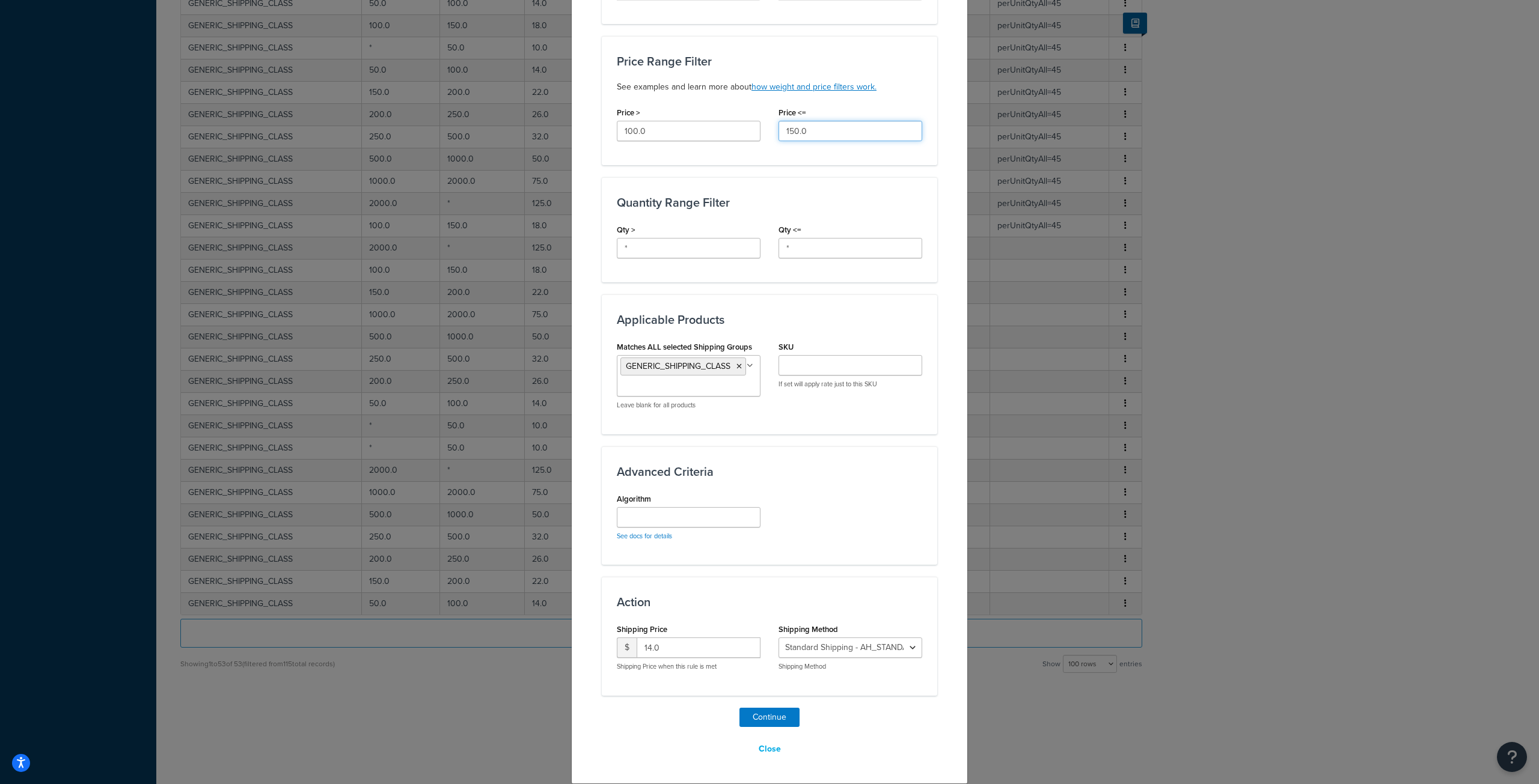
type input "150.0"
drag, startPoint x: 668, startPoint y: 654, endPoint x: 624, endPoint y: 652, distance: 44.0
click at [624, 652] on div "$ 14.0" at bounding box center [688, 647] width 143 height 20
type input "18.0"
click at [745, 660] on button "Continue" at bounding box center [770, 718] width 60 height 19
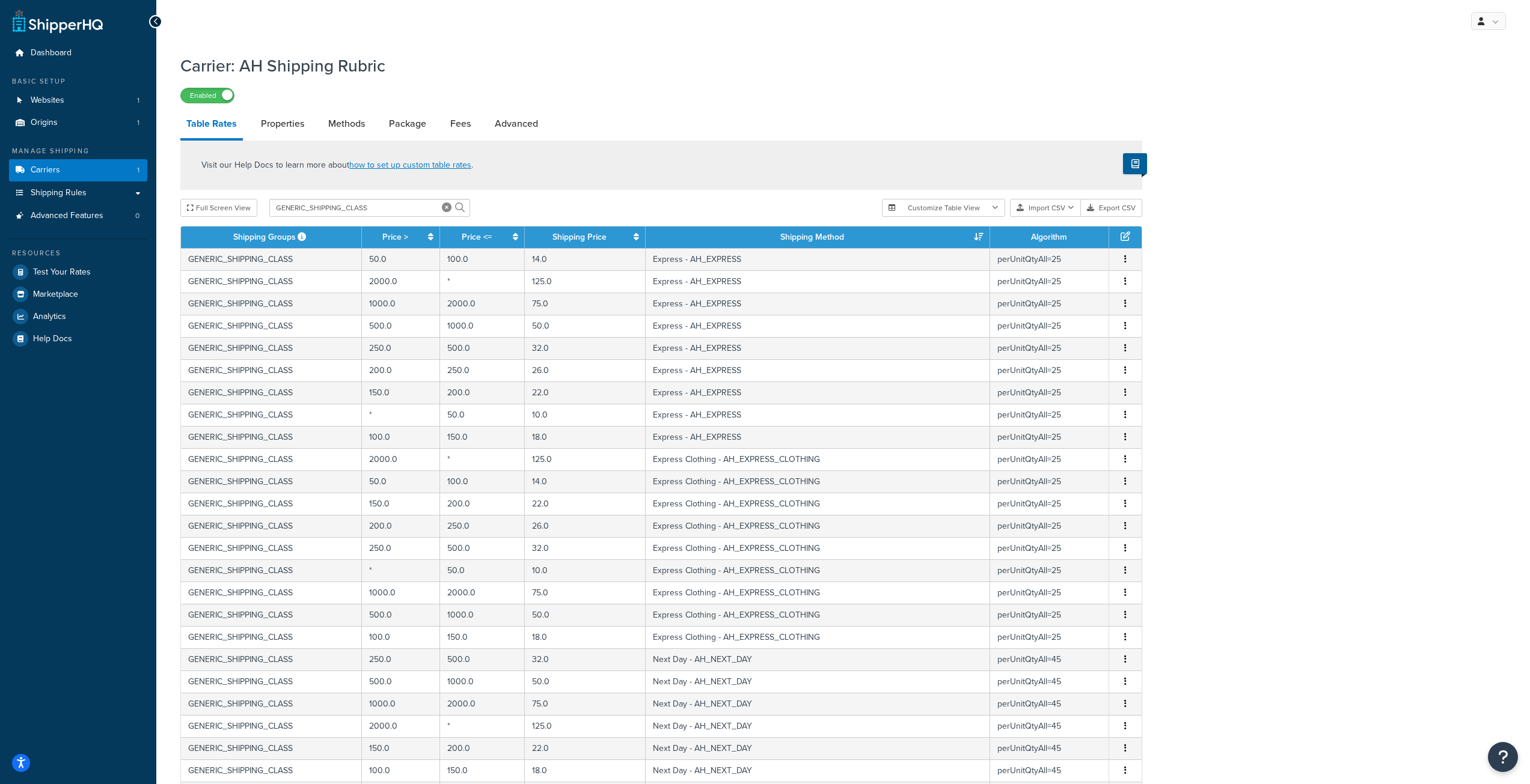
scroll to position [301, 0]
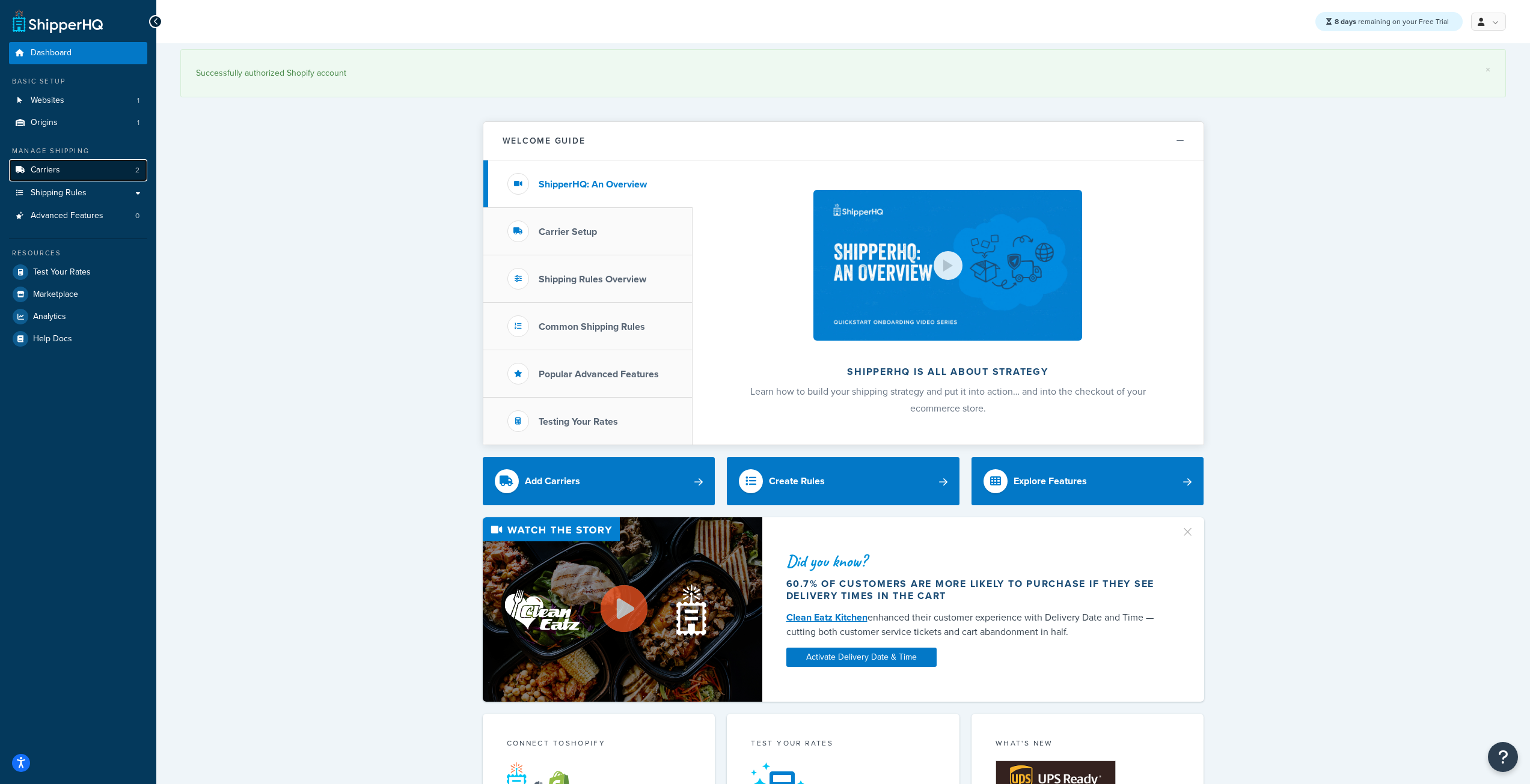
click at [56, 169] on span "Carriers" at bounding box center [45, 170] width 30 height 10
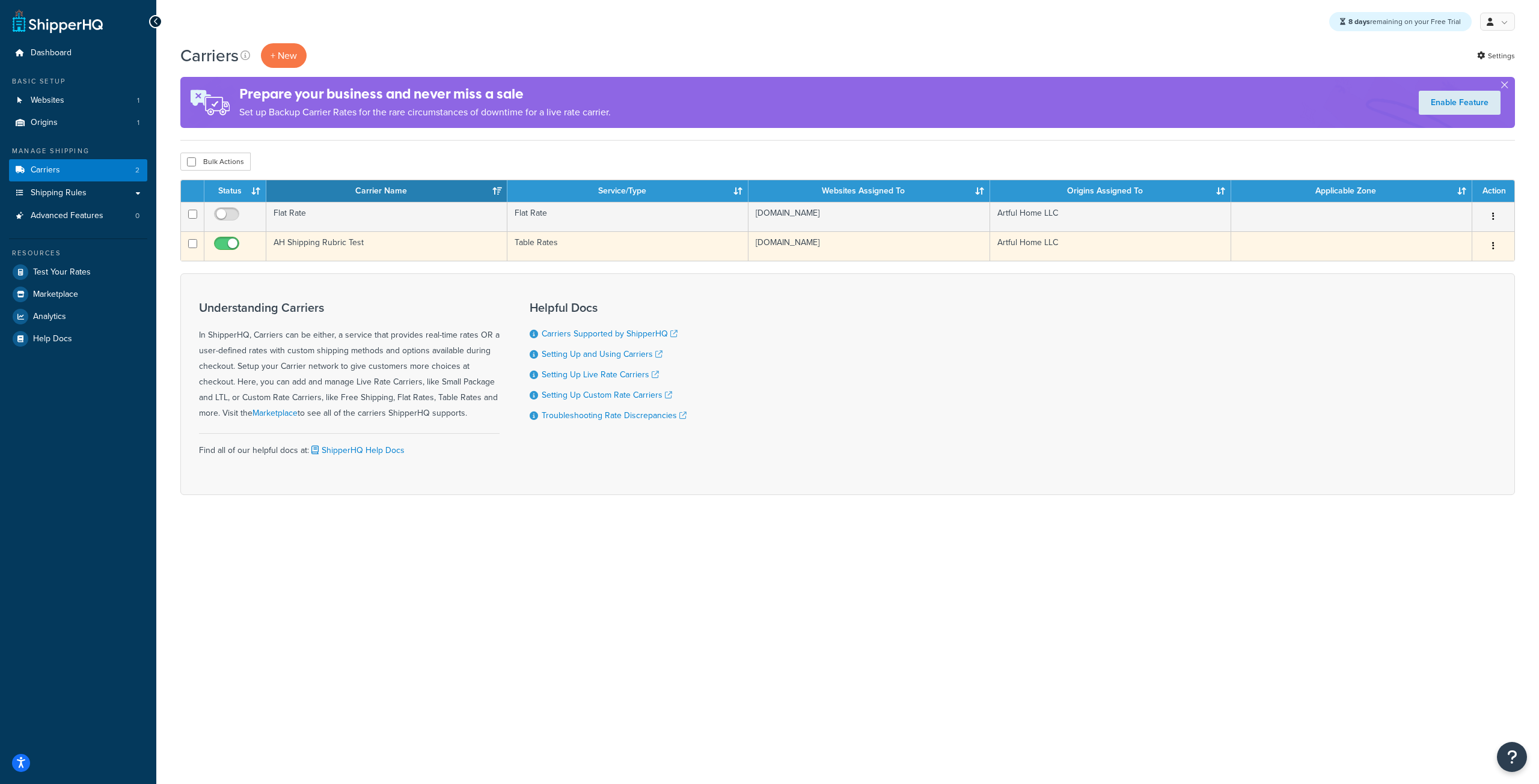
click at [709, 245] on td "Table Rates" at bounding box center [628, 246] width 241 height 30
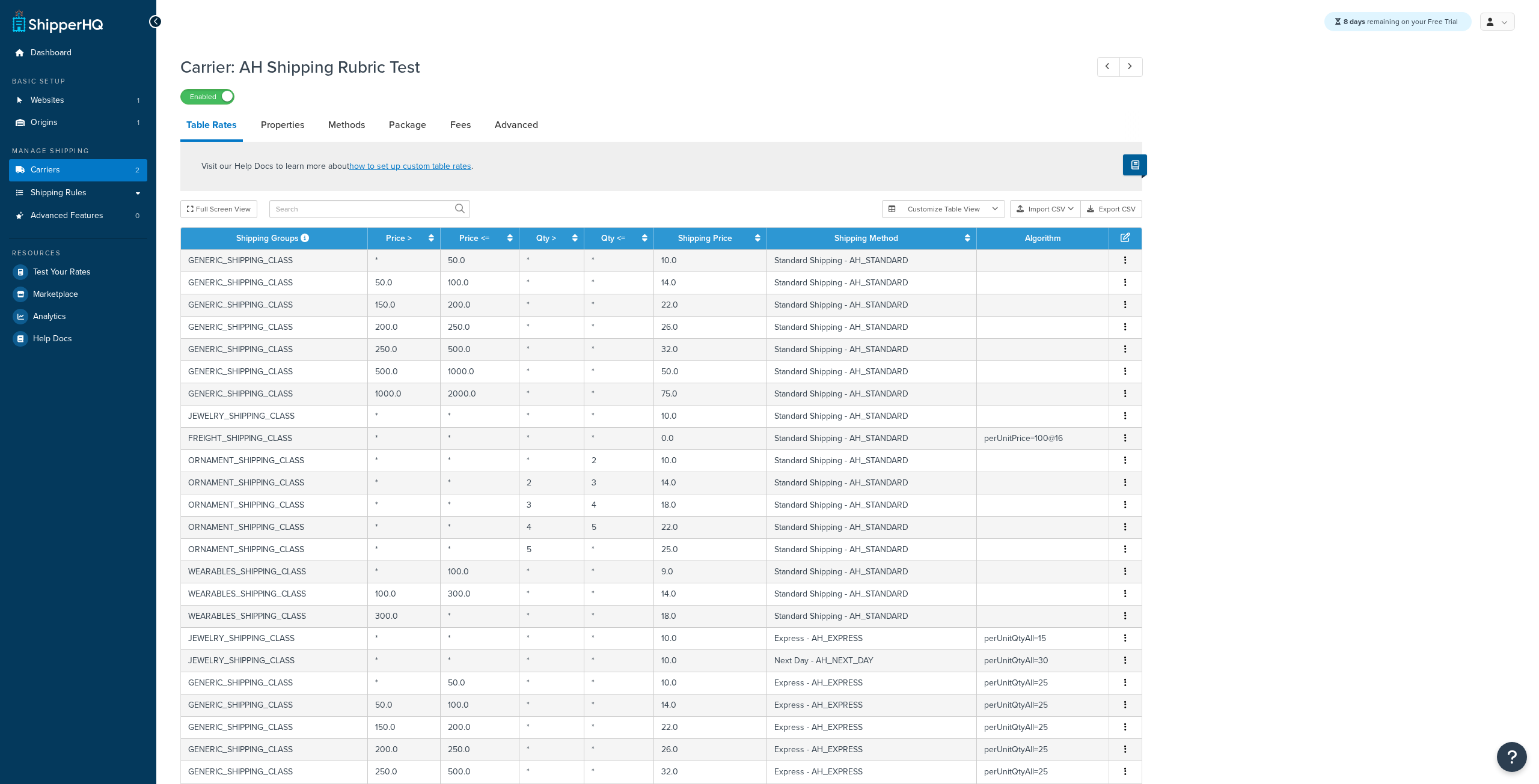
select select "25"
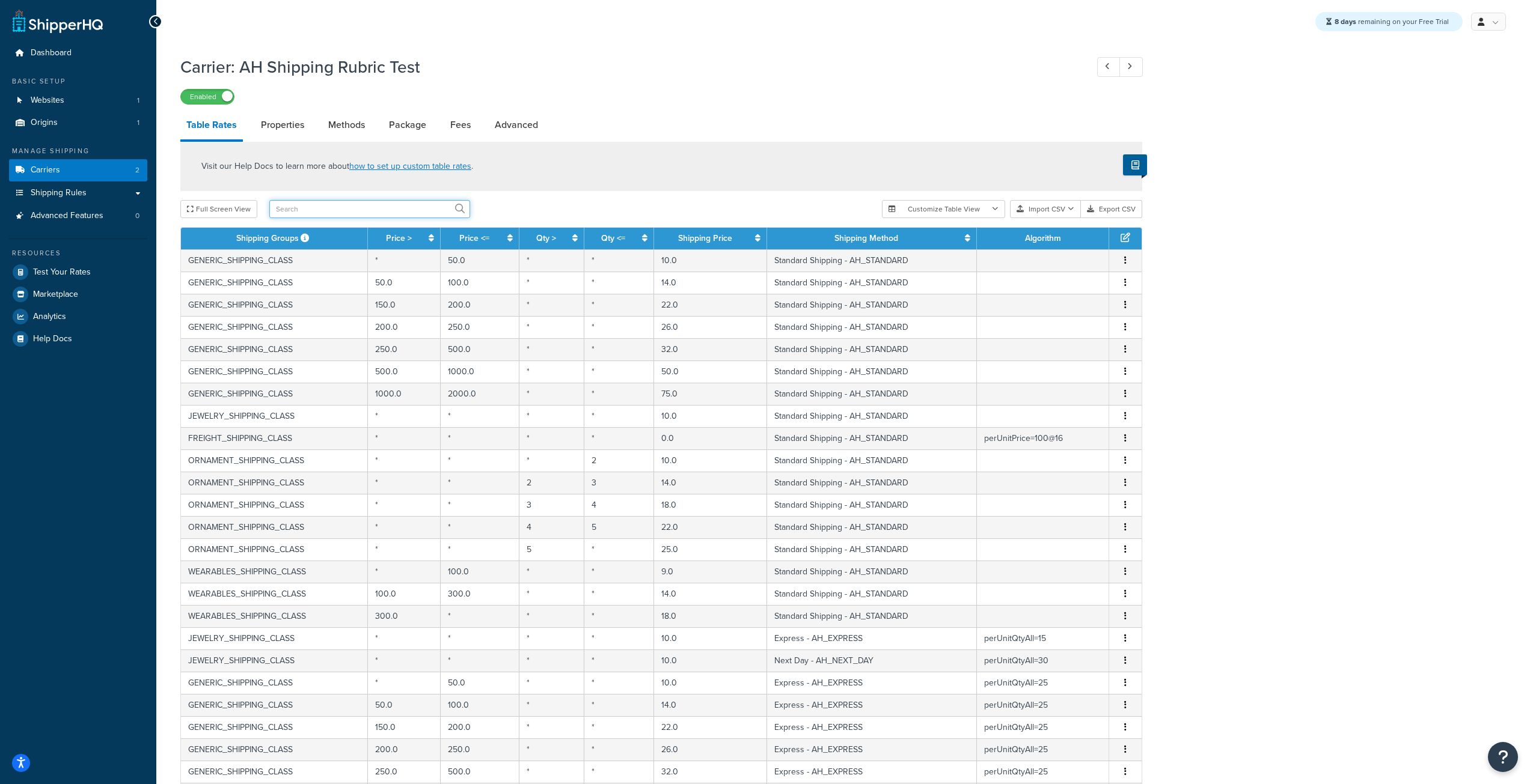
click at [326, 210] on input "text" at bounding box center [369, 209] width 201 height 18
type input "GENERIC"
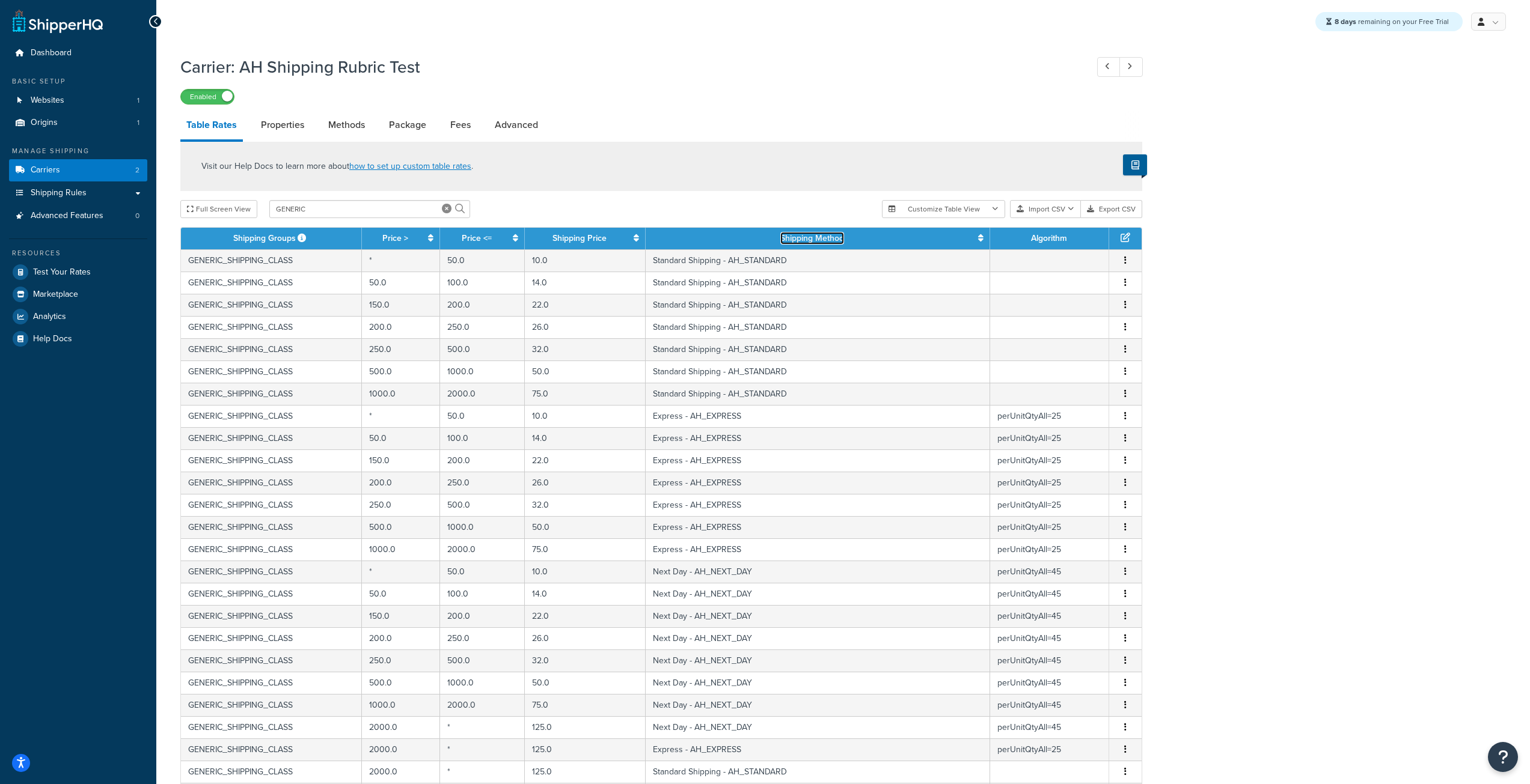
click at [981, 240] on icon at bounding box center [981, 238] width 6 height 8
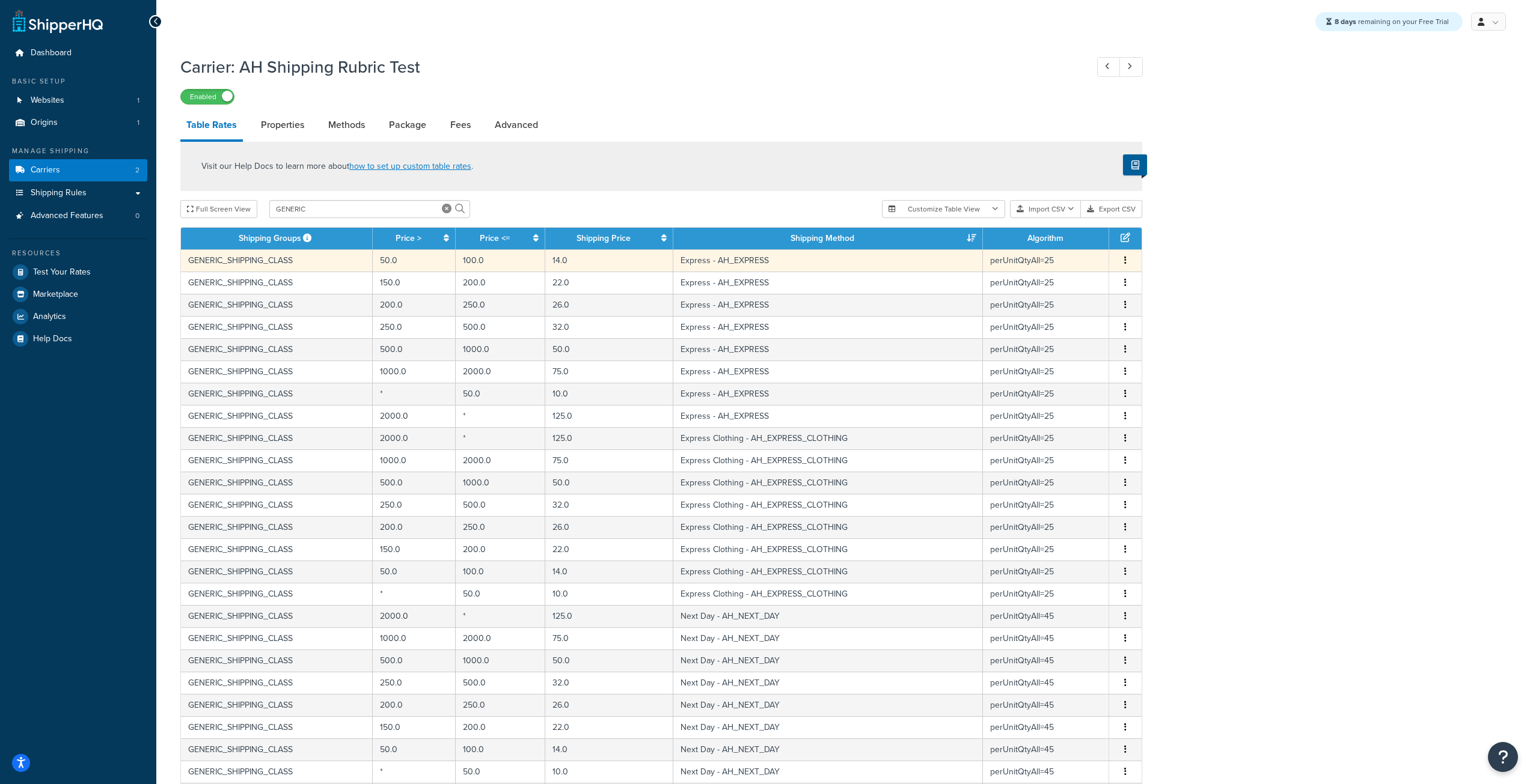
click at [1130, 263] on button "button" at bounding box center [1125, 261] width 10 height 13
click at [1078, 257] on div "Duplicate" at bounding box center [1064, 262] width 85 height 25
select select "172544"
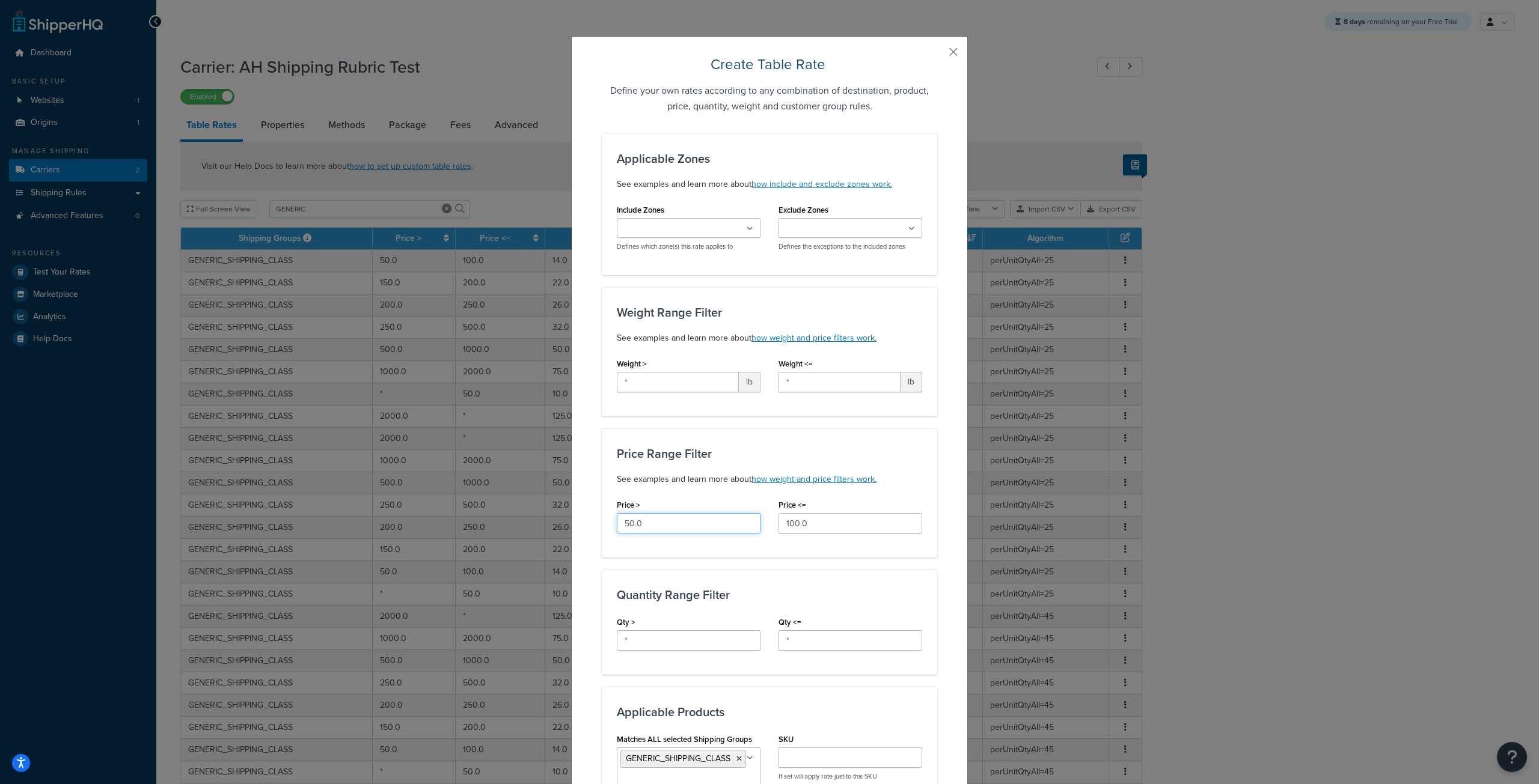
drag, startPoint x: 659, startPoint y: 529, endPoint x: 553, endPoint y: 523, distance: 106.2
click at [553, 523] on div "Create Table Rate Define your own rates according to any combination of destina…" at bounding box center [770, 392] width 1539 height 784
type input "100.0"
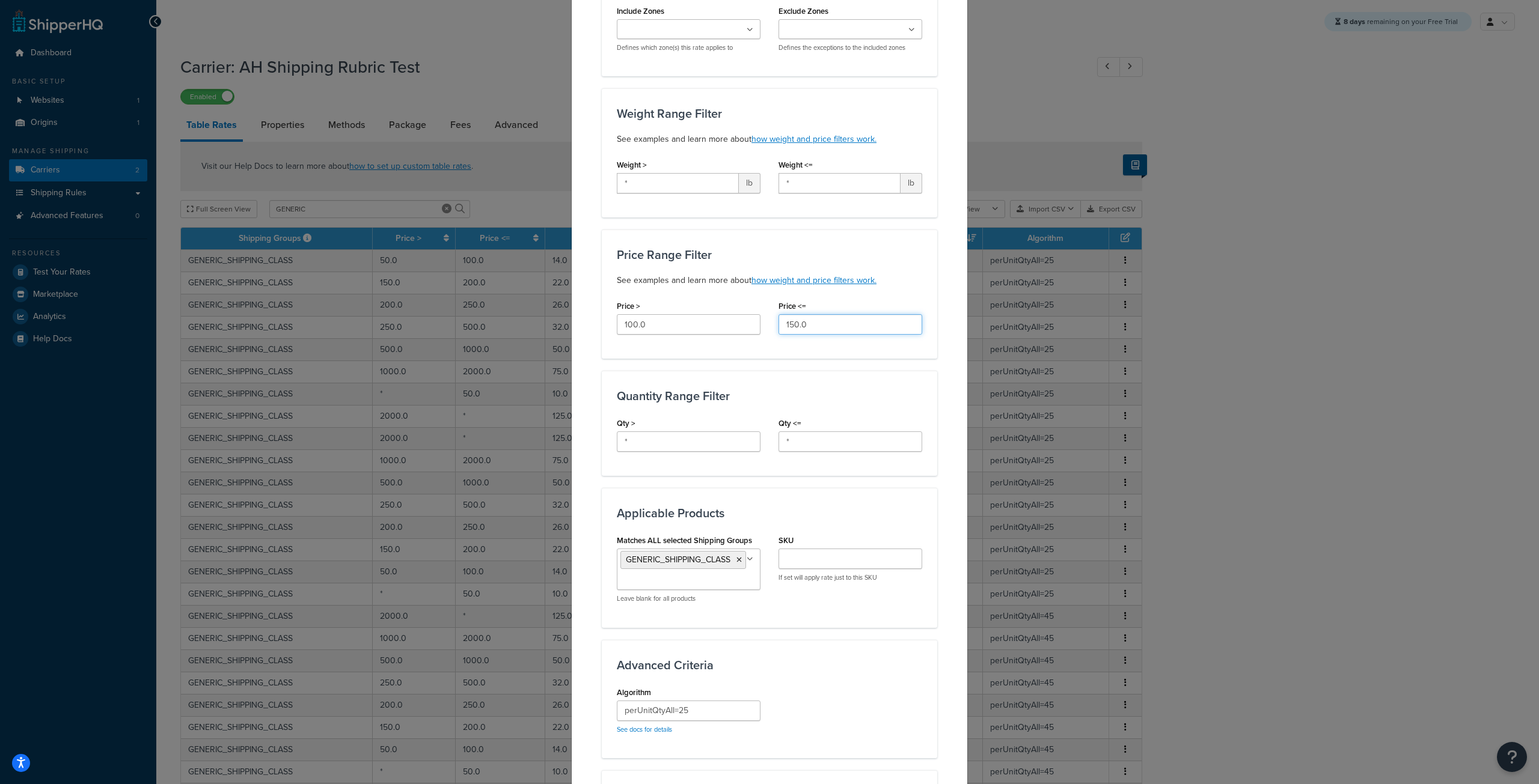
scroll to position [301, 0]
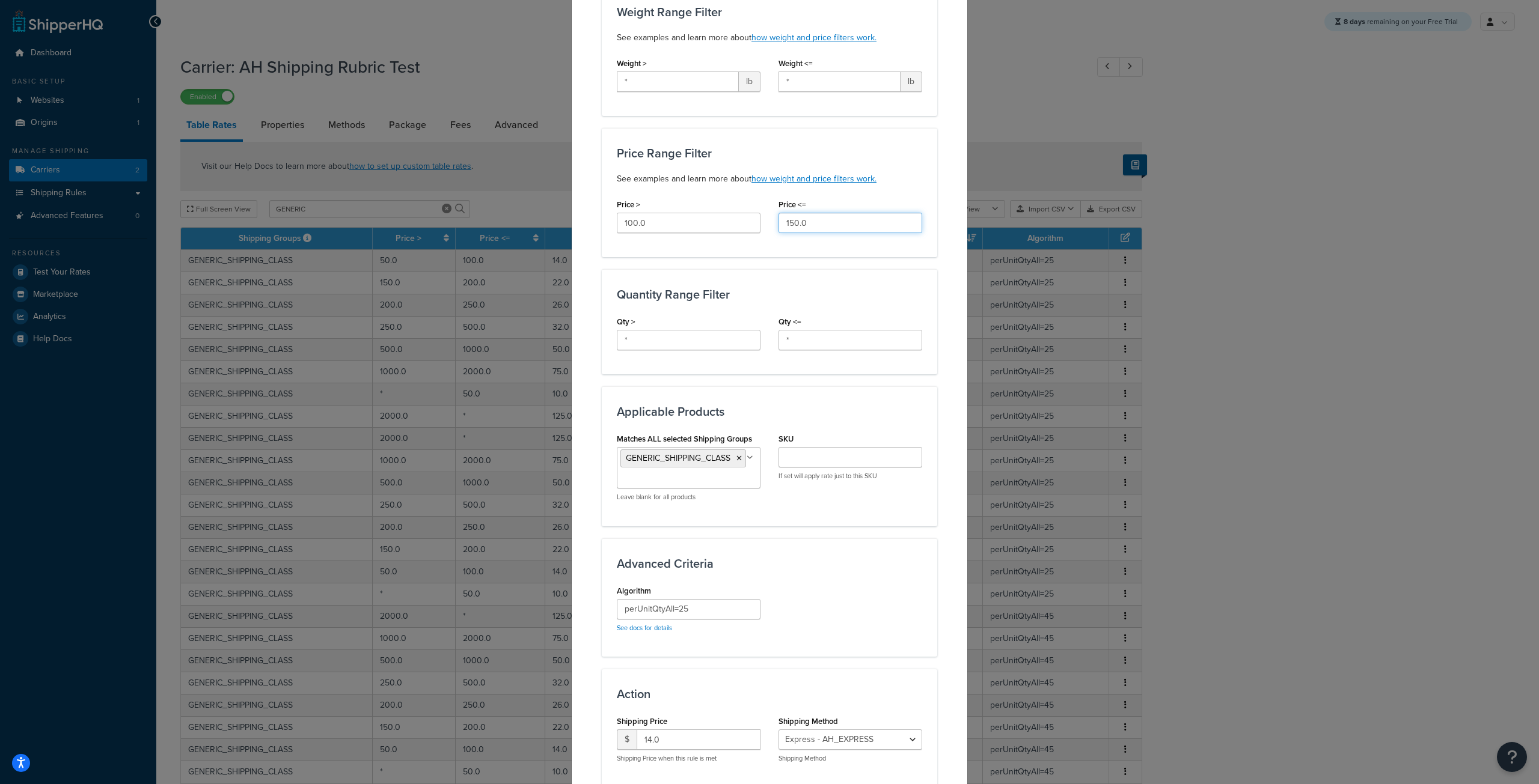
type input "150.0"
drag, startPoint x: 662, startPoint y: 742, endPoint x: 621, endPoint y: 740, distance: 41.0
click at [620, 739] on div "$ 14.0" at bounding box center [688, 740] width 143 height 20
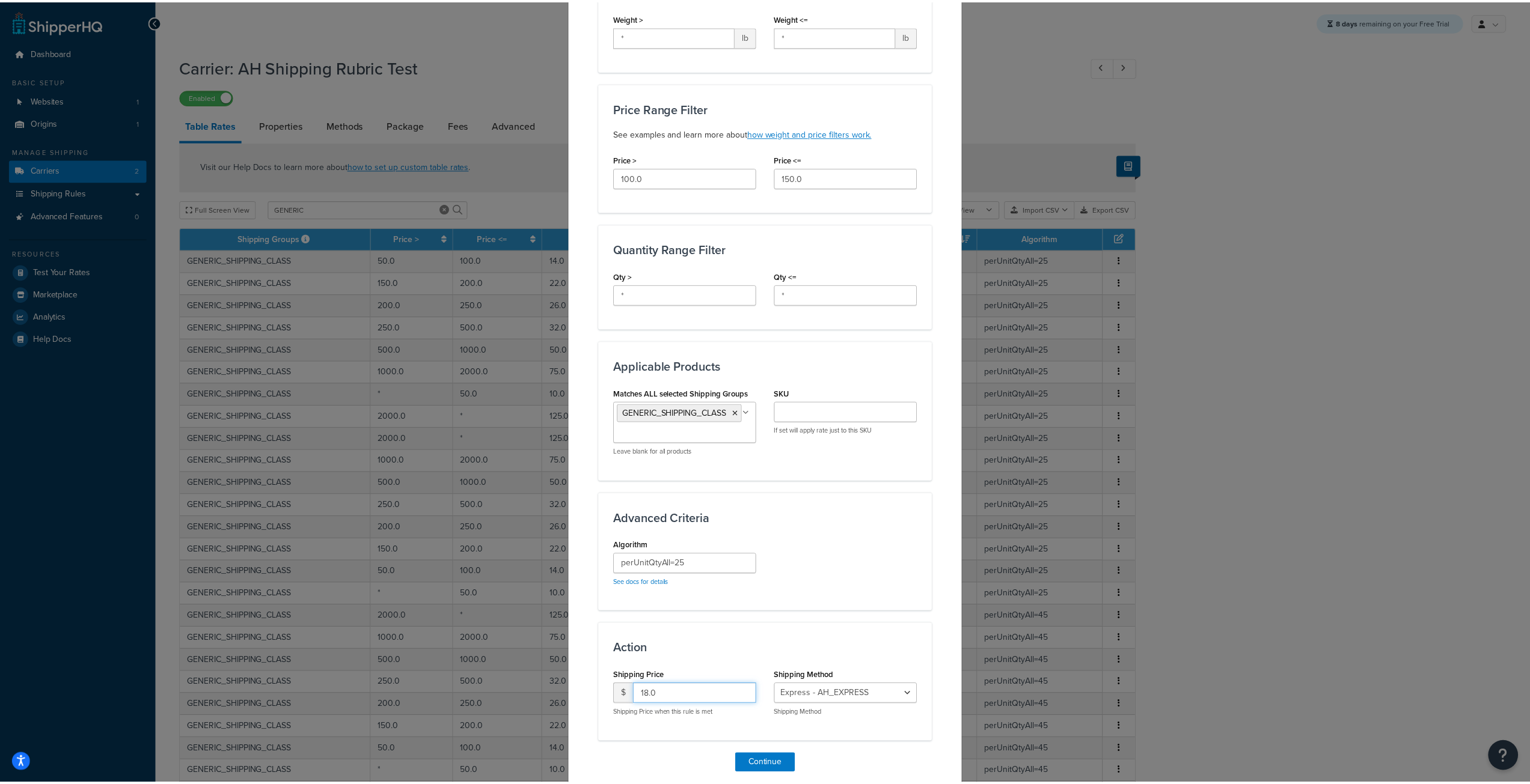
scroll to position [392, 0]
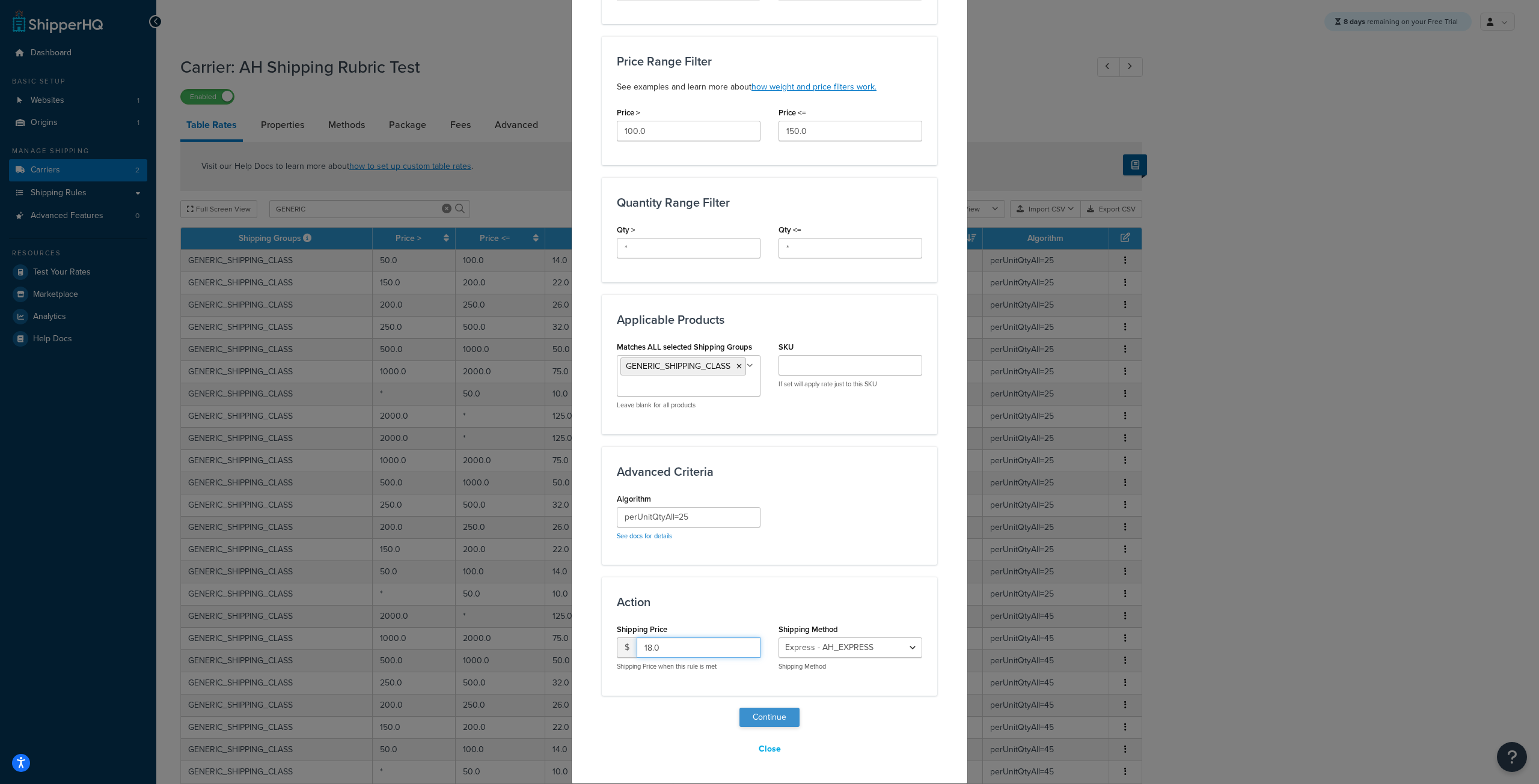
type input "18.0"
click at [757, 723] on button "Continue" at bounding box center [770, 718] width 60 height 19
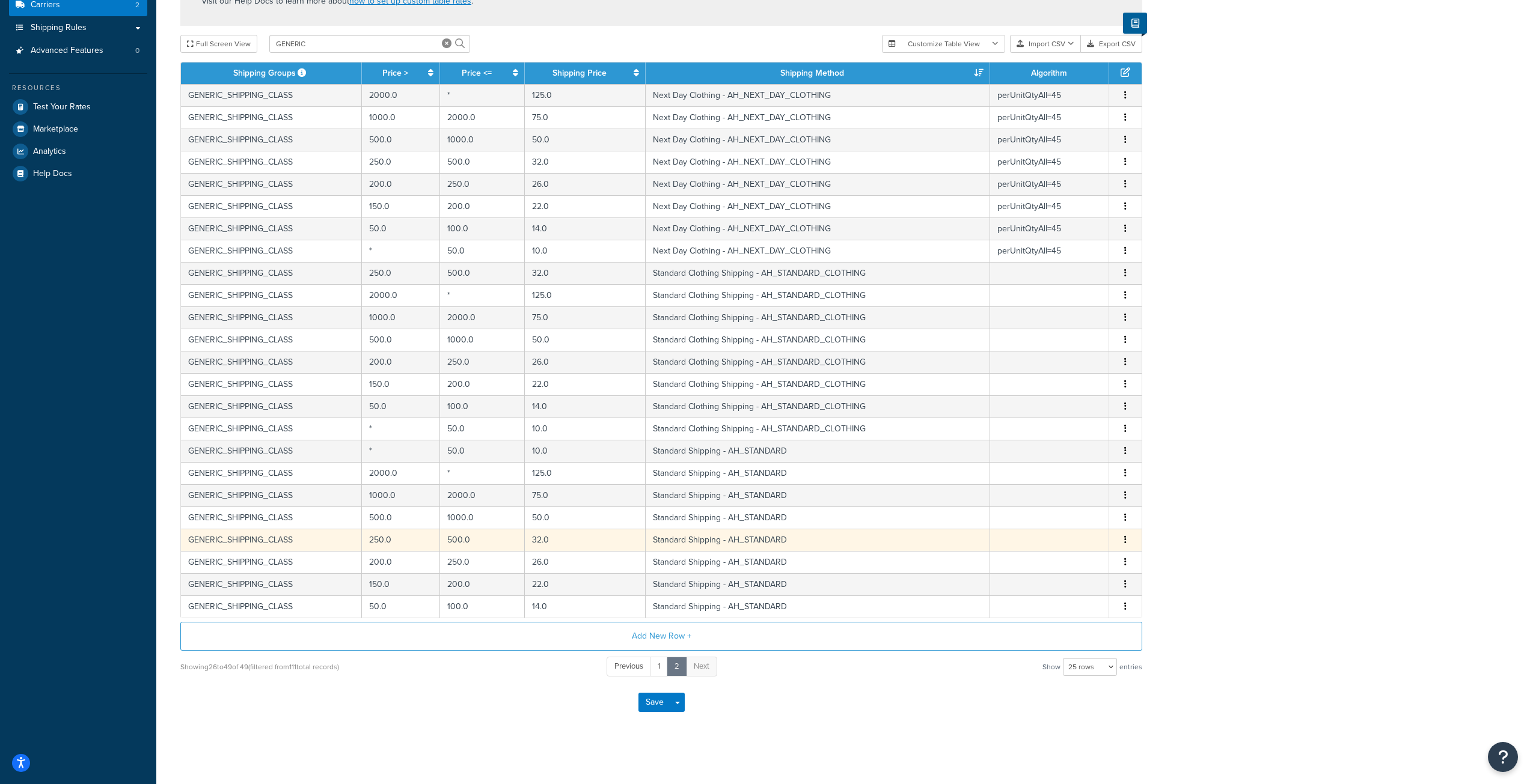
scroll to position [169, 0]
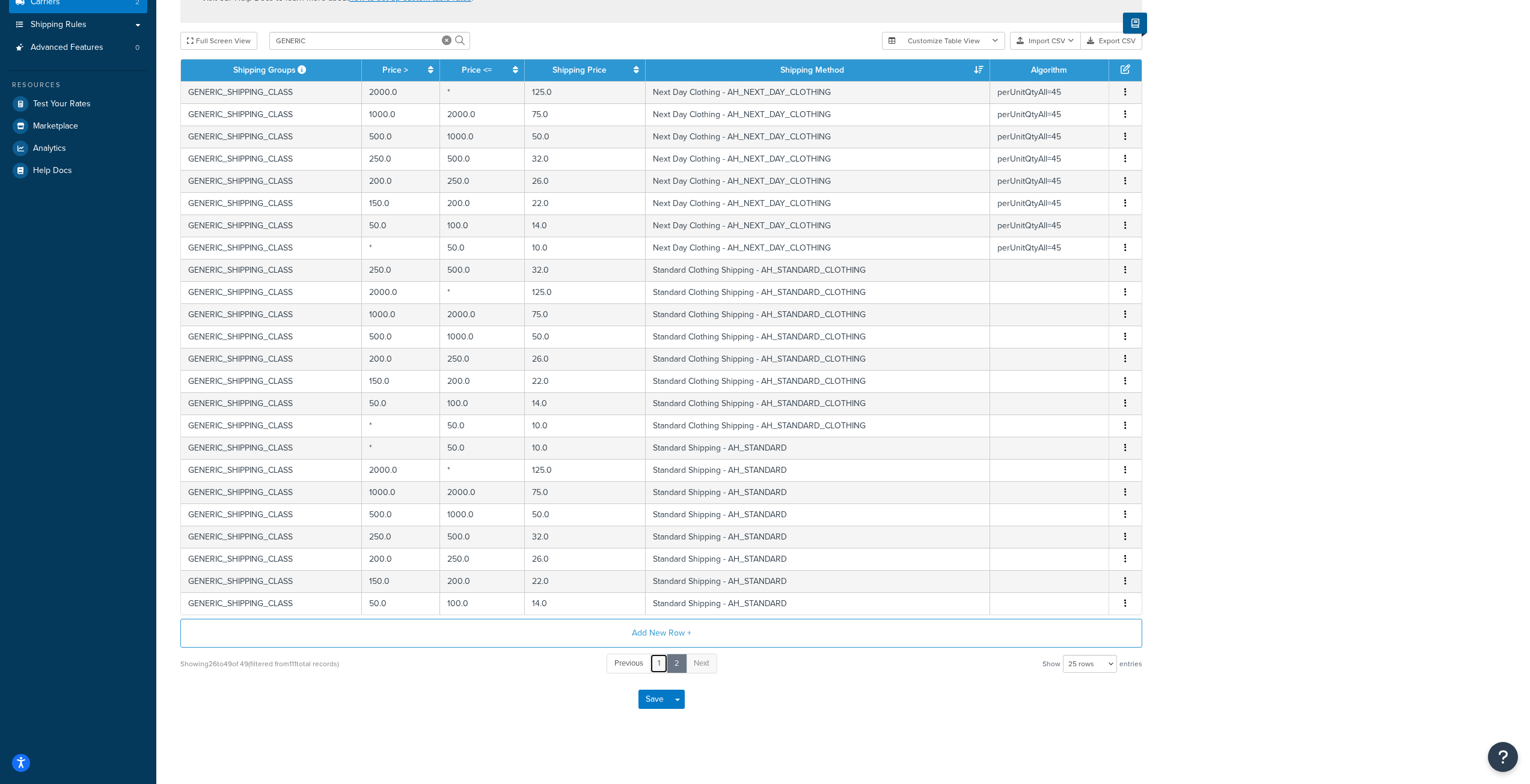
click at [661, 666] on link "1" at bounding box center [659, 664] width 18 height 20
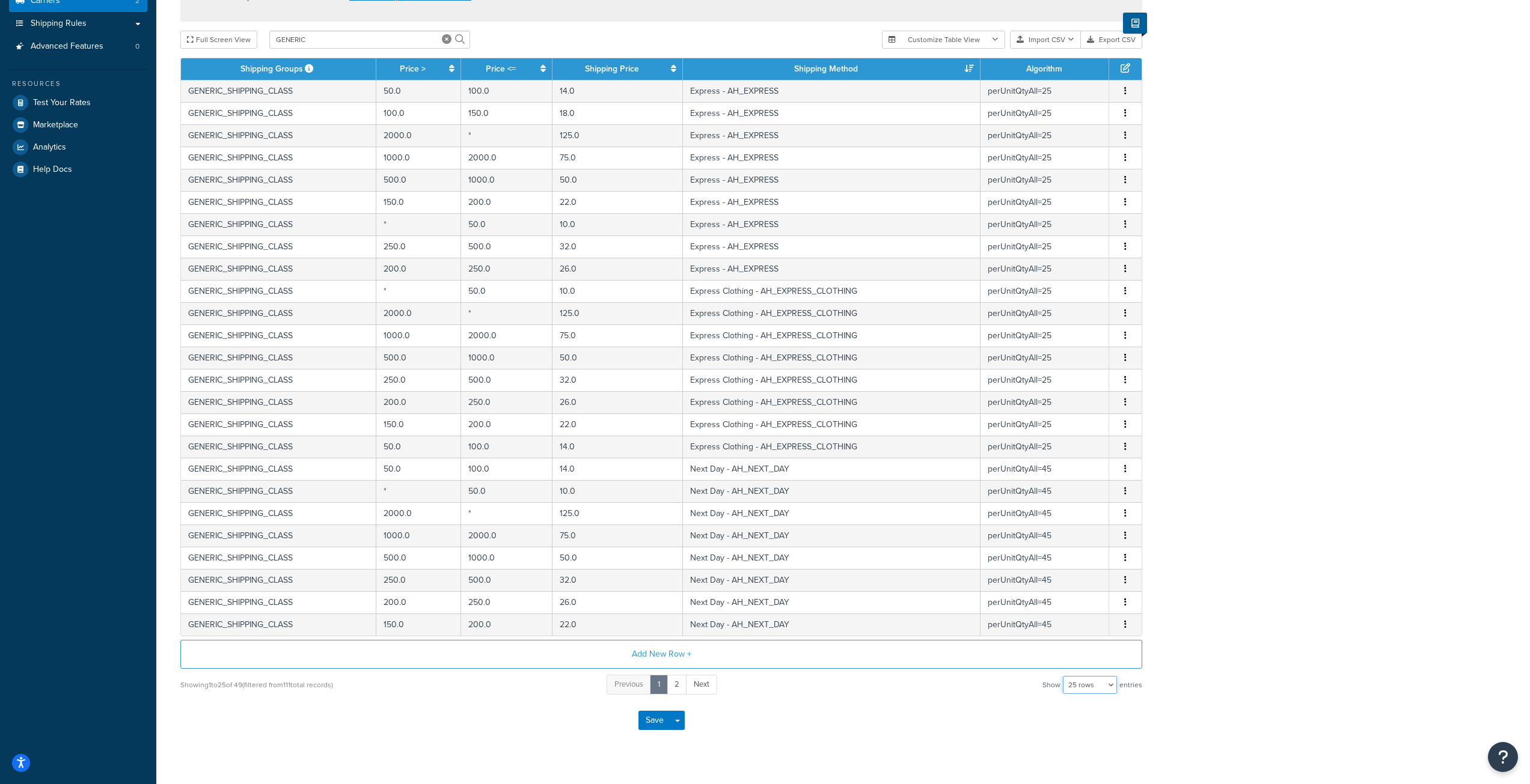
click at [1079, 687] on select "10 rows 15 rows 25 rows 50 rows 100 rows 1000 rows" at bounding box center [1090, 685] width 54 height 18
select select "50"
click at [1064, 678] on select "10 rows 15 rows 25 rows 50 rows 100 rows 1000 rows" at bounding box center [1090, 685] width 54 height 18
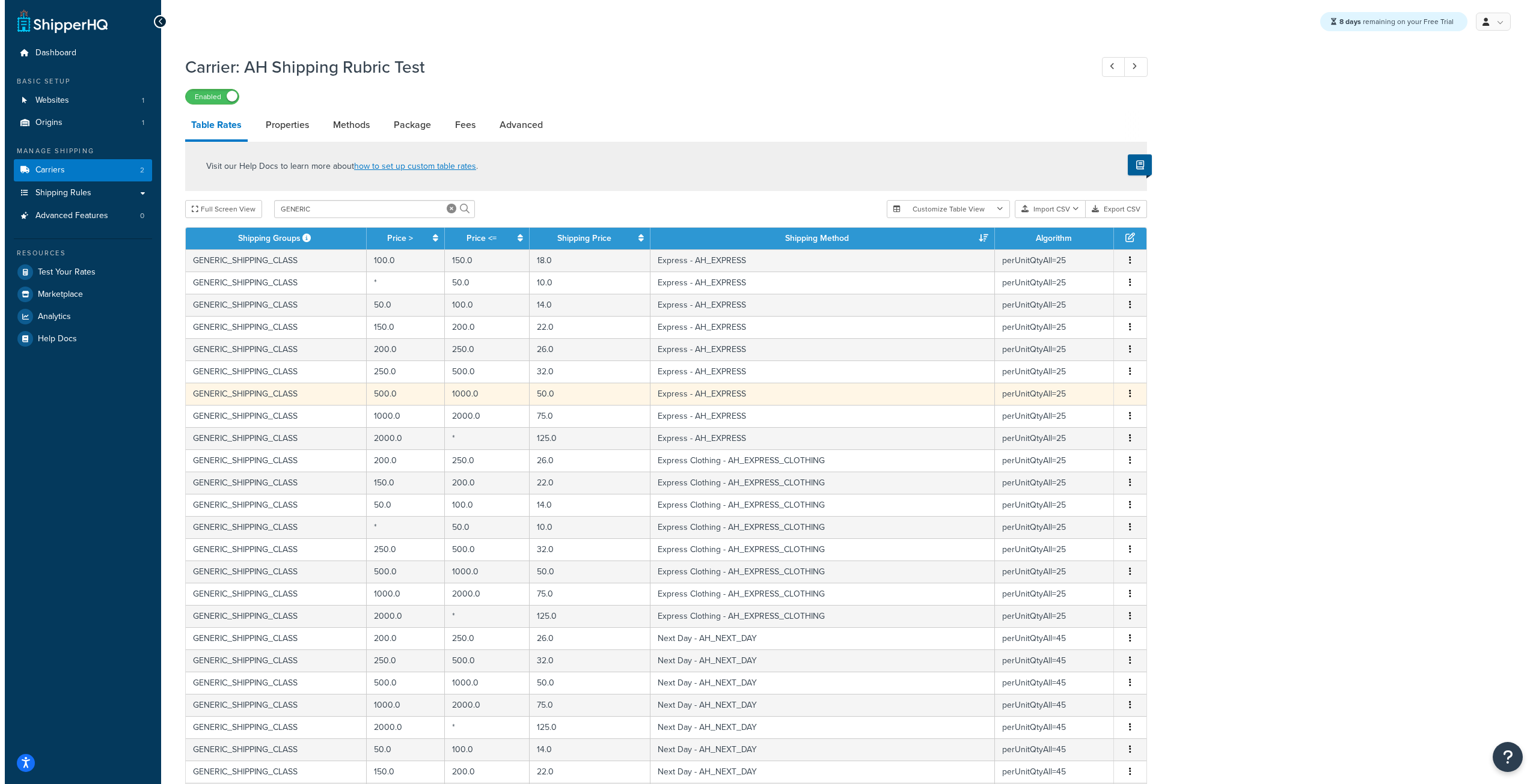
scroll to position [120, 0]
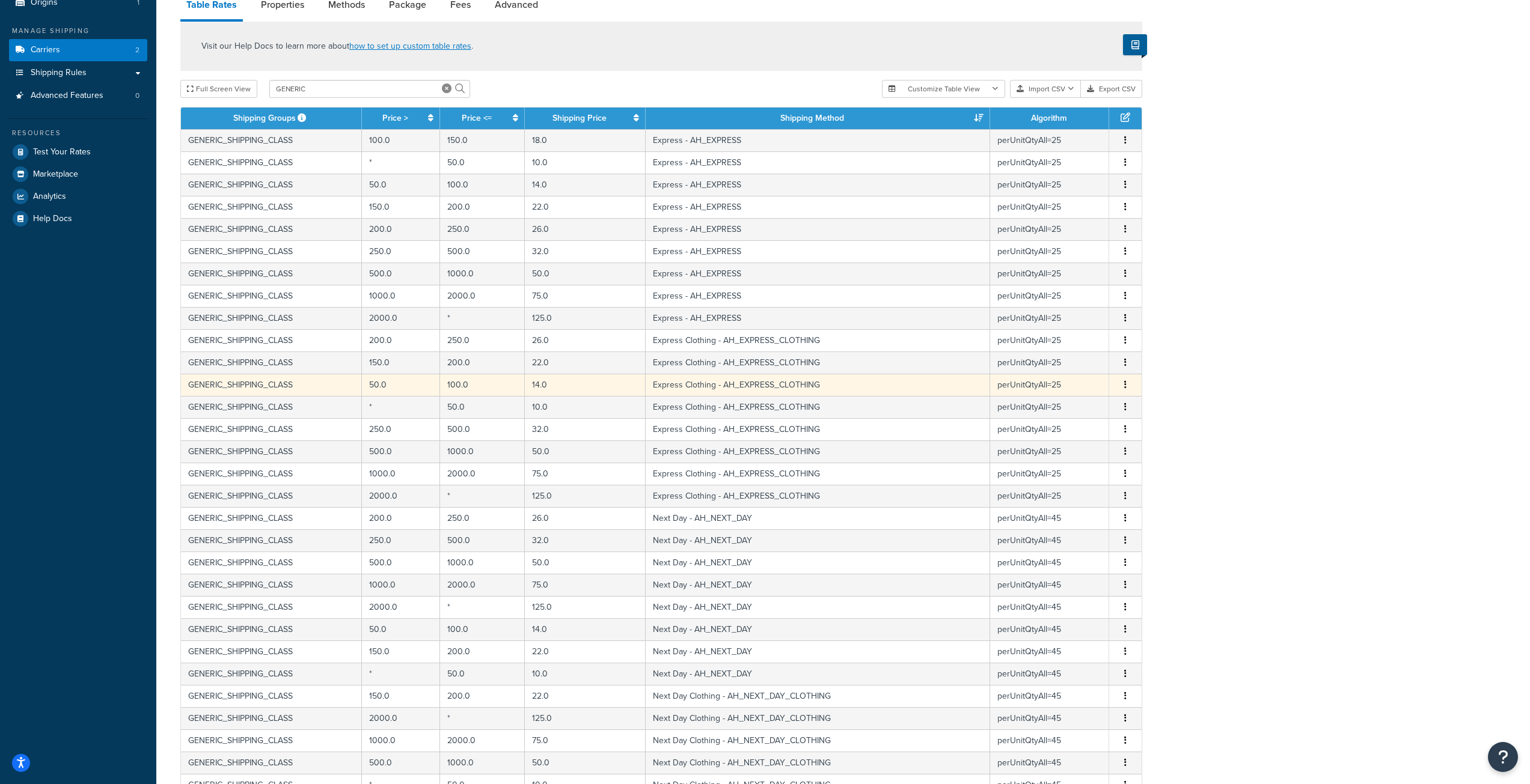
click at [1135, 387] on td "Edit Duplicate Delete" at bounding box center [1125, 385] width 32 height 23
click at [1127, 390] on button "button" at bounding box center [1125, 385] width 10 height 13
click at [1064, 388] on div "Duplicate" at bounding box center [1064, 387] width 85 height 25
select select "174263"
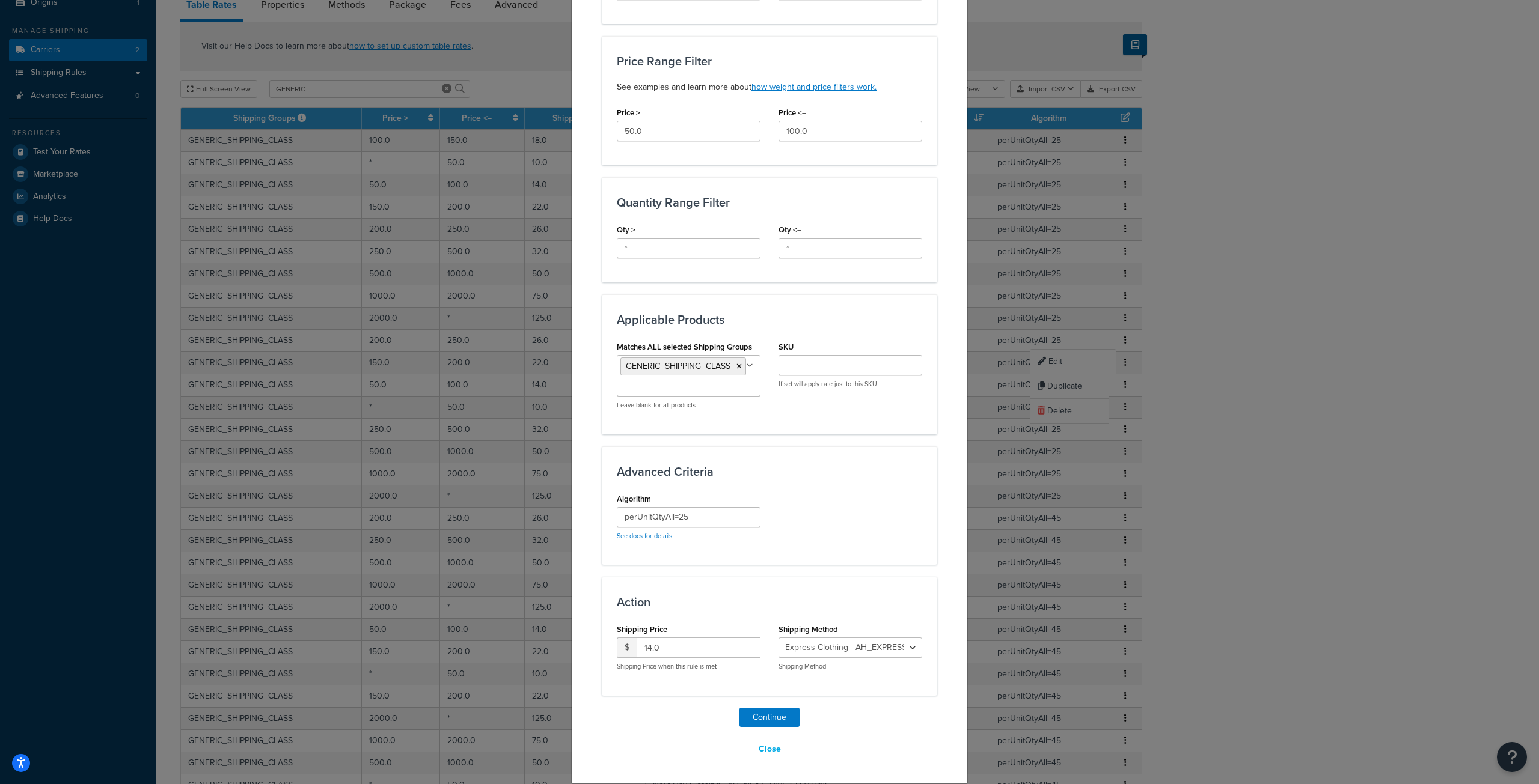
scroll to position [333, 0]
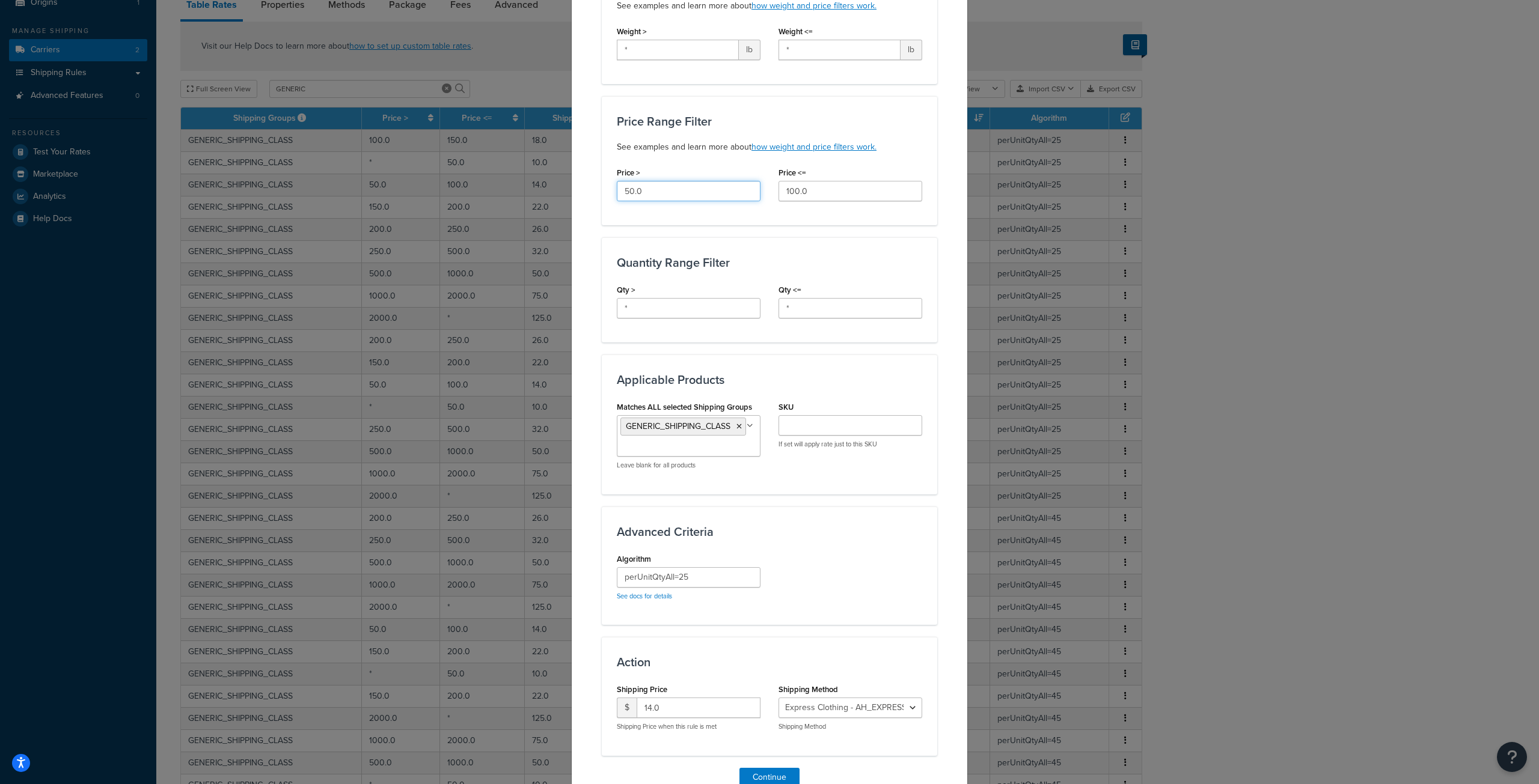
drag, startPoint x: 649, startPoint y: 193, endPoint x: 584, endPoint y: 180, distance: 66.3
click at [585, 180] on div "Create Table Rate Define your own rates according to any combination of destina…" at bounding box center [770, 274] width 396 height 1141
type input "100.0"
type input "150.0"
drag, startPoint x: 667, startPoint y: 704, endPoint x: 622, endPoint y: 707, distance: 45.1
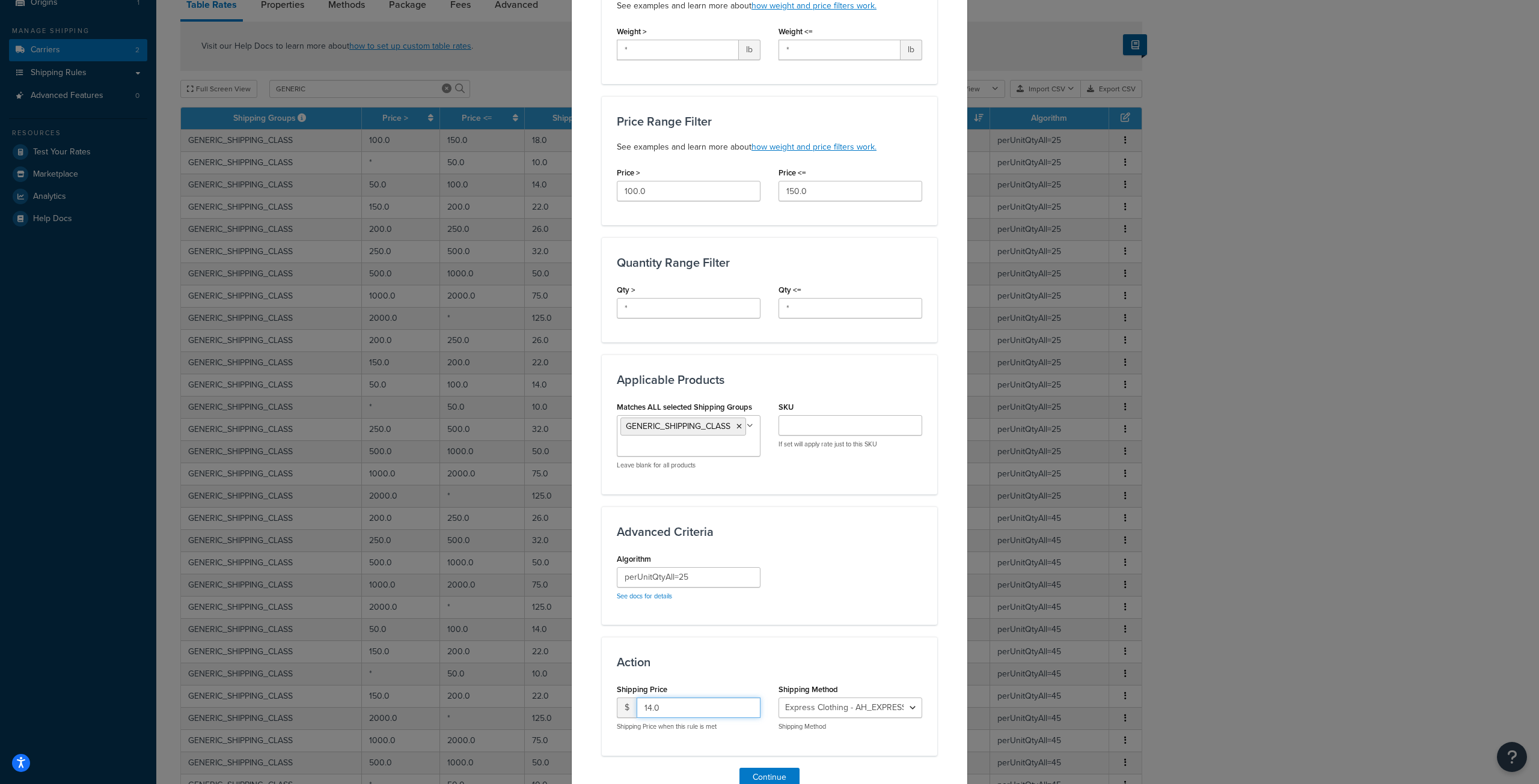
click at [616, 709] on div "$ 14.0" at bounding box center [688, 707] width 143 height 20
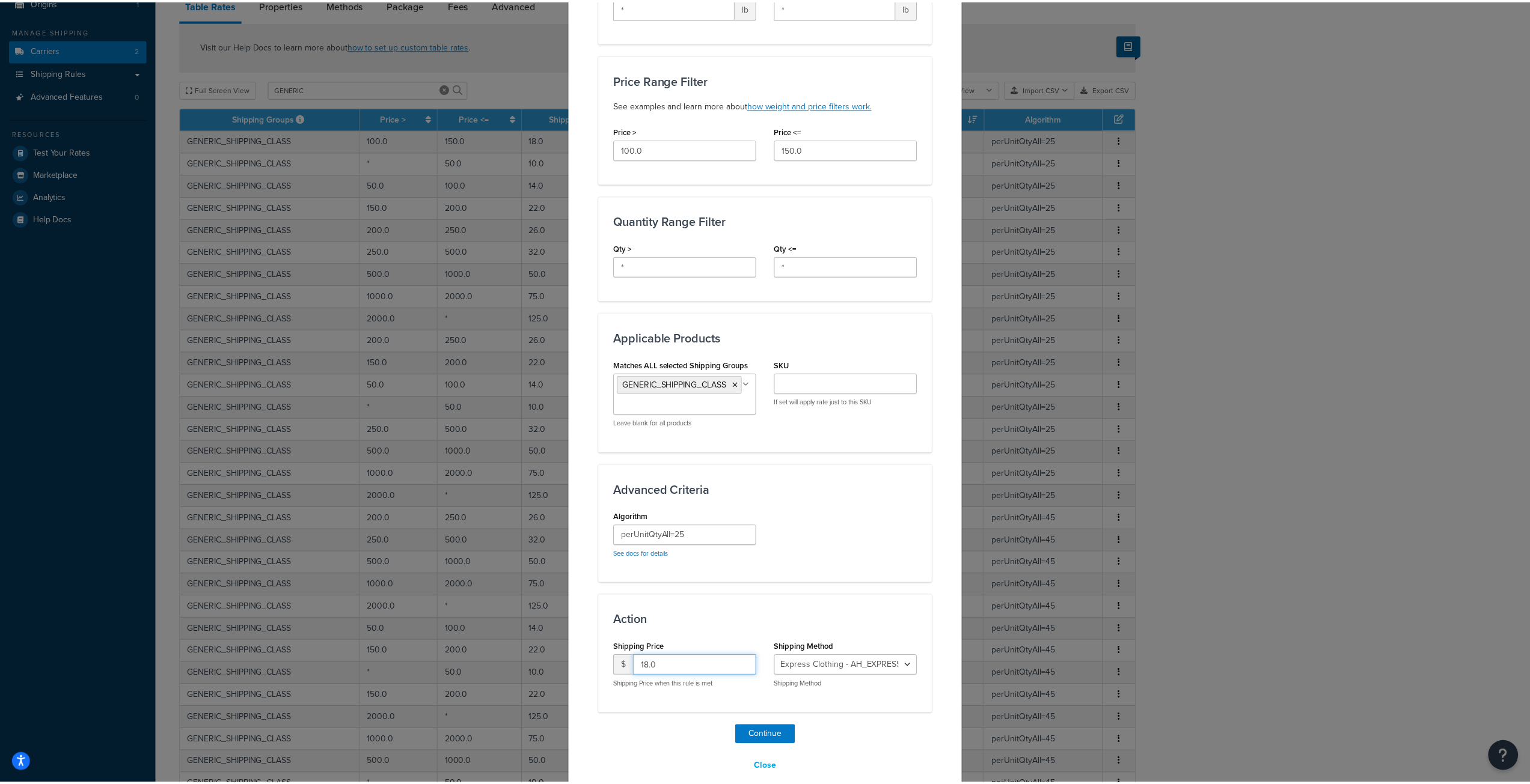
scroll to position [392, 0]
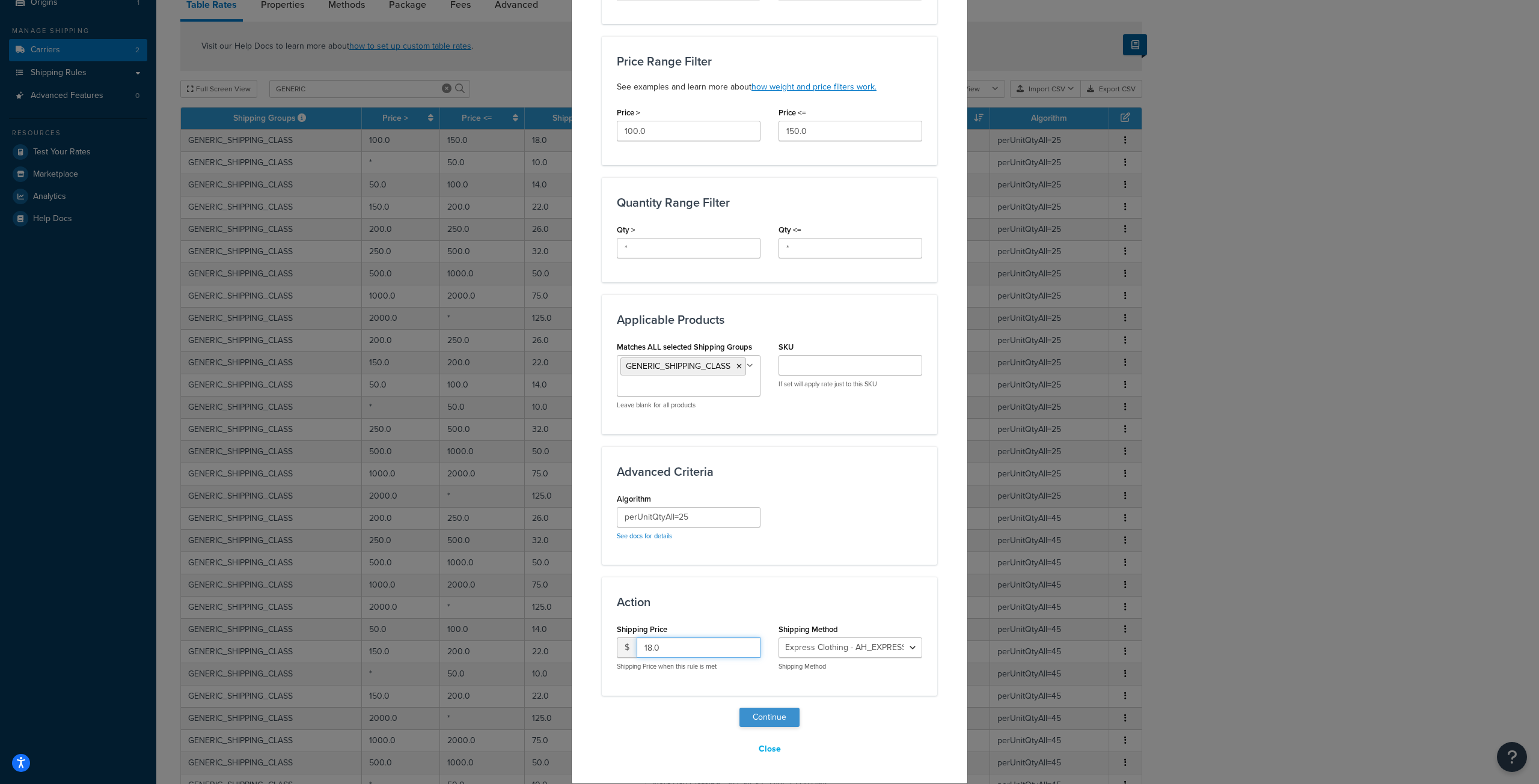
type input "18.0"
click at [778, 713] on button "Continue" at bounding box center [770, 718] width 60 height 19
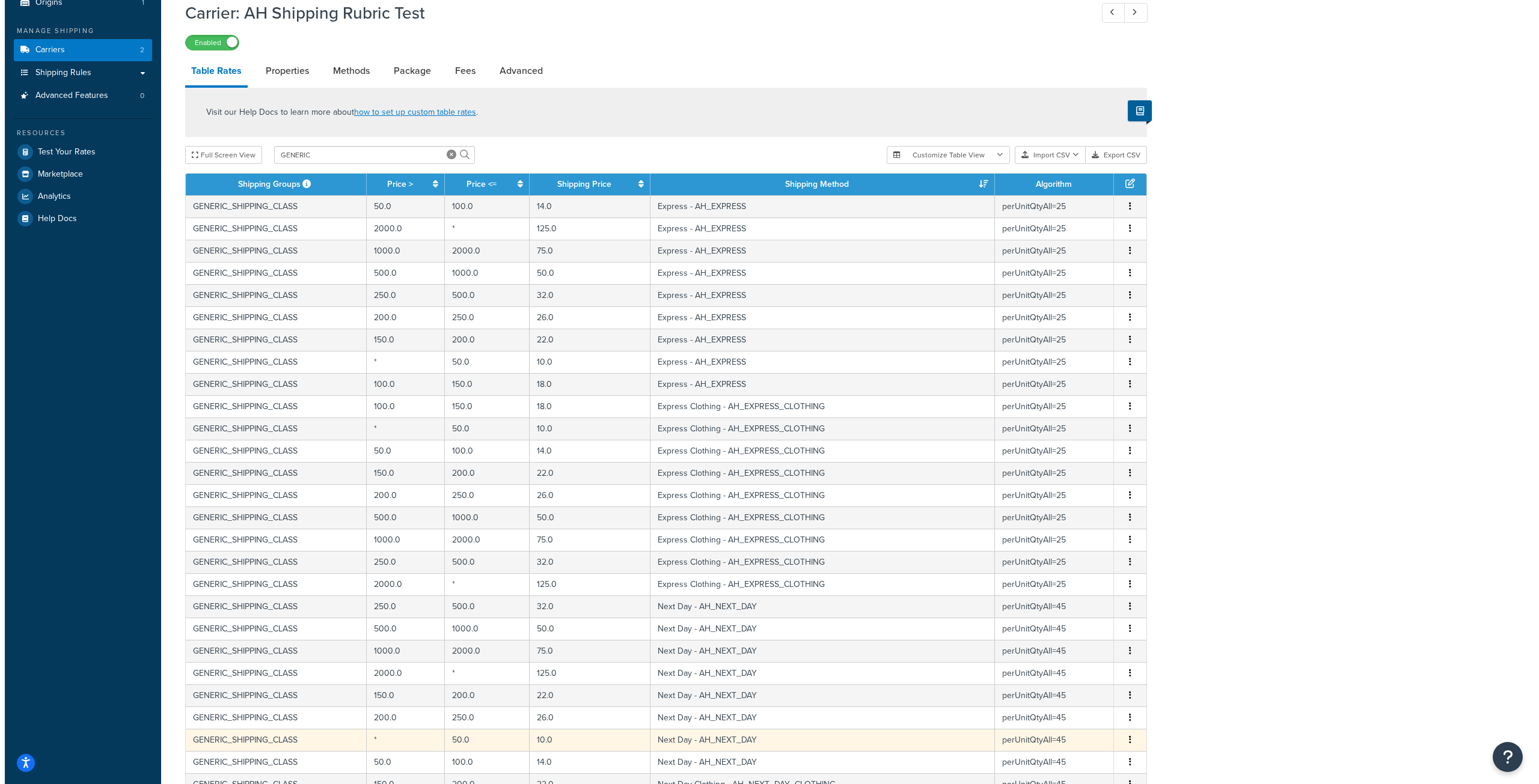
scroll to position [301, 0]
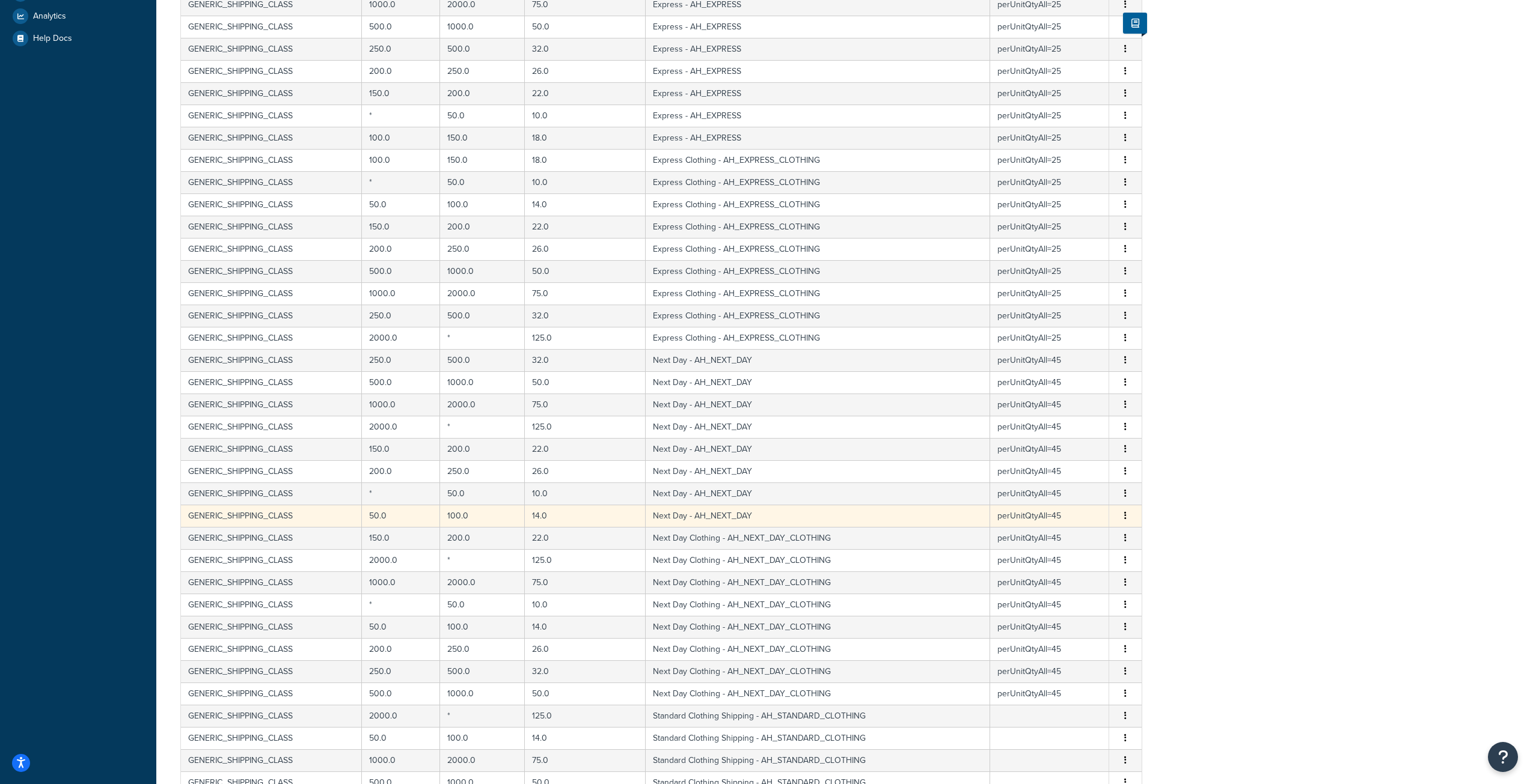
click at [1127, 521] on button "button" at bounding box center [1125, 516] width 10 height 13
click at [1038, 520] on div "Duplicate" at bounding box center [1064, 517] width 85 height 25
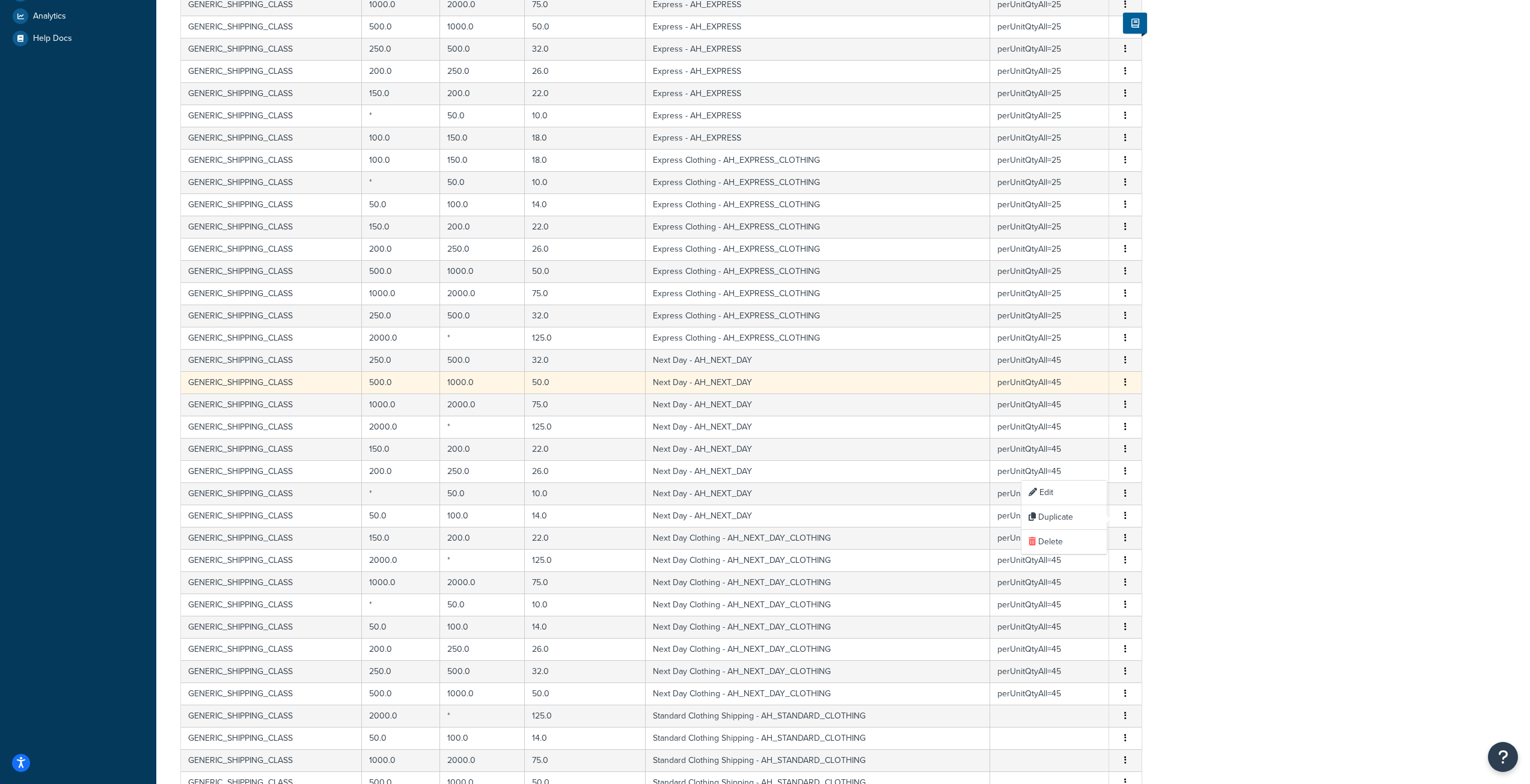
select select "172545"
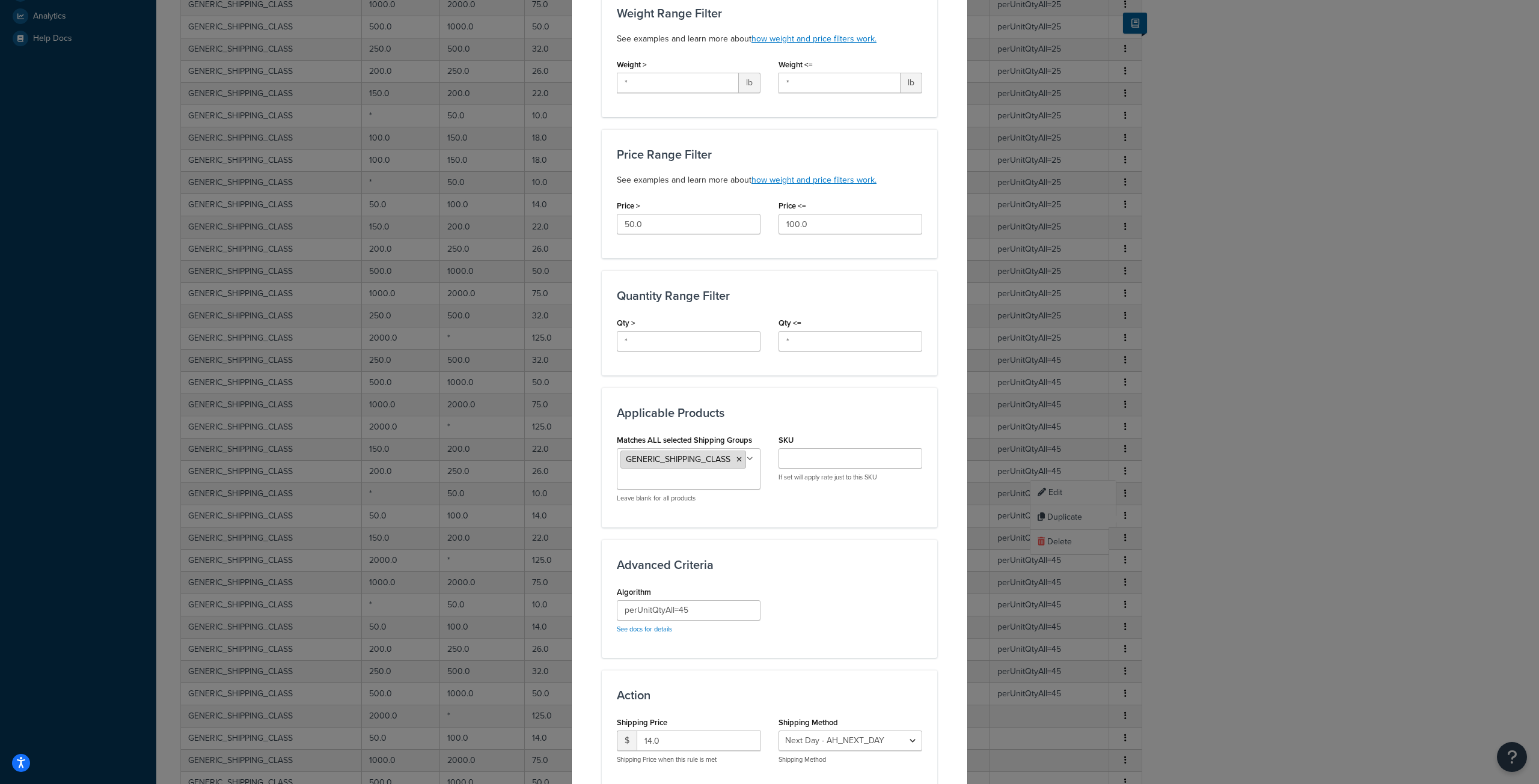
scroll to position [392, 0]
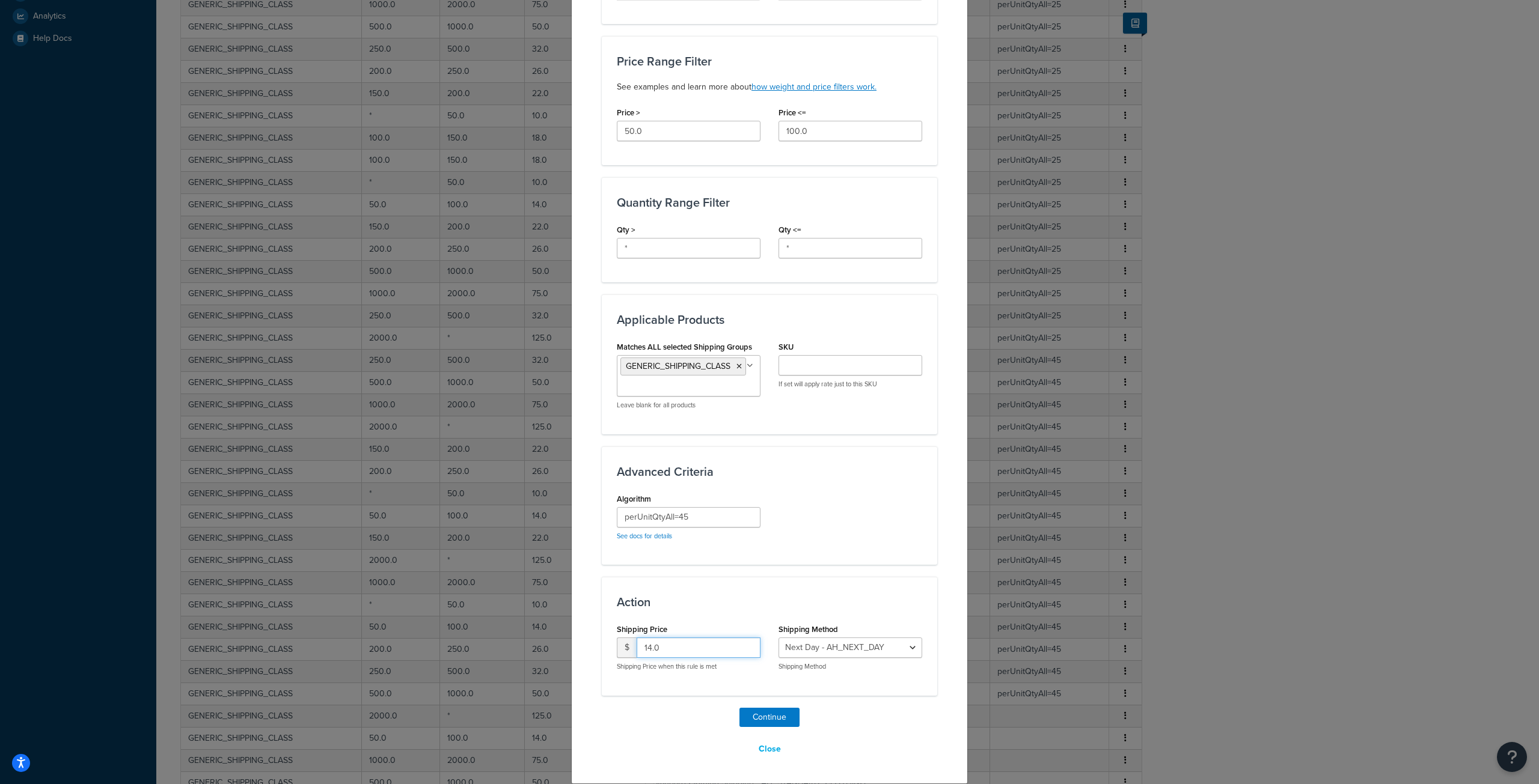
click at [668, 649] on input "14.0" at bounding box center [699, 647] width 124 height 20
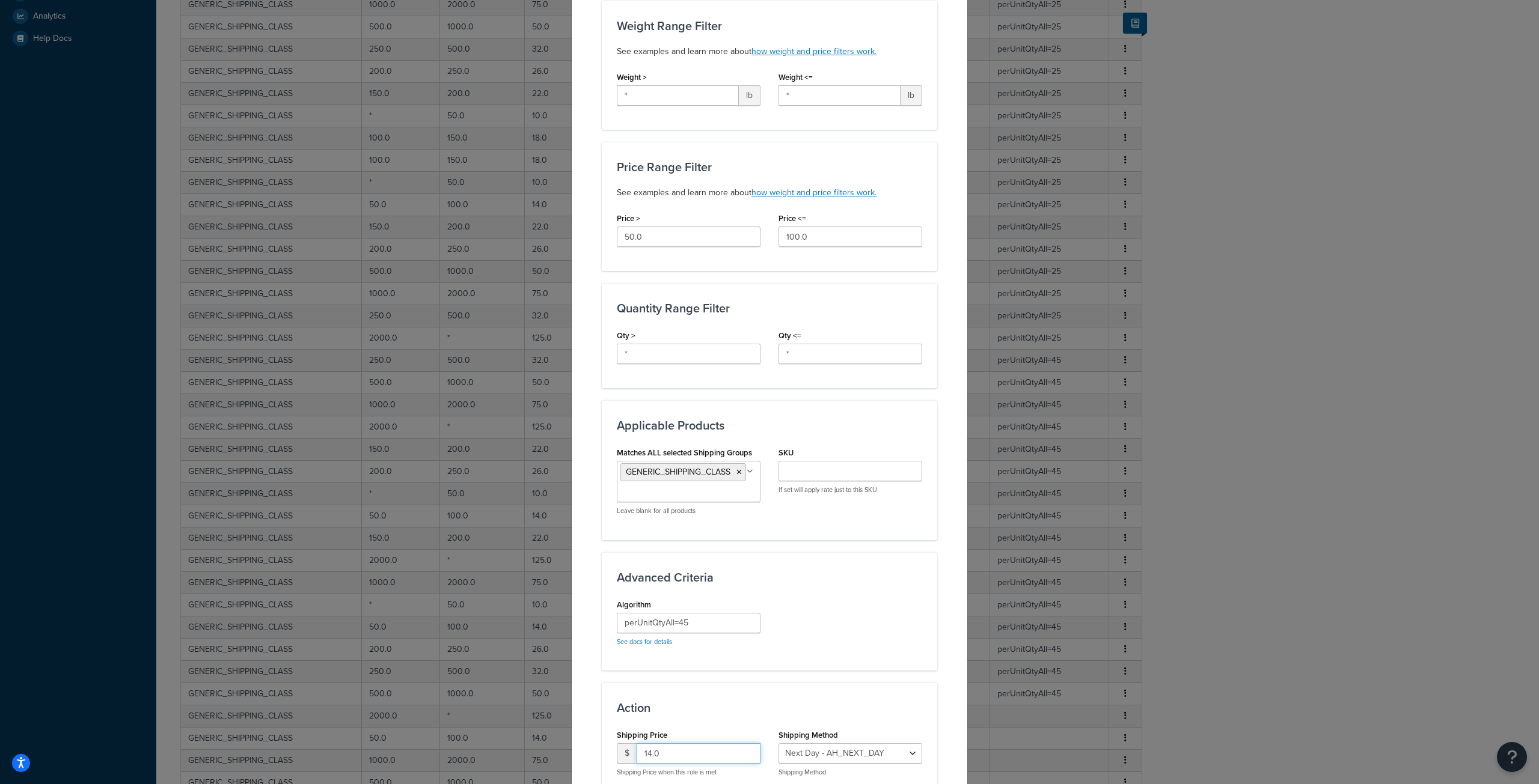
scroll to position [272, 0]
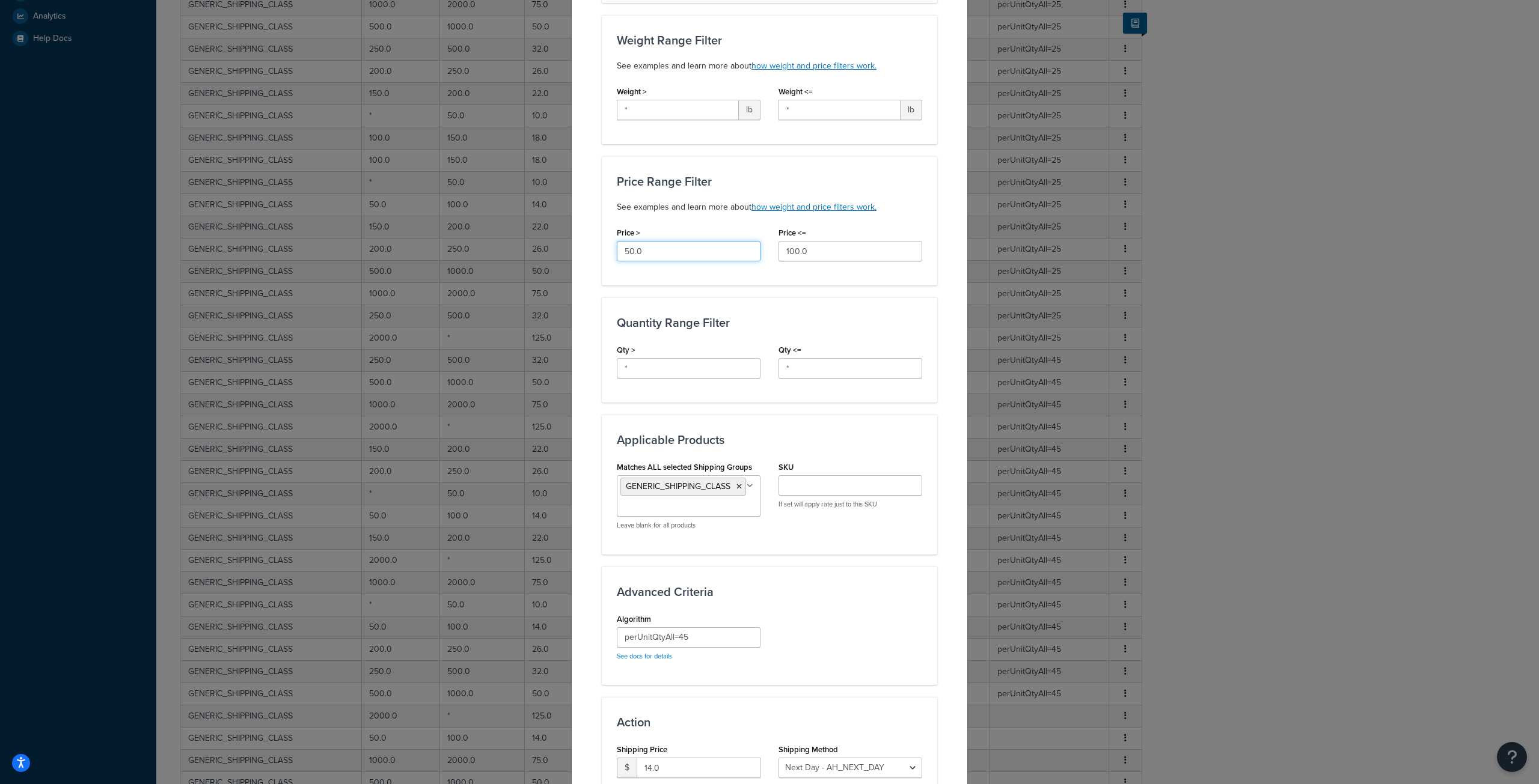
drag, startPoint x: 647, startPoint y: 247, endPoint x: 585, endPoint y: 239, distance: 62.5
click at [586, 239] on div "Create Table Rate Define your own rates according to any combination of destina…" at bounding box center [770, 334] width 396 height 1141
type input "100.0"
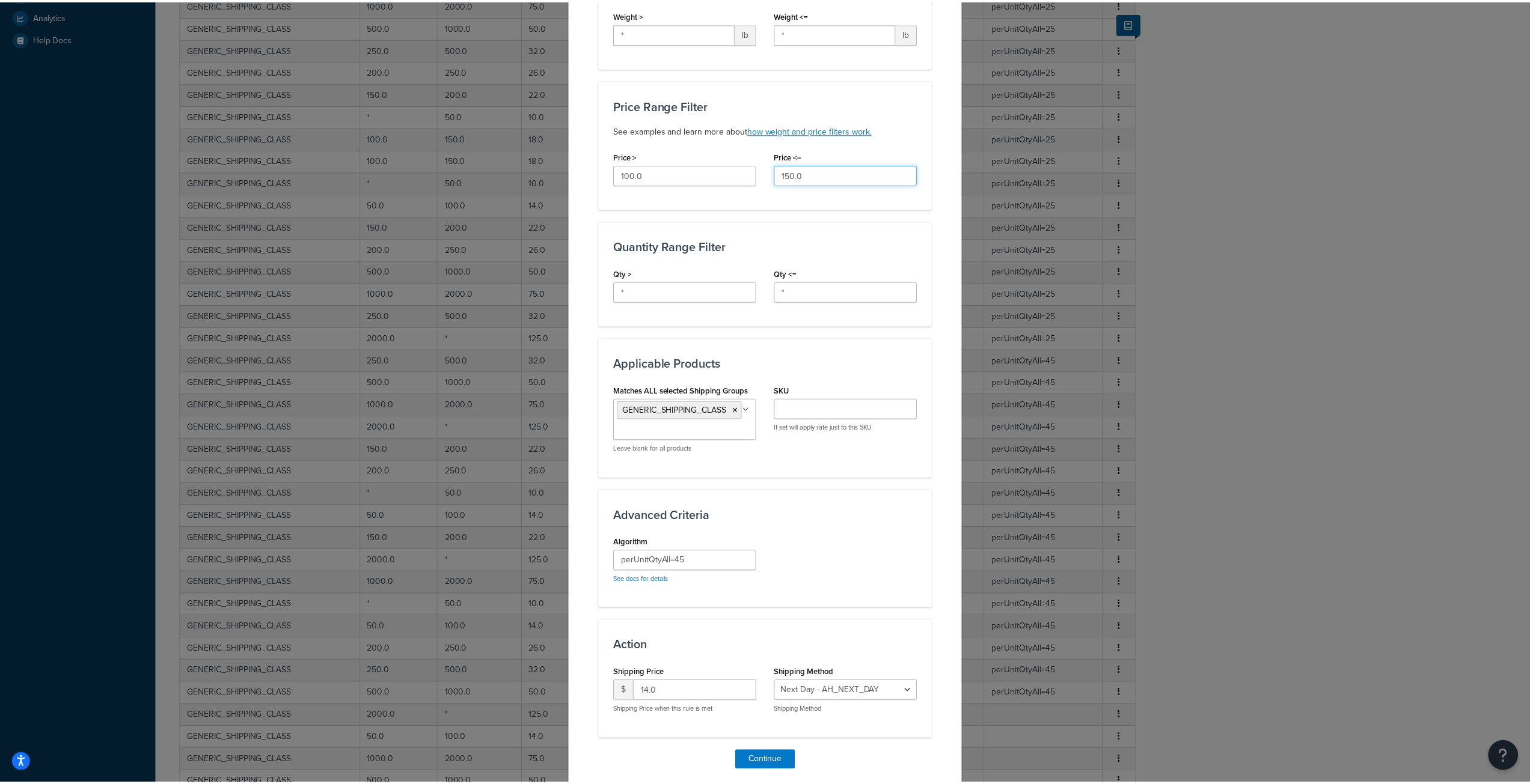
scroll to position [392, 0]
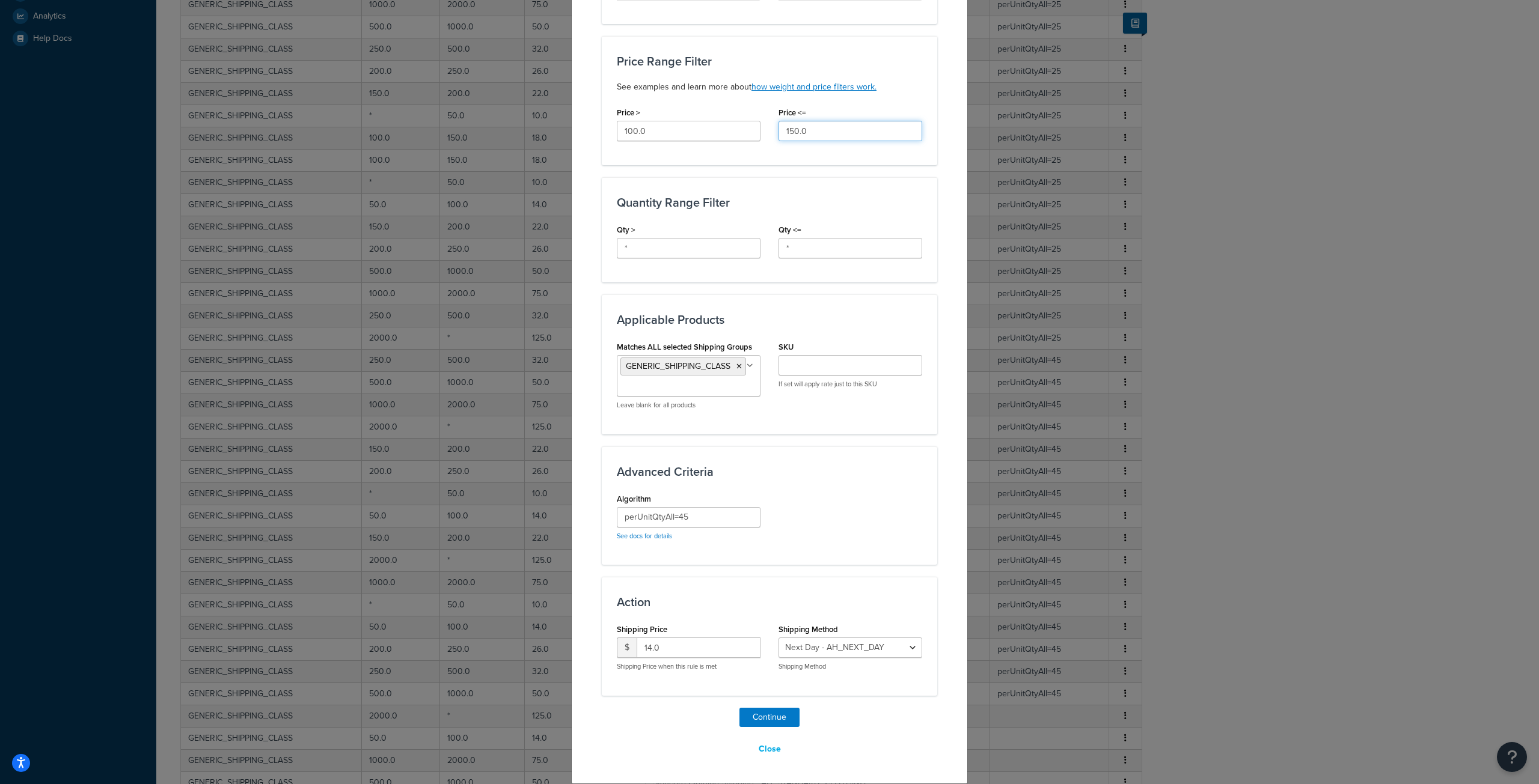
type input "150.0"
click at [612, 644] on div "Shipping Price $ 14.0 Shipping Price when this rule is met" at bounding box center [688, 651] width 162 height 60
type input "18.0"
click at [779, 716] on button "Continue" at bounding box center [770, 718] width 60 height 19
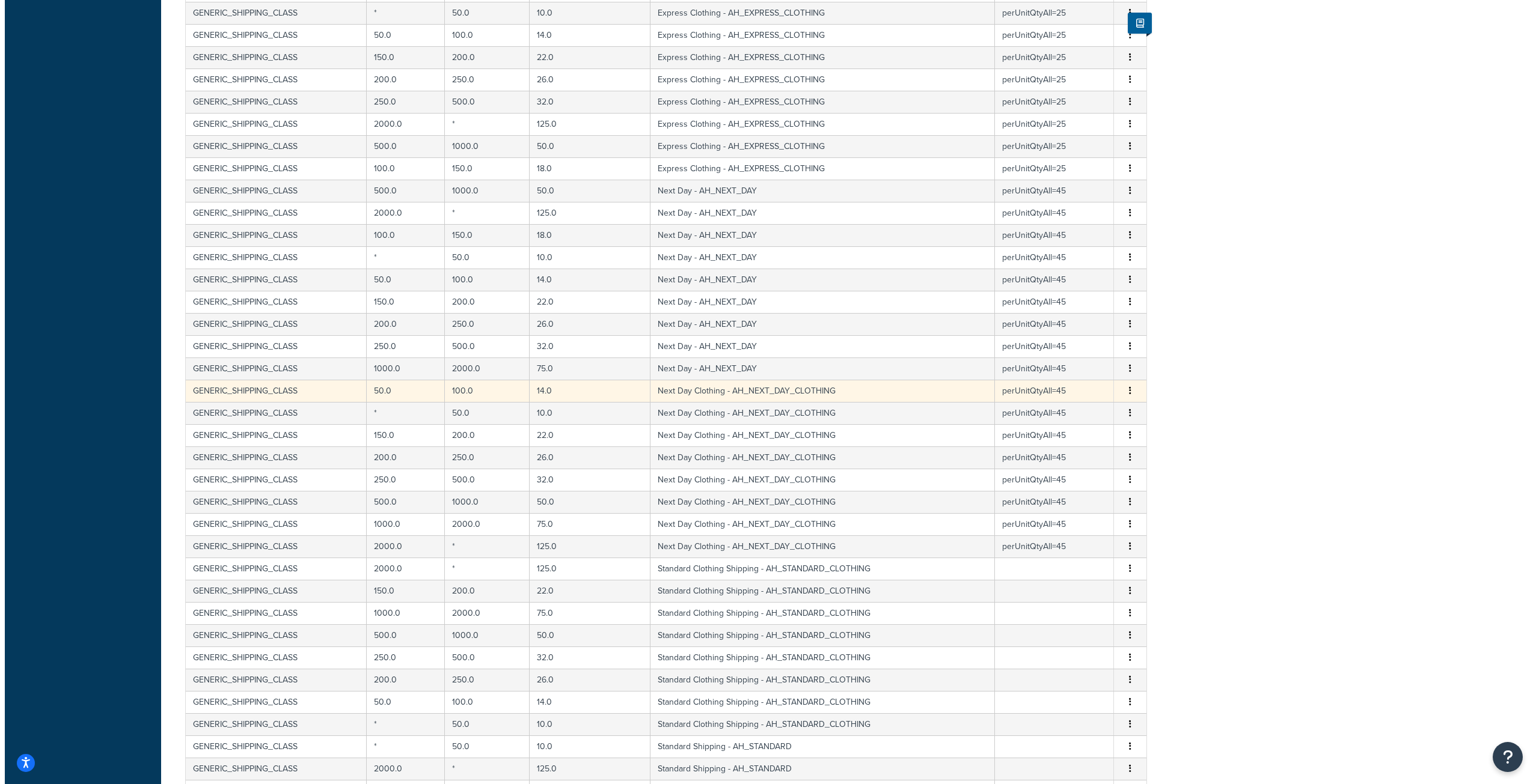
scroll to position [541, 0]
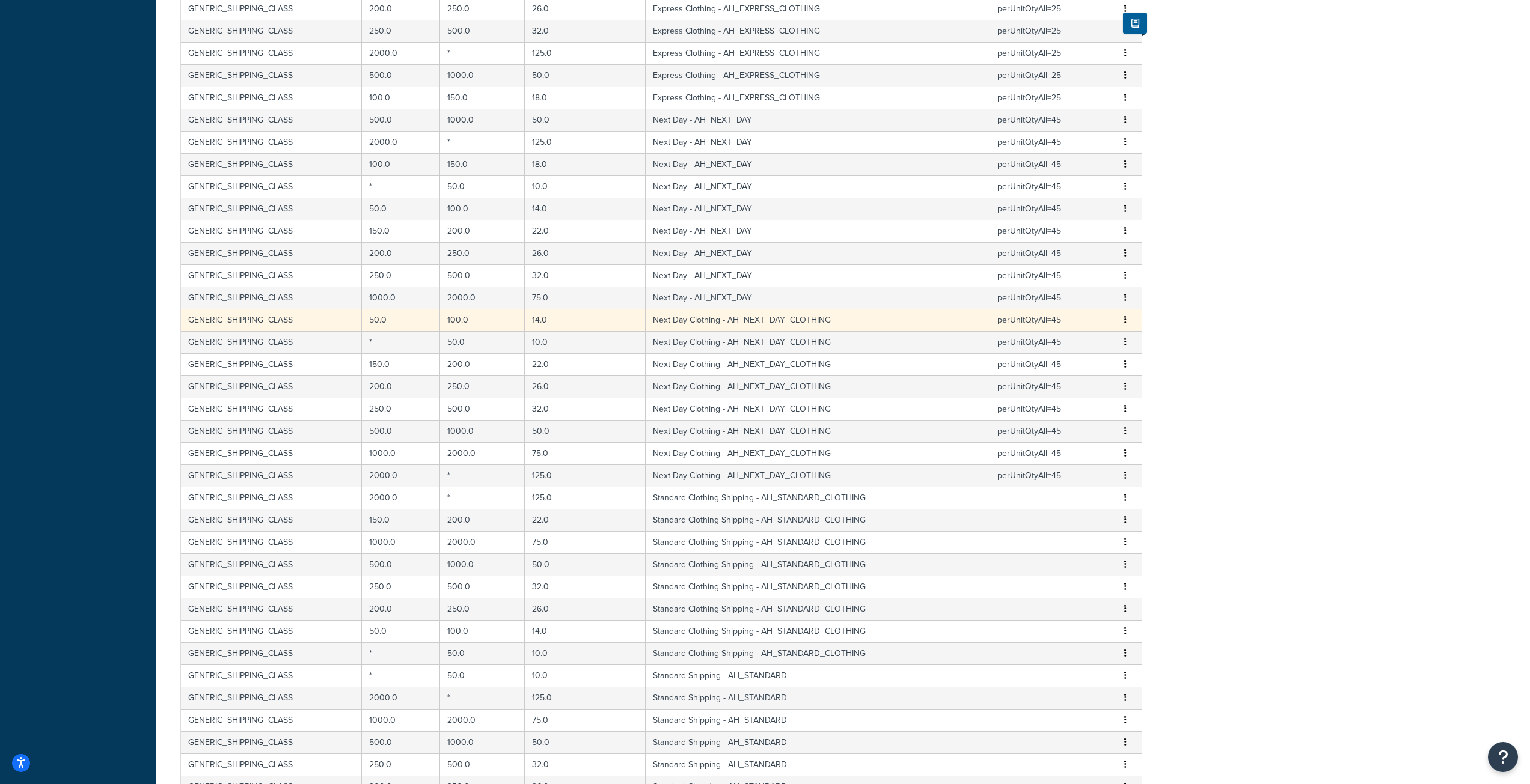
click at [1130, 317] on button "button" at bounding box center [1125, 320] width 10 height 13
click at [1042, 317] on div "Duplicate" at bounding box center [1064, 321] width 85 height 25
select select "174264"
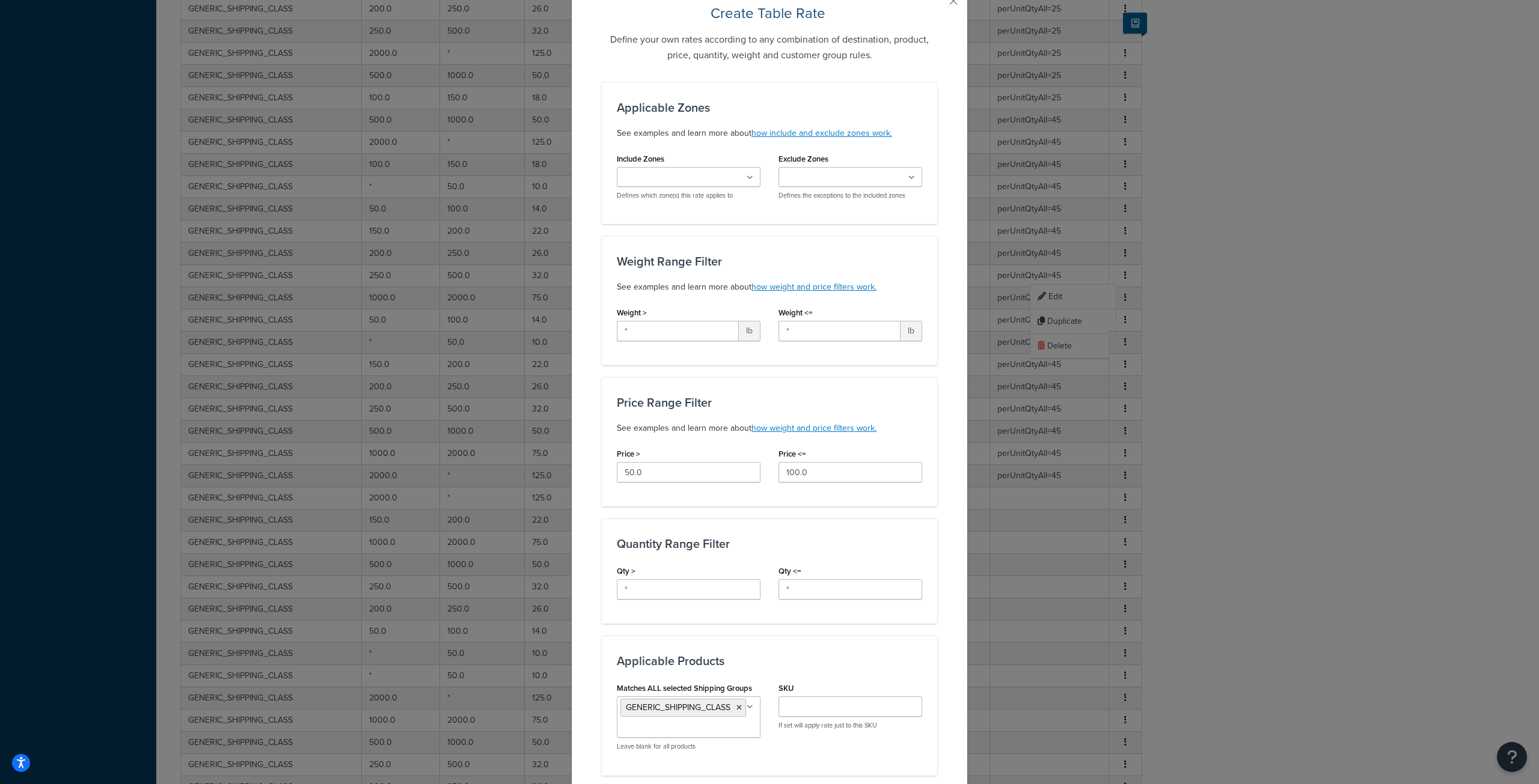
scroll to position [180, 0]
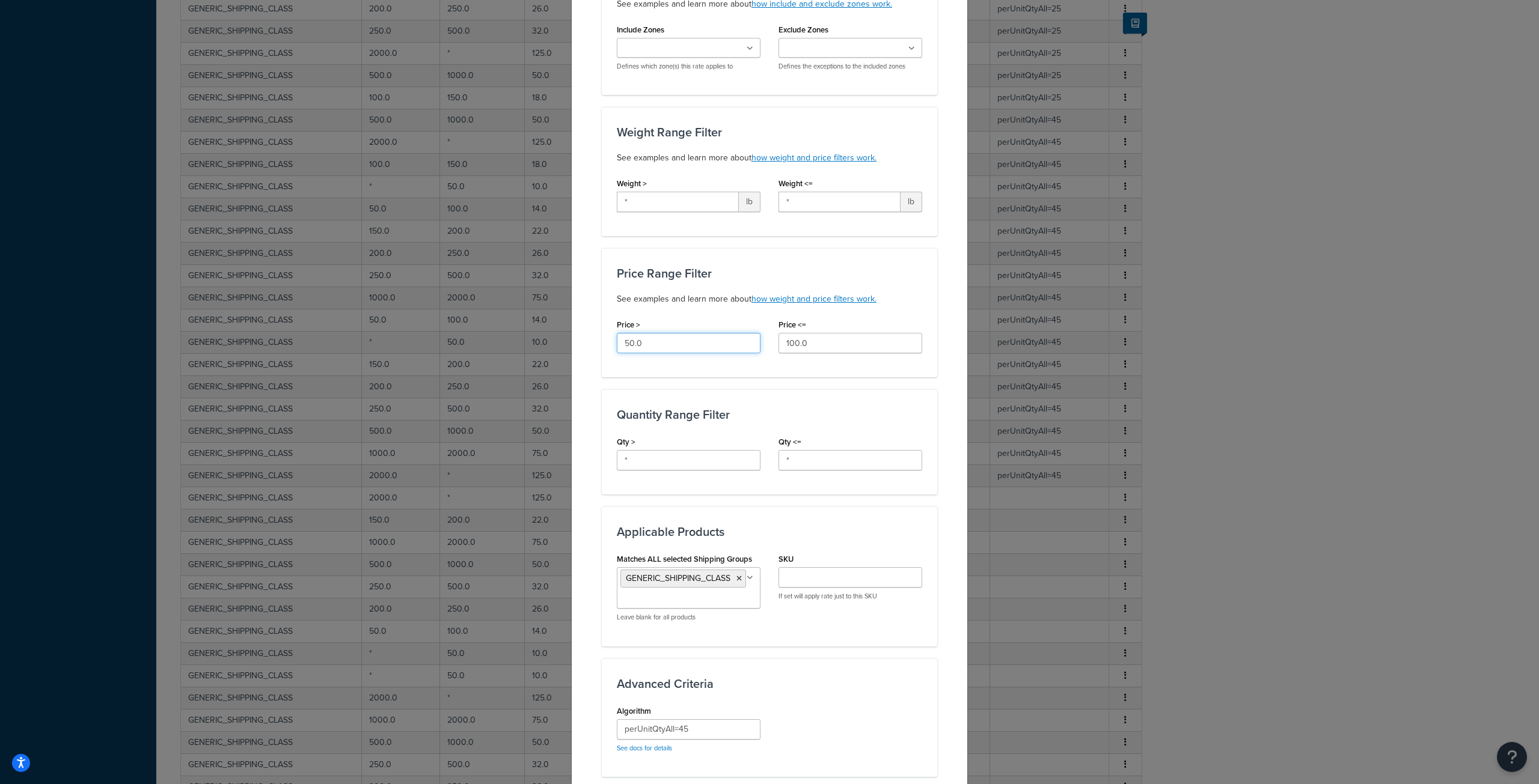
drag, startPoint x: 592, startPoint y: 347, endPoint x: 576, endPoint y: 347, distance: 16.0
click at [576, 347] on div "Create Table Rate Define your own rates according to any combination of destina…" at bounding box center [770, 426] width 396 height 1141
type input "100.0"
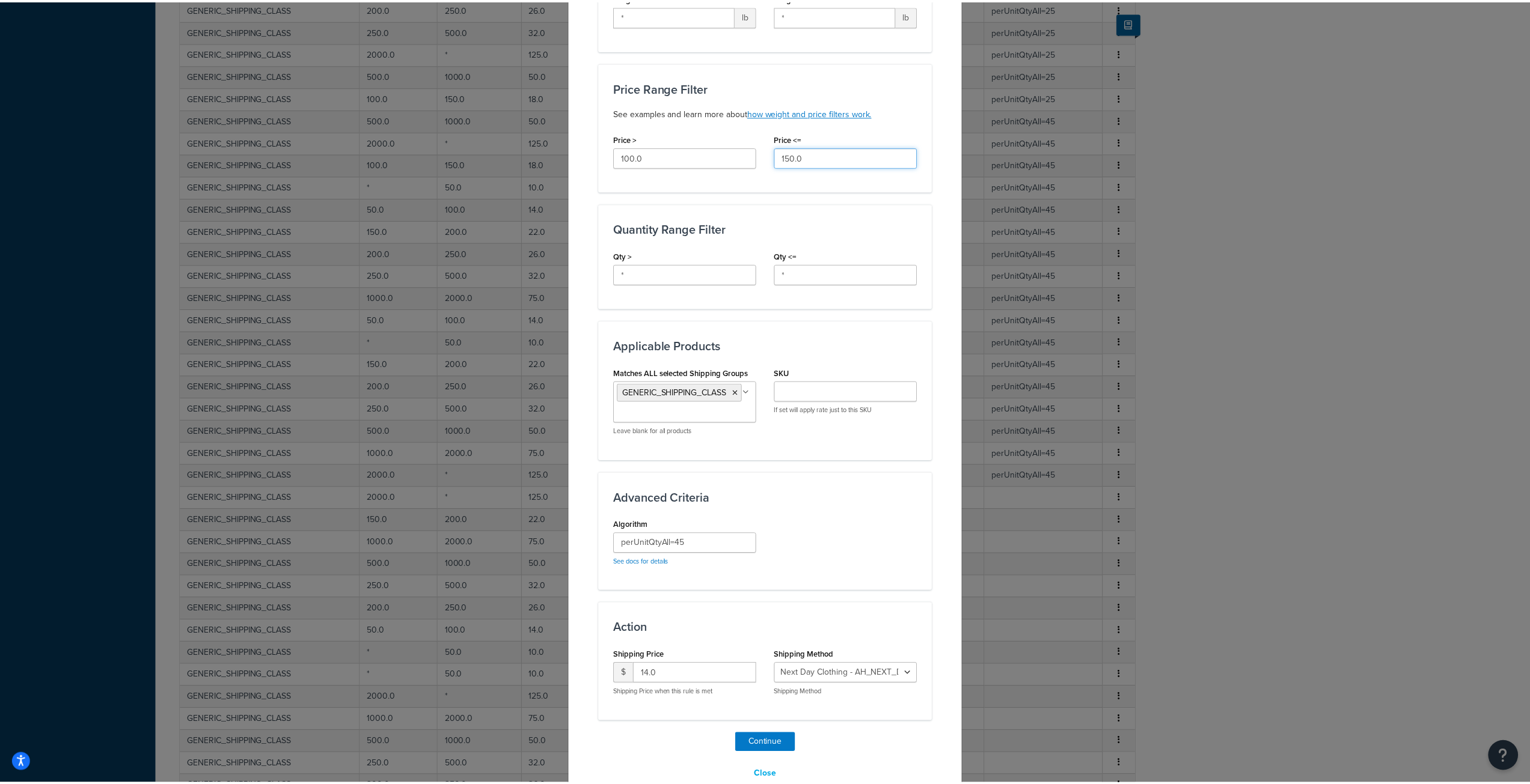
scroll to position [392, 0]
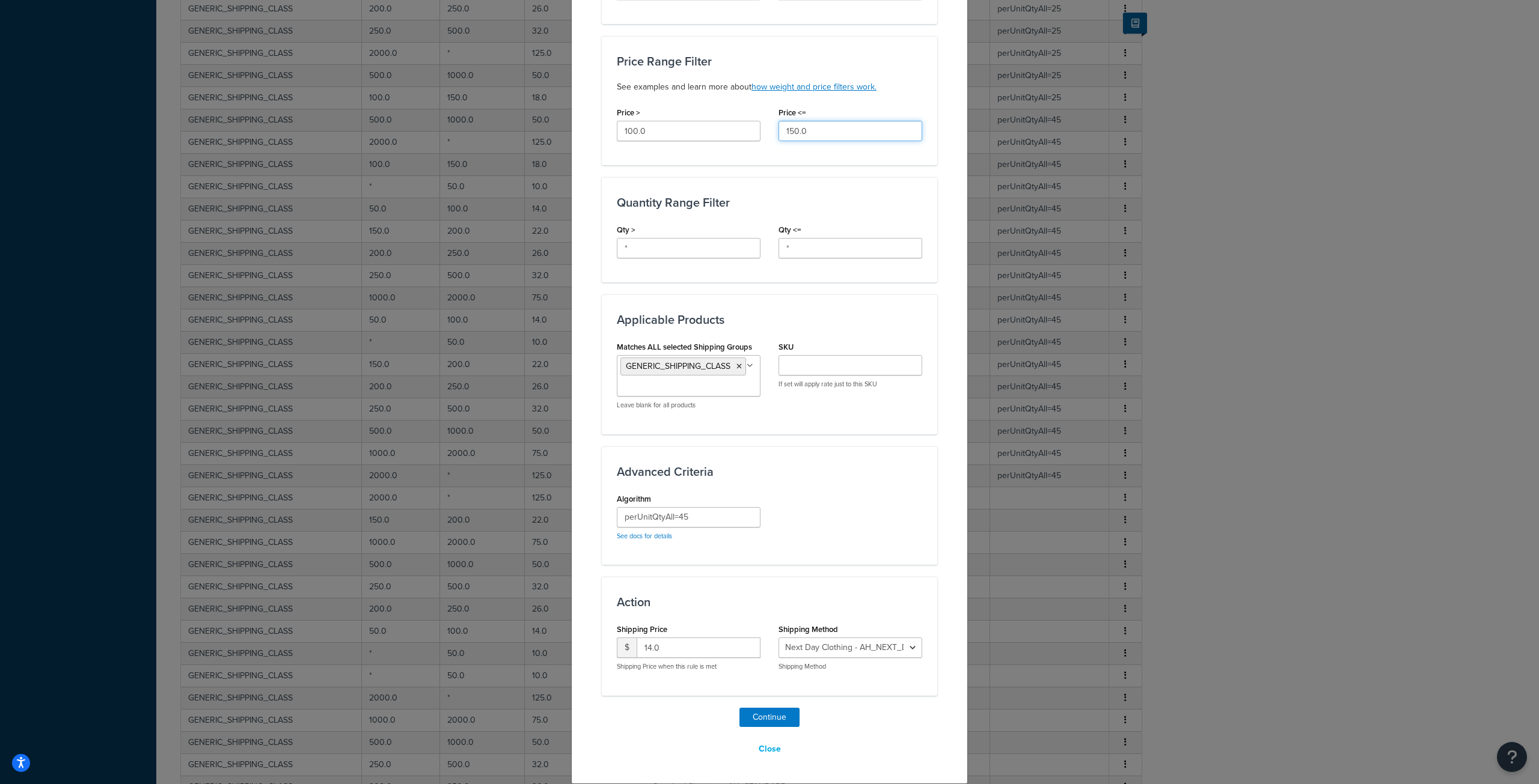
type input "150.0"
drag, startPoint x: 621, startPoint y: 642, endPoint x: 637, endPoint y: 628, distance: 21.3
click at [621, 641] on div "$ 14.0" at bounding box center [688, 647] width 143 height 20
type input "18.0"
click at [779, 717] on button "Continue" at bounding box center [770, 718] width 60 height 19
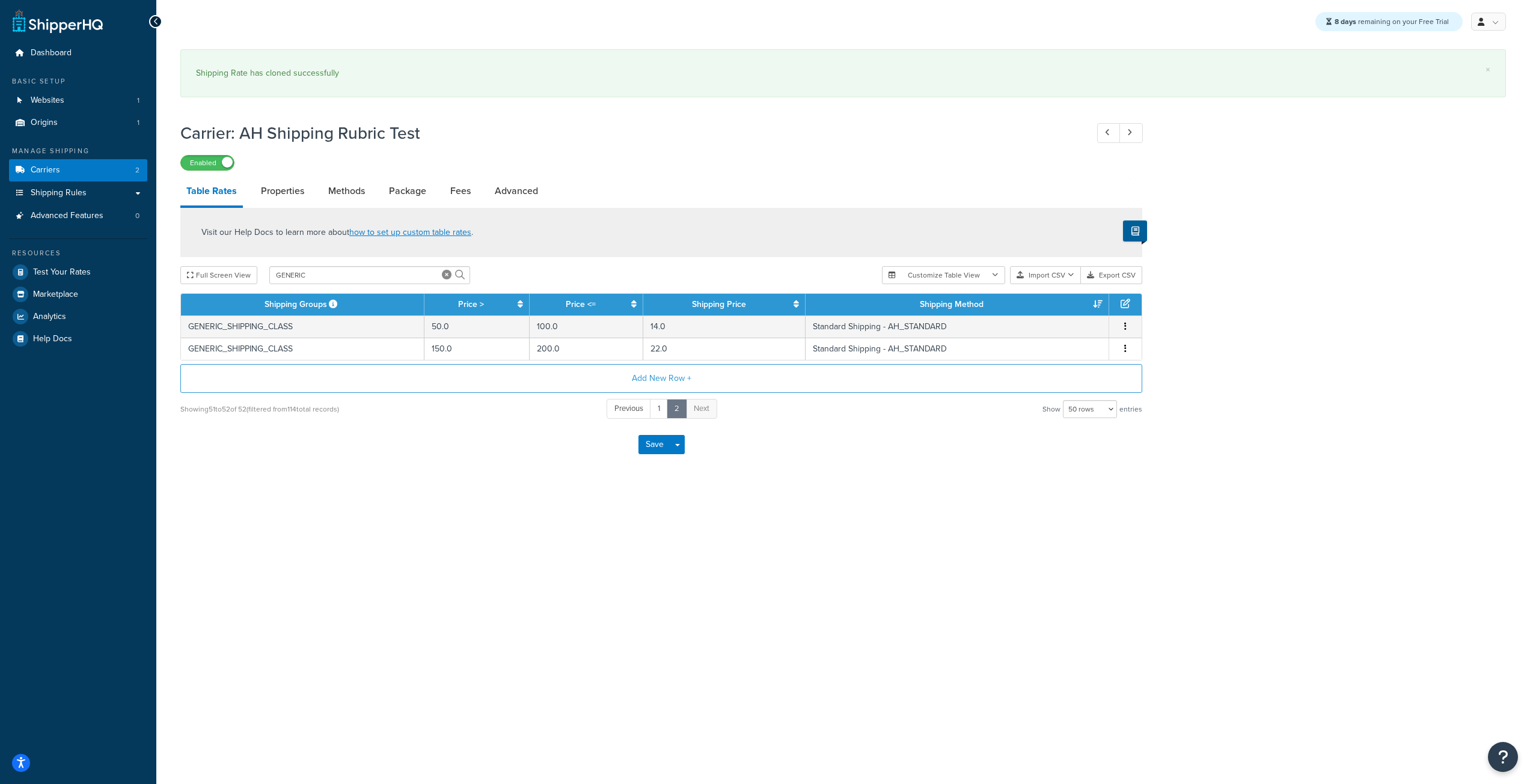
scroll to position [0, 0]
click at [1091, 410] on select "10 rows 15 rows 25 rows 50 rows 100 rows 1000 rows" at bounding box center [1090, 409] width 54 height 18
select select "100"
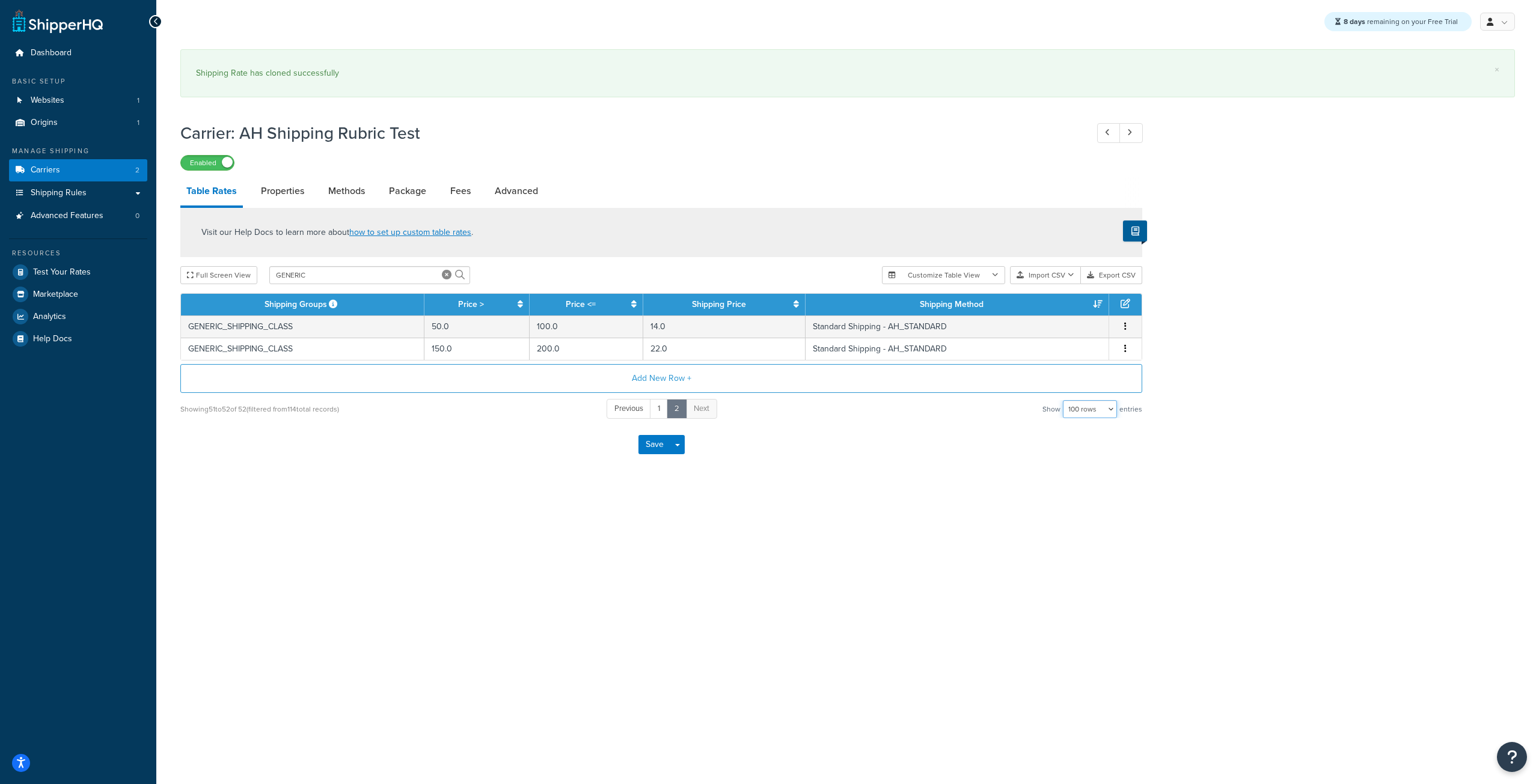
click at [1064, 401] on select "10 rows 15 rows 25 rows 50 rows 100 rows 1000 rows" at bounding box center [1089, 409] width 54 height 18
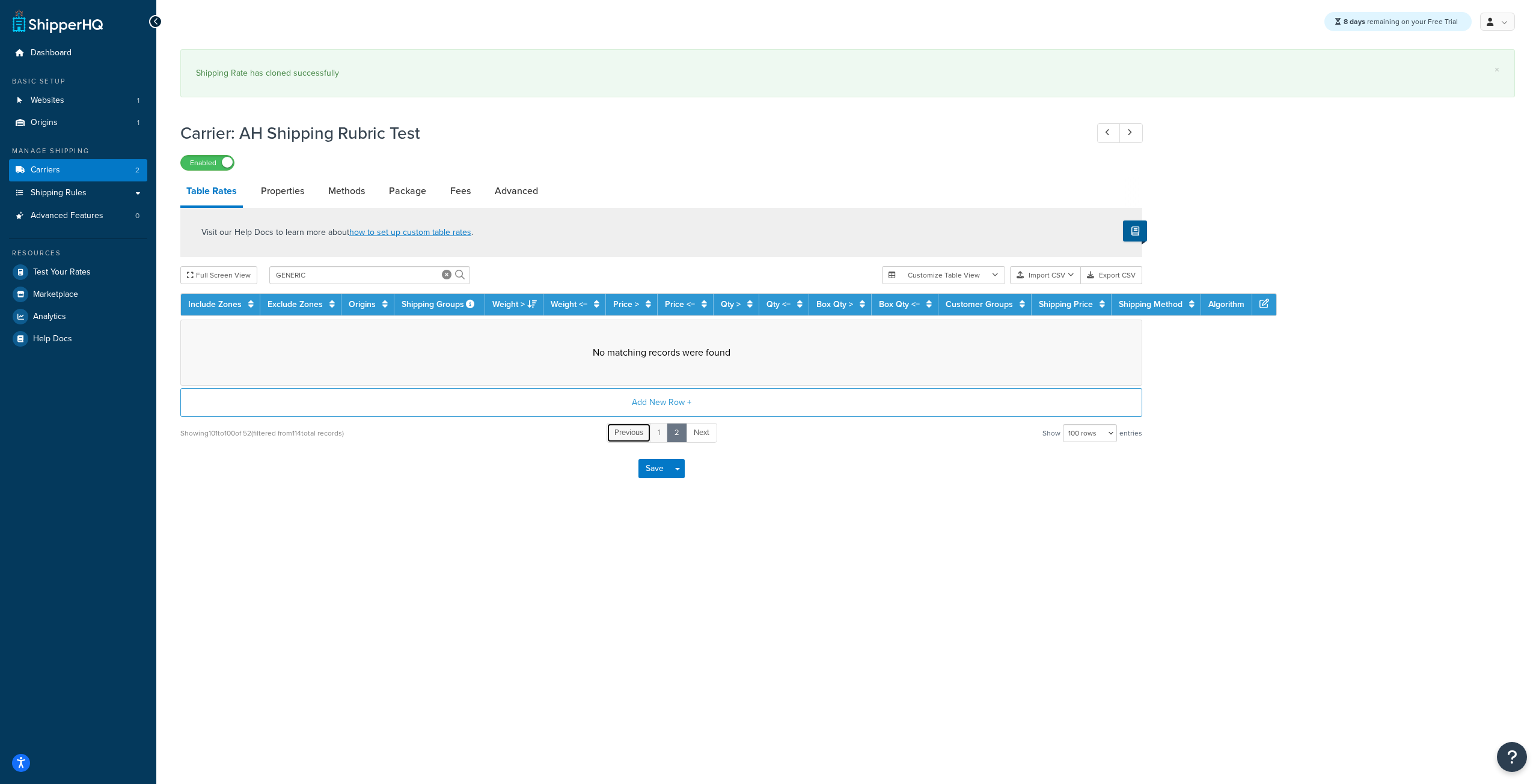
click at [626, 434] on span "Previous" at bounding box center [628, 433] width 29 height 11
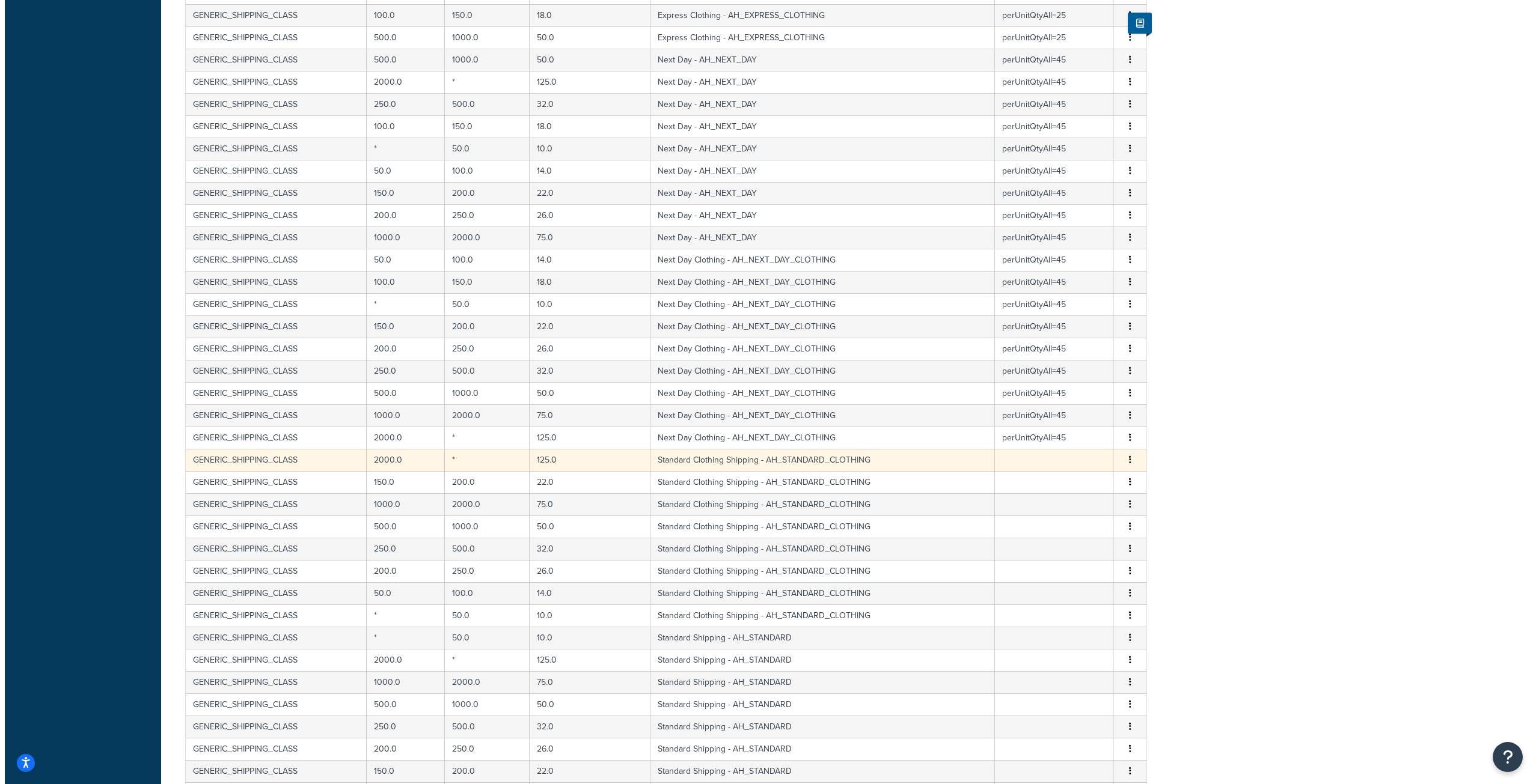
scroll to position [782, 0]
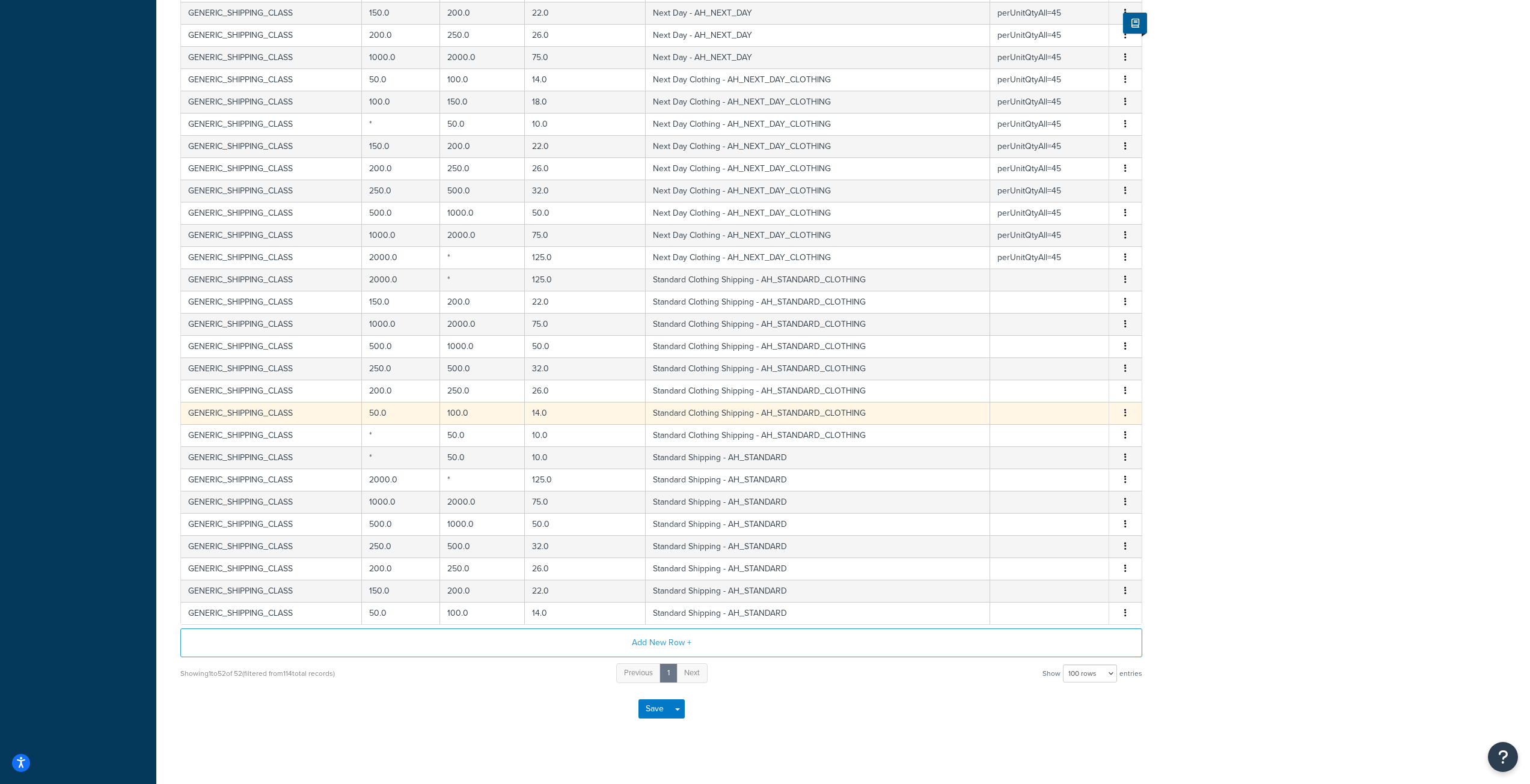
click at [1128, 418] on button "button" at bounding box center [1125, 413] width 10 height 13
click at [1041, 413] on div "Duplicate" at bounding box center [1064, 415] width 85 height 25
select select "174260"
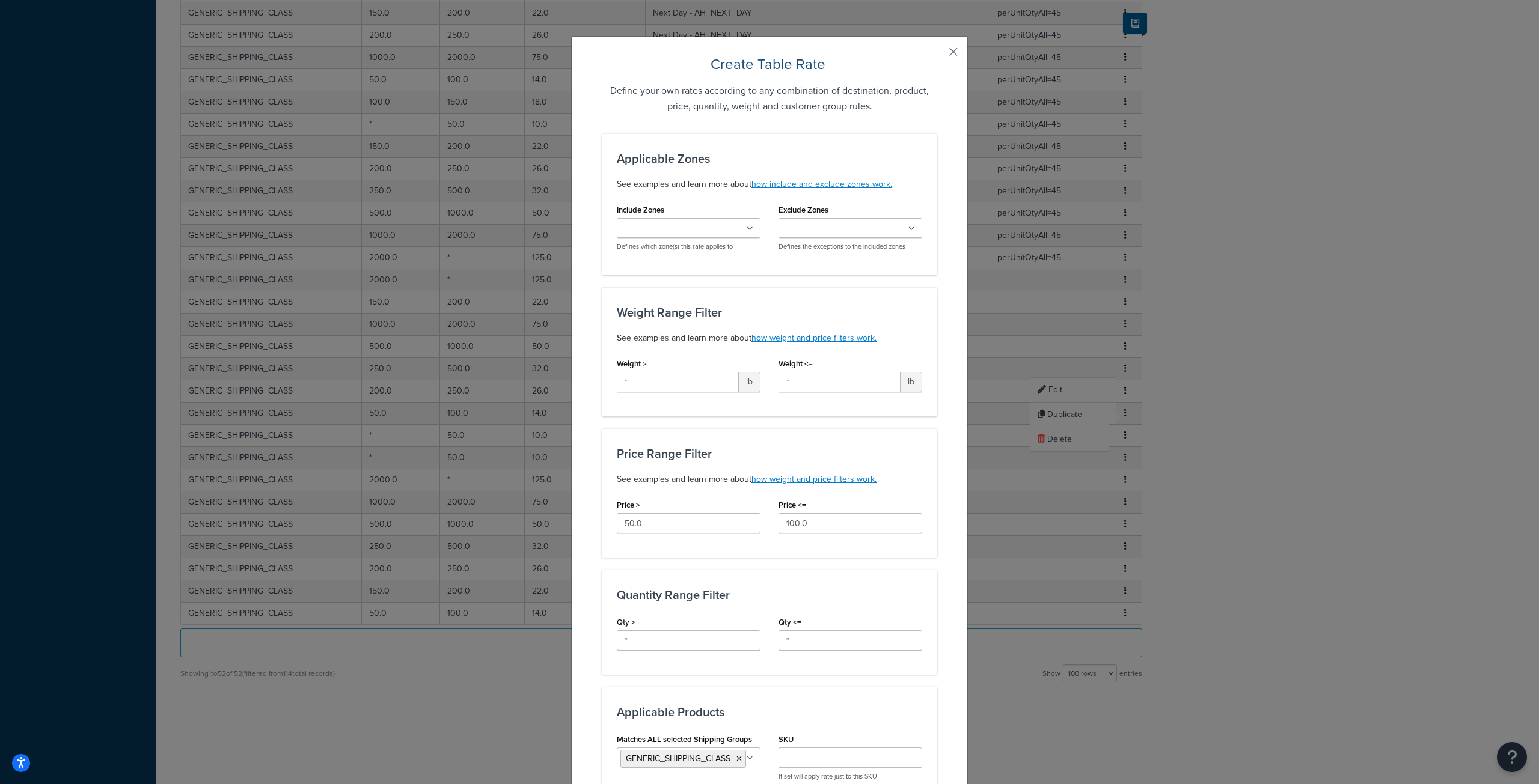
scroll to position [60, 0]
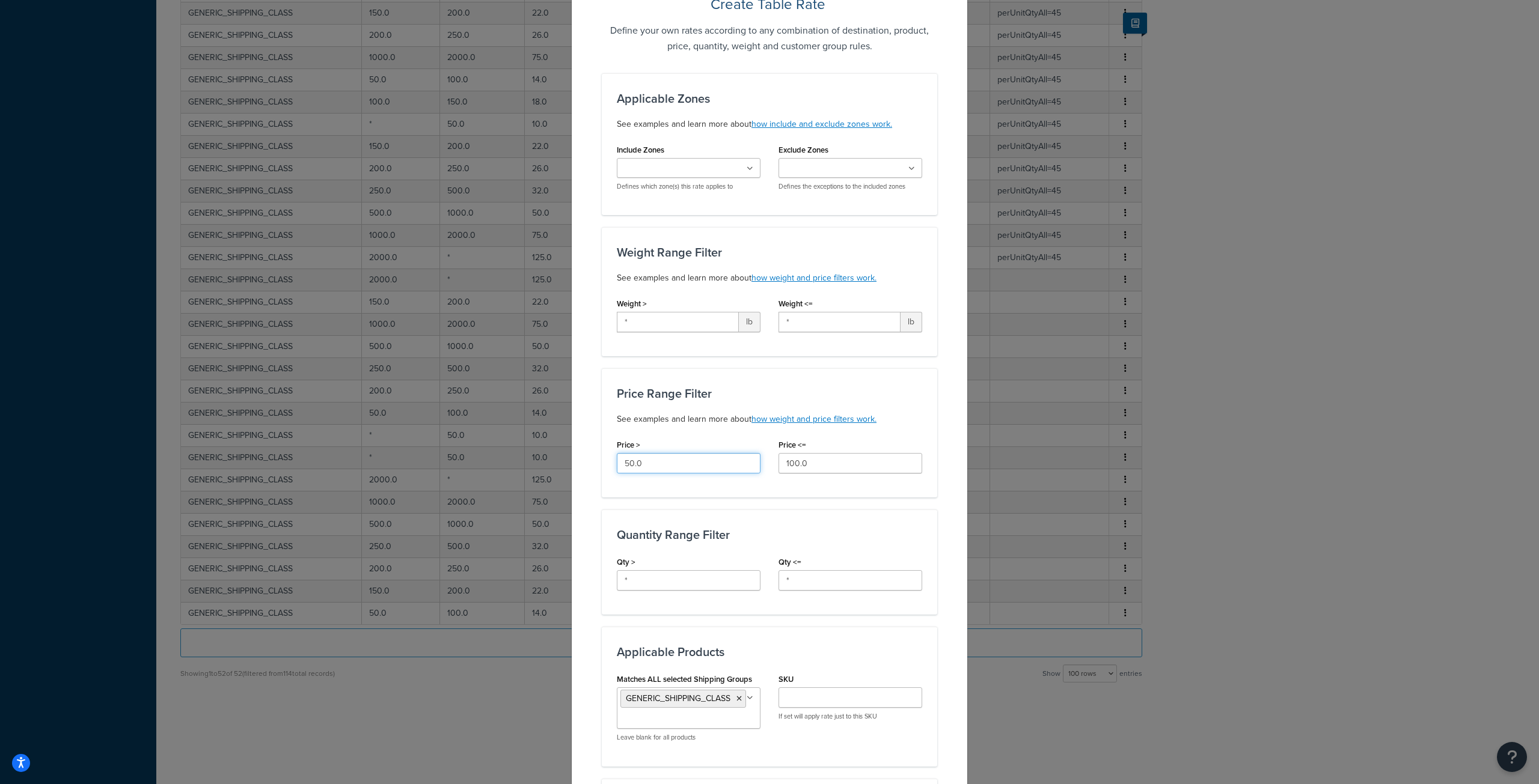
drag, startPoint x: 649, startPoint y: 461, endPoint x: 573, endPoint y: 452, distance: 76.5
click at [574, 453] on div "Create Table Rate Define your own rates according to any combination of destina…" at bounding box center [770, 546] width 396 height 1141
type input "100.0"
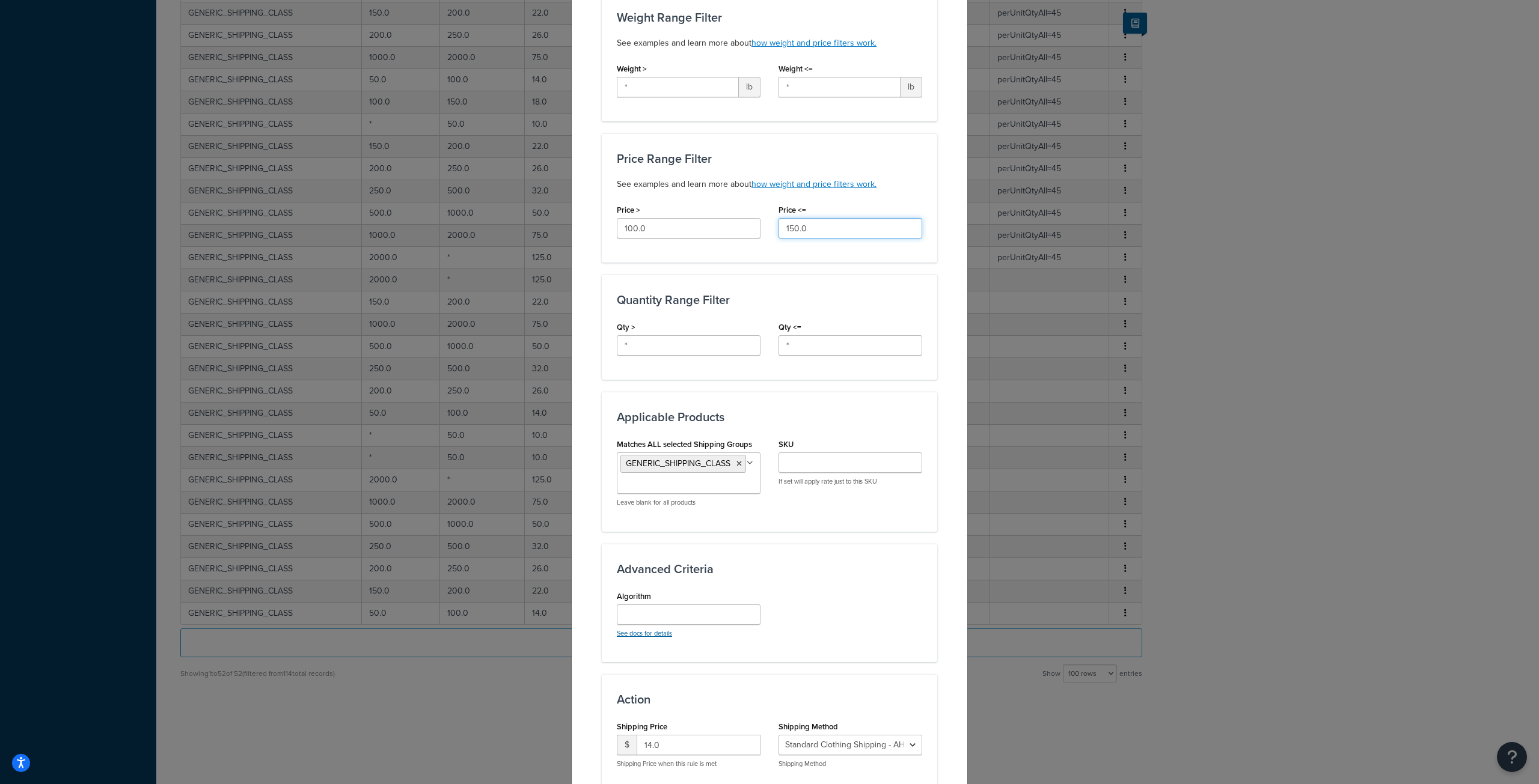
scroll to position [361, 0]
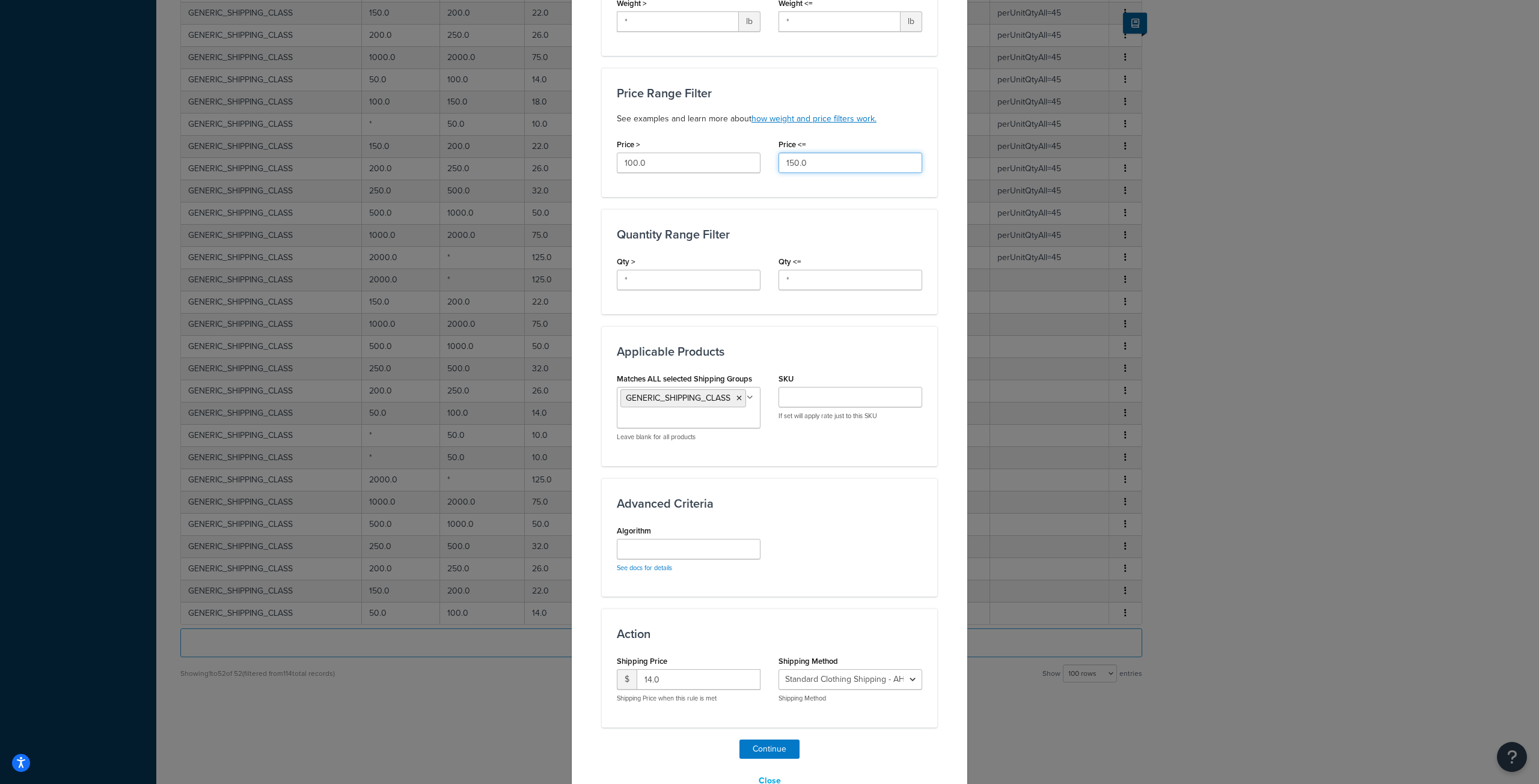
type input "150.0"
drag, startPoint x: 665, startPoint y: 680, endPoint x: 625, endPoint y: 650, distance: 50.0
click at [616, 676] on div "$ 14.0" at bounding box center [688, 679] width 143 height 20
type input "18.0"
click at [762, 748] on button "Continue" at bounding box center [770, 749] width 60 height 19
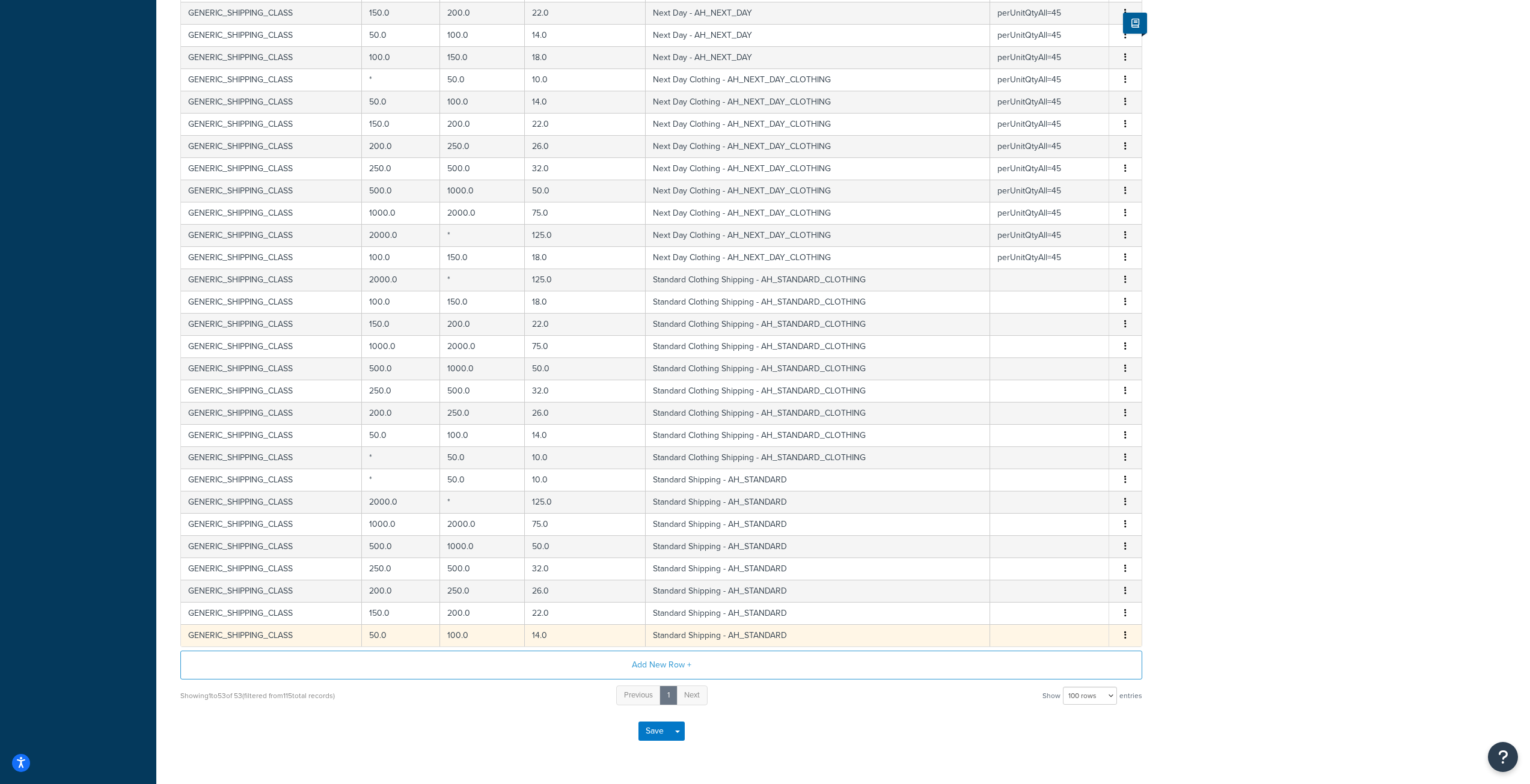
click at [1123, 640] on button "button" at bounding box center [1125, 636] width 10 height 13
click at [1084, 637] on div "Duplicate" at bounding box center [1064, 637] width 85 height 25
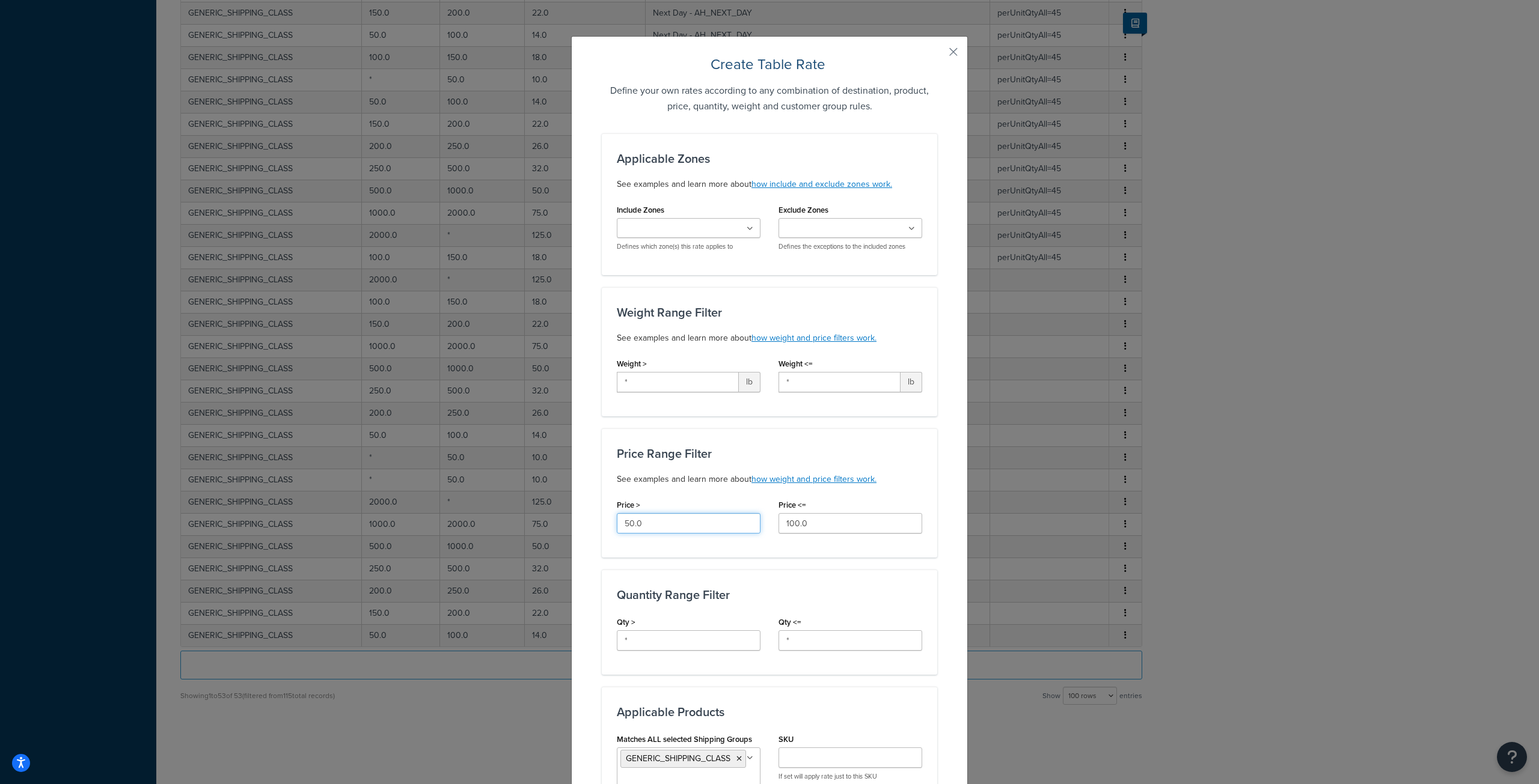
drag, startPoint x: 654, startPoint y: 519, endPoint x: 599, endPoint y: 524, distance: 55.2
click at [602, 524] on div "Price Range Filter See examples and learn more about how weight and price filte…" at bounding box center [770, 493] width 335 height 129
type input "100.0"
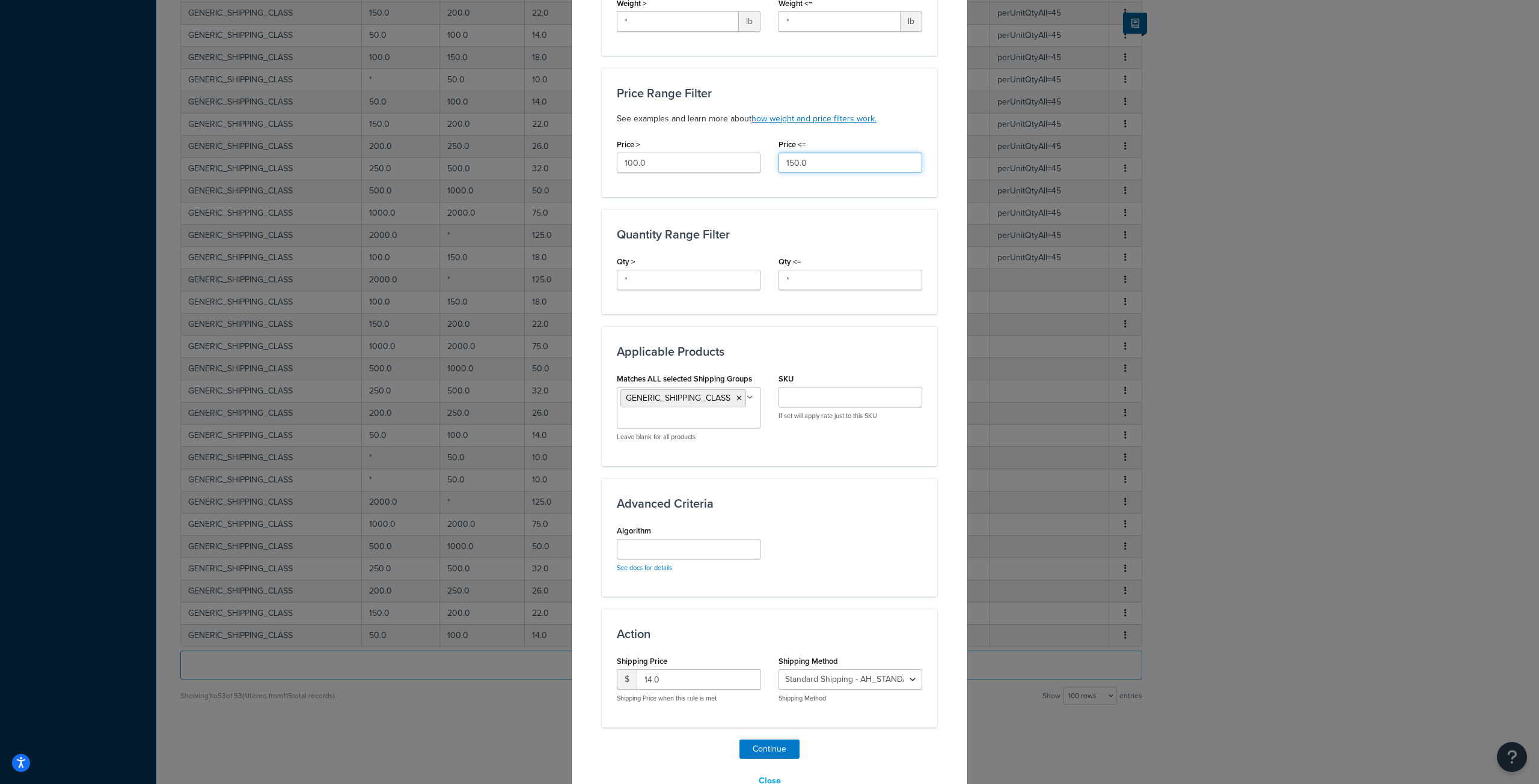
type input "150.0"
drag, startPoint x: 657, startPoint y: 681, endPoint x: 622, endPoint y: 676, distance: 35.4
click at [621, 677] on div "$ 14.0" at bounding box center [688, 679] width 143 height 20
type input "18.0"
drag, startPoint x: 745, startPoint y: 742, endPoint x: 765, endPoint y: 725, distance: 26.2
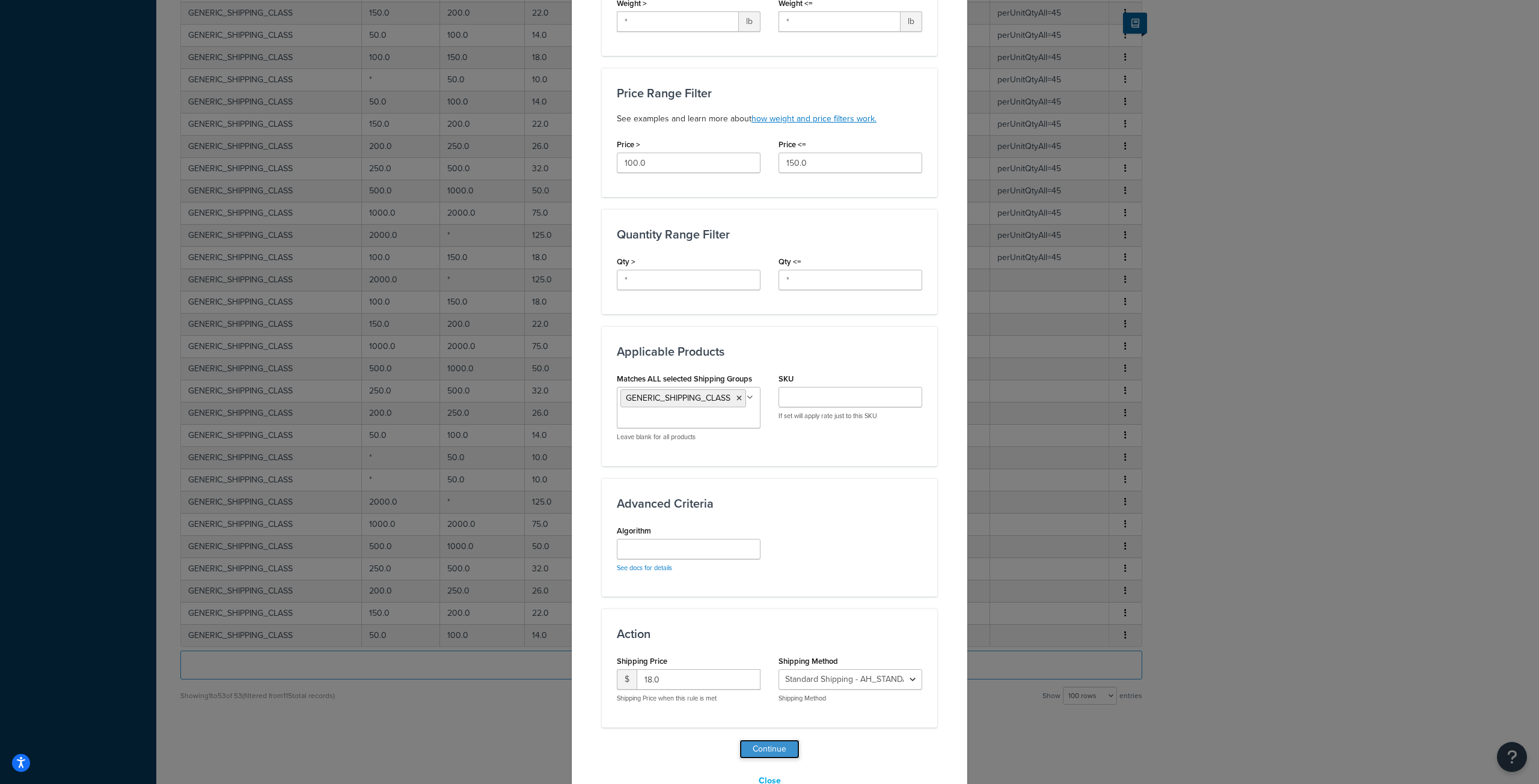
click at [745, 742] on button "Continue" at bounding box center [770, 749] width 60 height 19
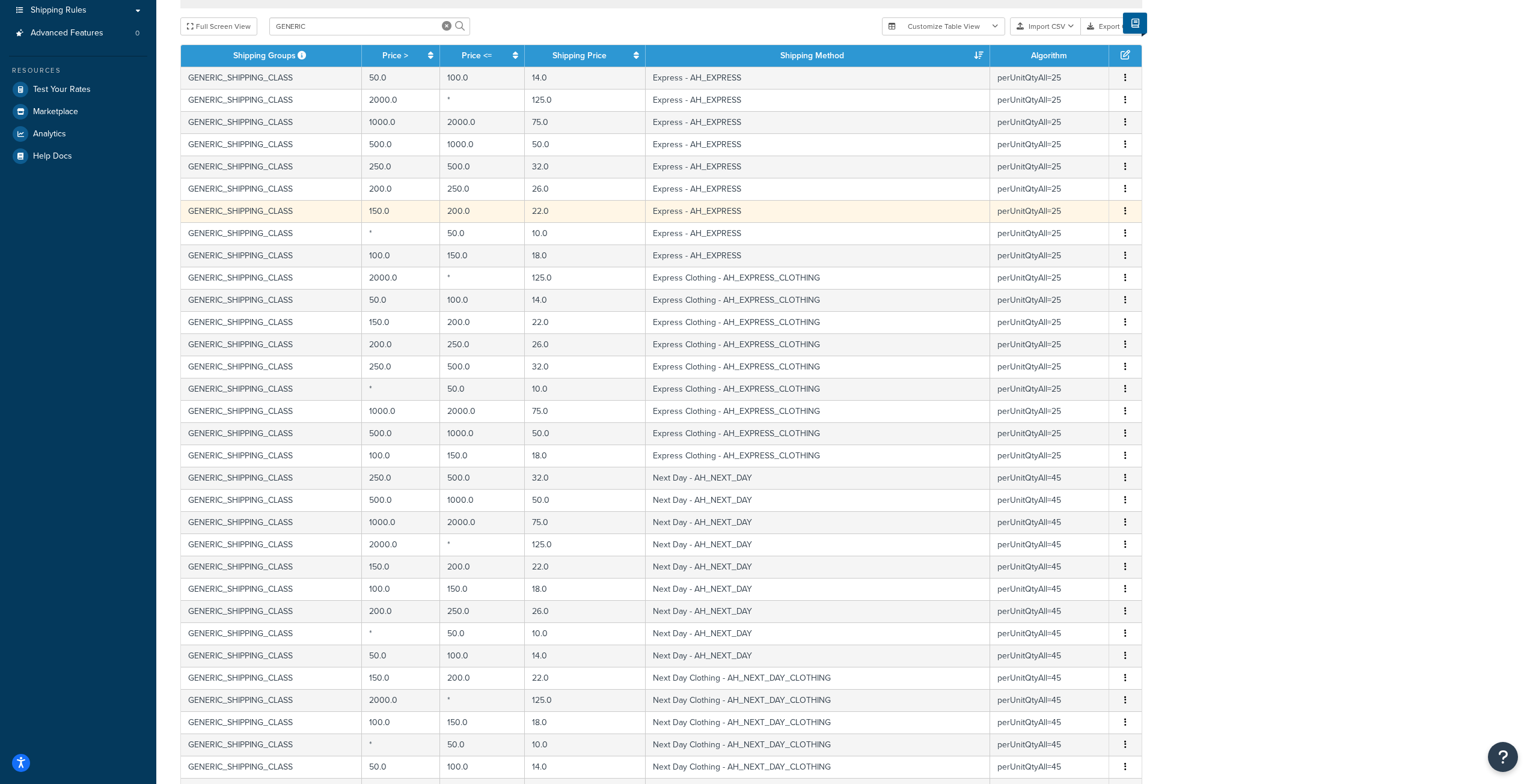
scroll to position [33, 0]
